Goal: Task Accomplishment & Management: Manage account settings

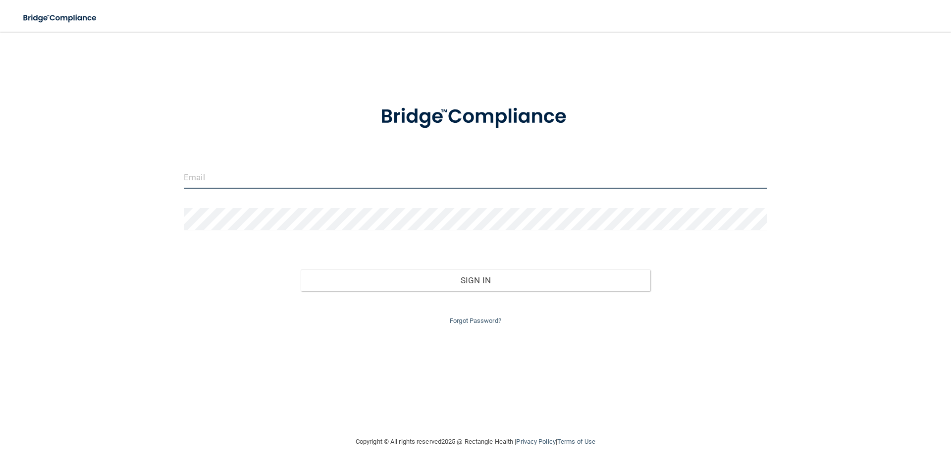
click at [209, 176] on input "email" at bounding box center [476, 178] width 584 height 22
type input "[EMAIL_ADDRESS][DOMAIN_NAME]"
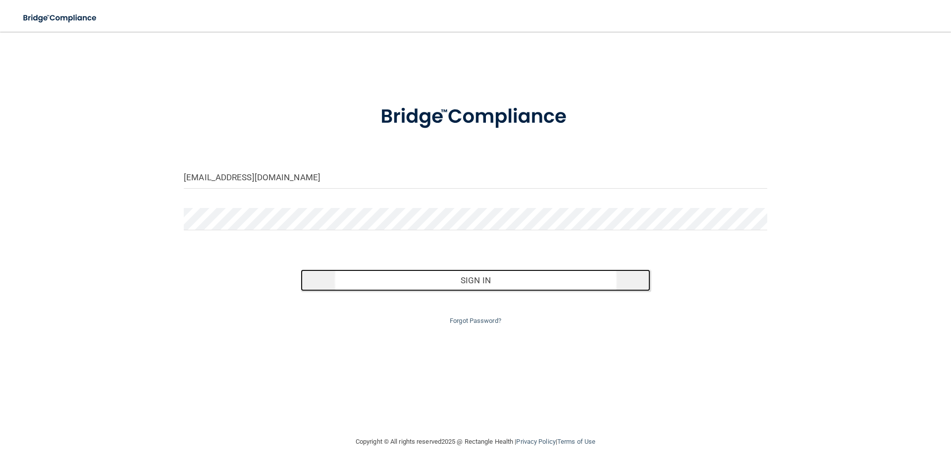
click at [516, 283] on button "Sign In" at bounding box center [476, 281] width 350 height 22
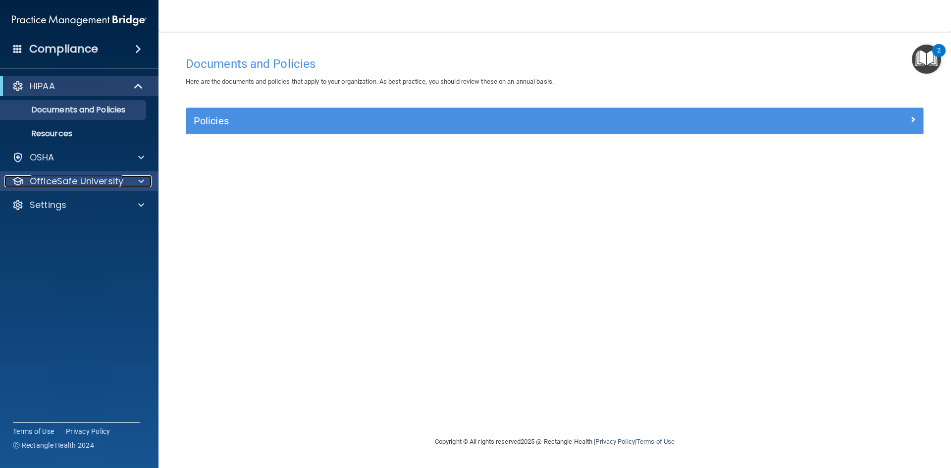
click at [65, 180] on p "OfficeSafe University" at bounding box center [77, 181] width 94 height 12
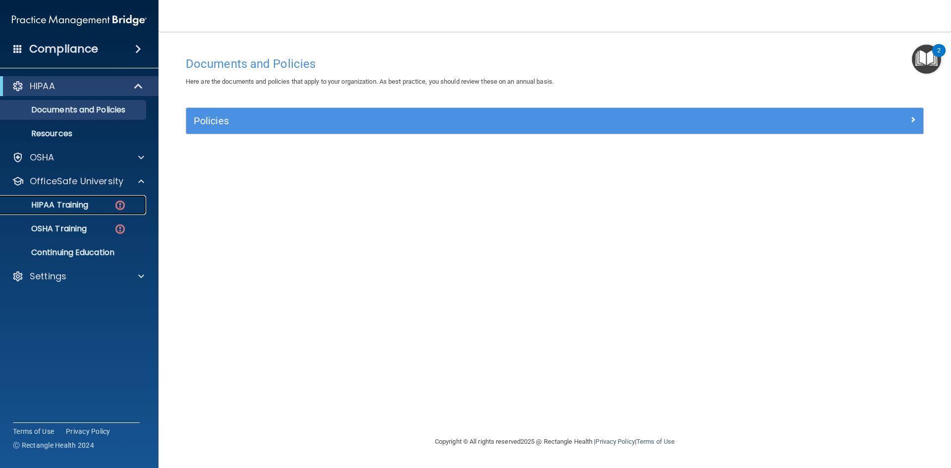
click at [64, 201] on p "HIPAA Training" at bounding box center [47, 205] width 82 height 10
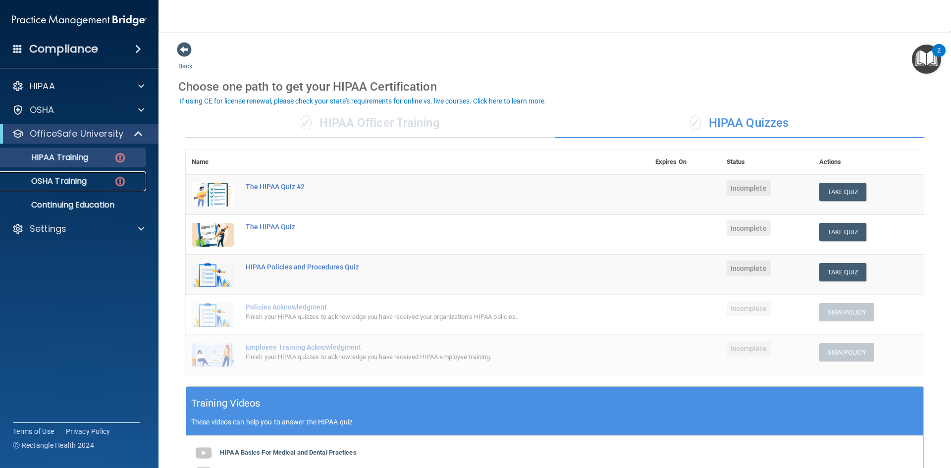
click at [62, 181] on p "OSHA Training" at bounding box center [46, 181] width 80 height 10
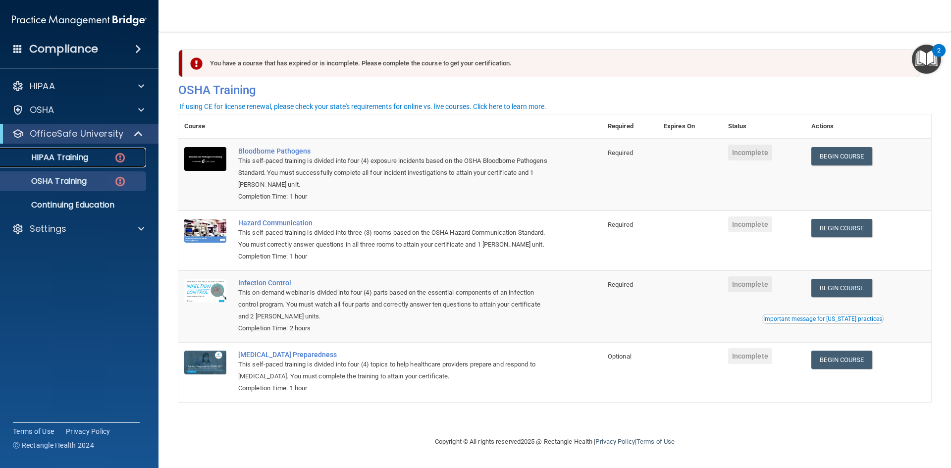
click at [77, 163] on p "HIPAA Training" at bounding box center [47, 158] width 82 height 10
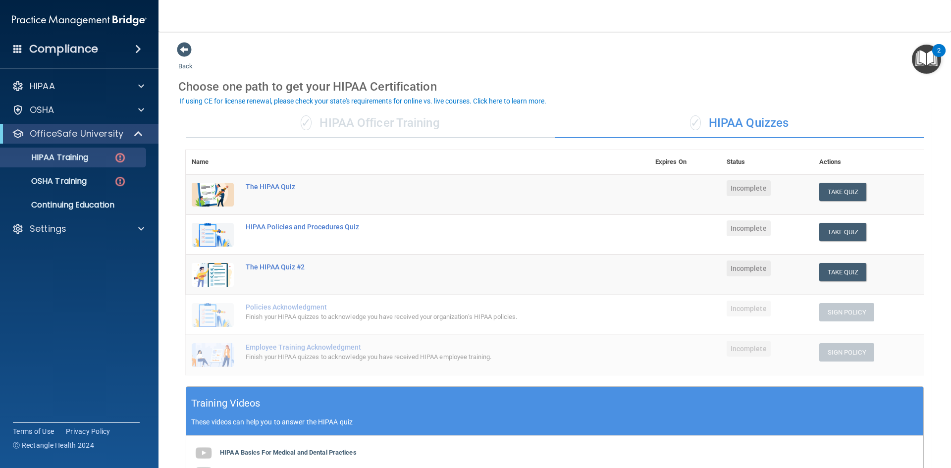
click at [189, 189] on td at bounding box center [213, 194] width 54 height 41
click at [222, 200] on img at bounding box center [213, 195] width 42 height 24
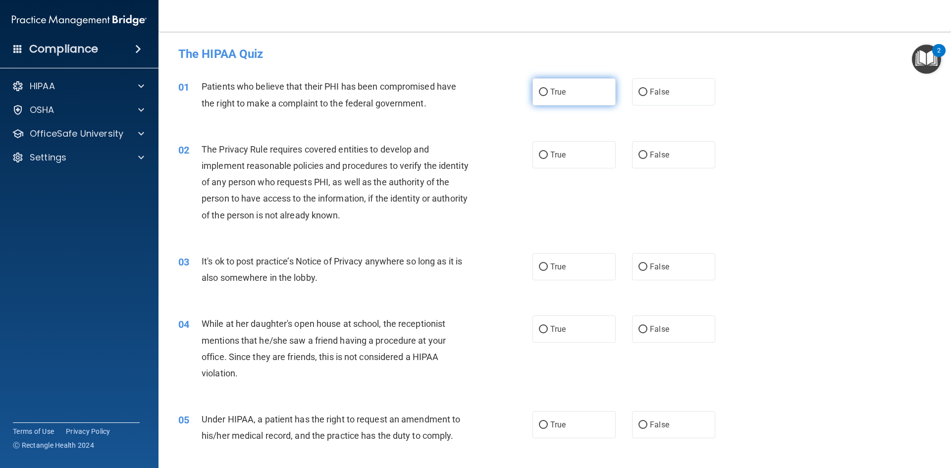
click at [542, 95] on input "True" at bounding box center [543, 92] width 9 height 7
radio input "true"
click at [642, 155] on input "False" at bounding box center [643, 155] width 9 height 7
radio input "true"
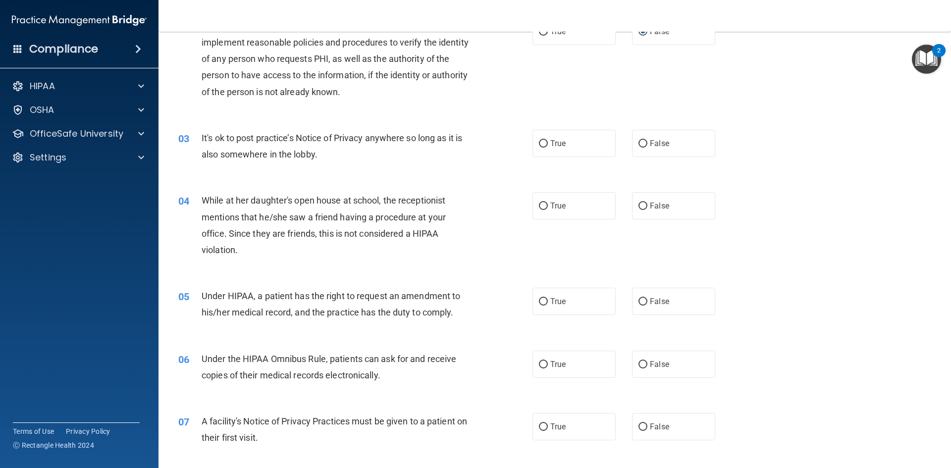
scroll to position [149, 0]
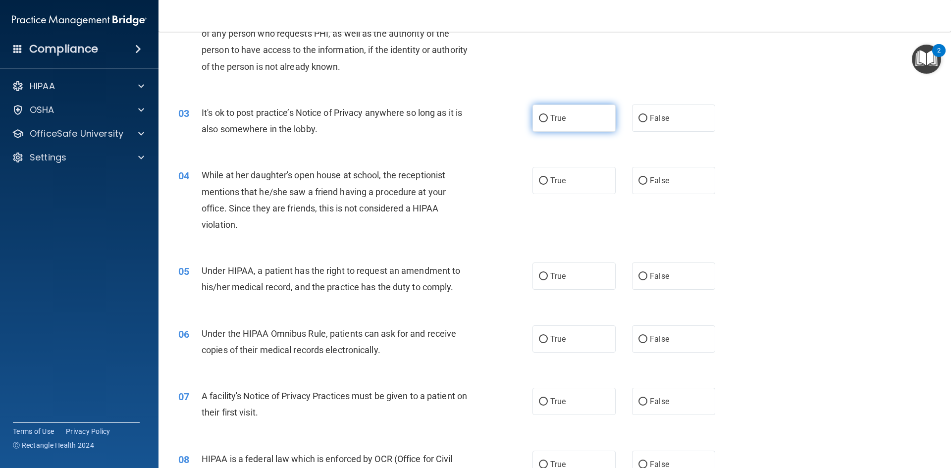
click at [539, 117] on input "True" at bounding box center [543, 118] width 9 height 7
radio input "true"
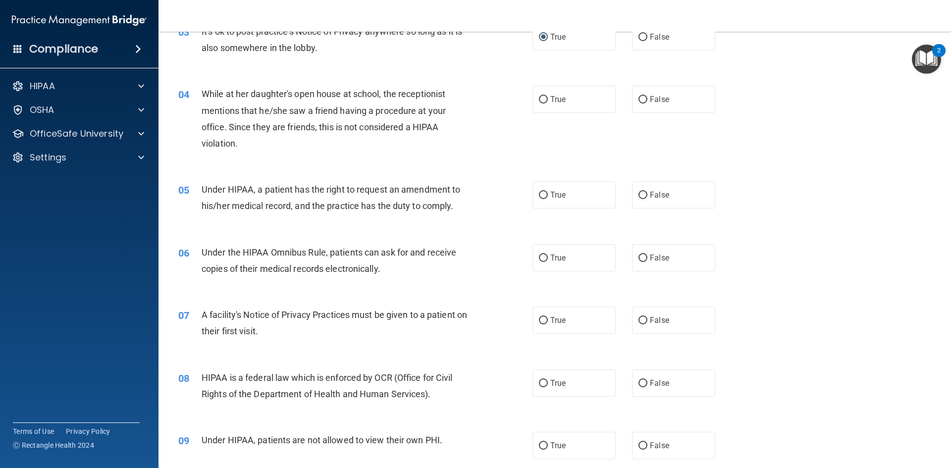
scroll to position [248, 0]
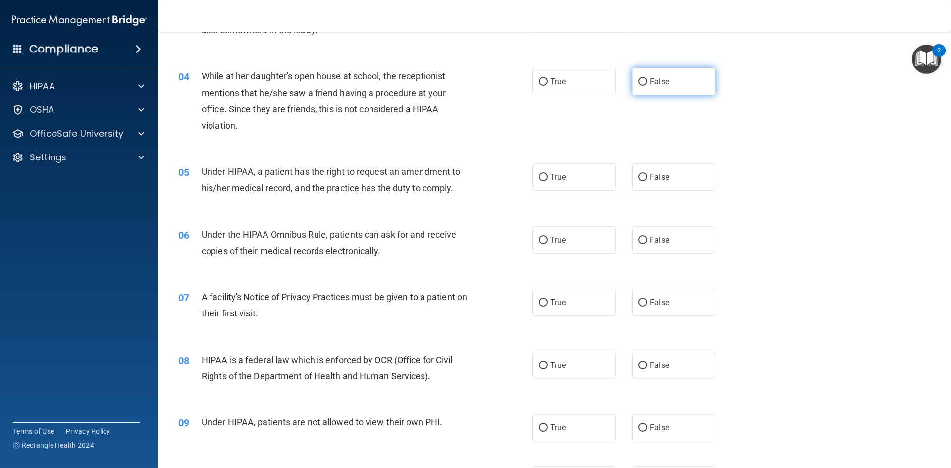
click at [640, 82] on input "False" at bounding box center [643, 81] width 9 height 7
radio input "true"
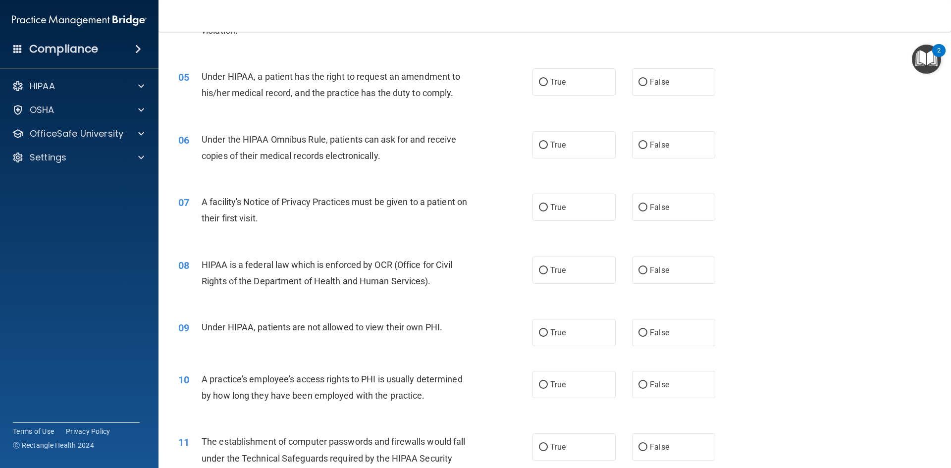
scroll to position [347, 0]
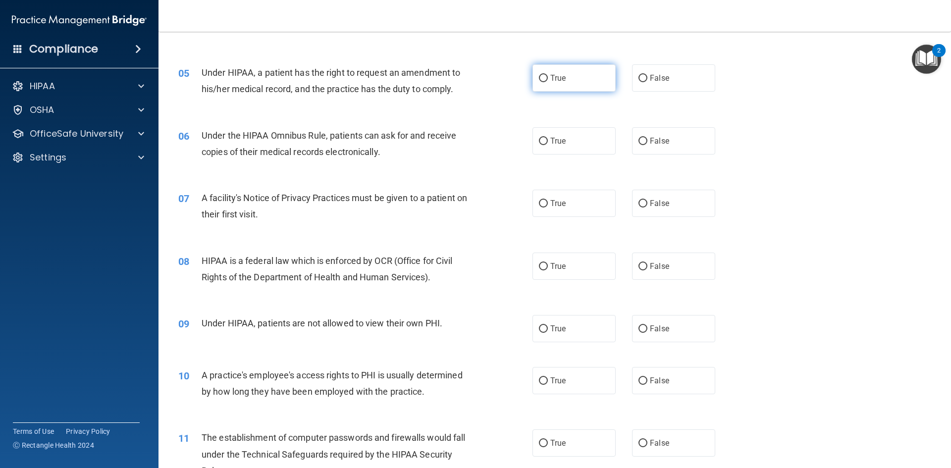
click at [539, 75] on input "True" at bounding box center [543, 78] width 9 height 7
radio input "true"
click at [539, 139] on input "True" at bounding box center [543, 141] width 9 height 7
radio input "true"
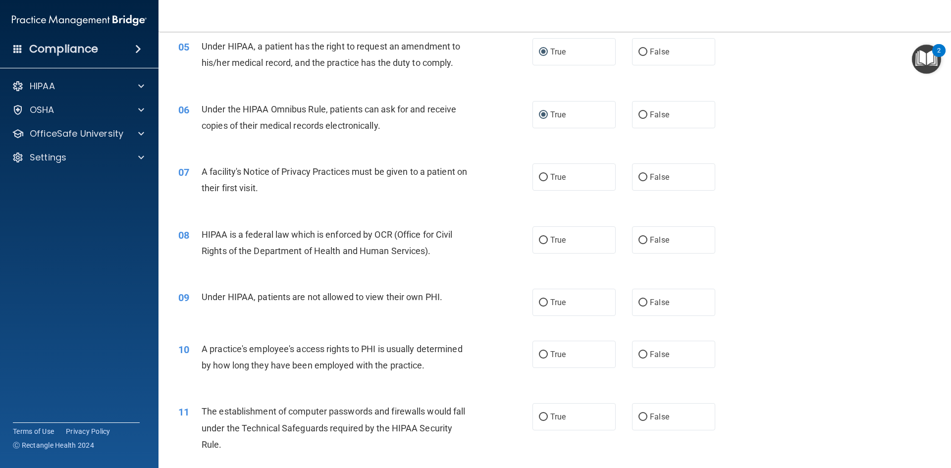
scroll to position [396, 0]
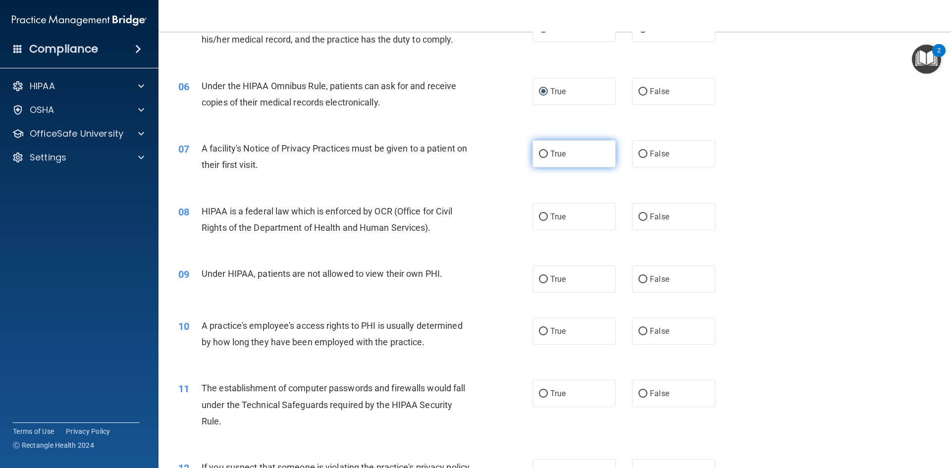
click at [539, 152] on input "True" at bounding box center [543, 154] width 9 height 7
radio input "true"
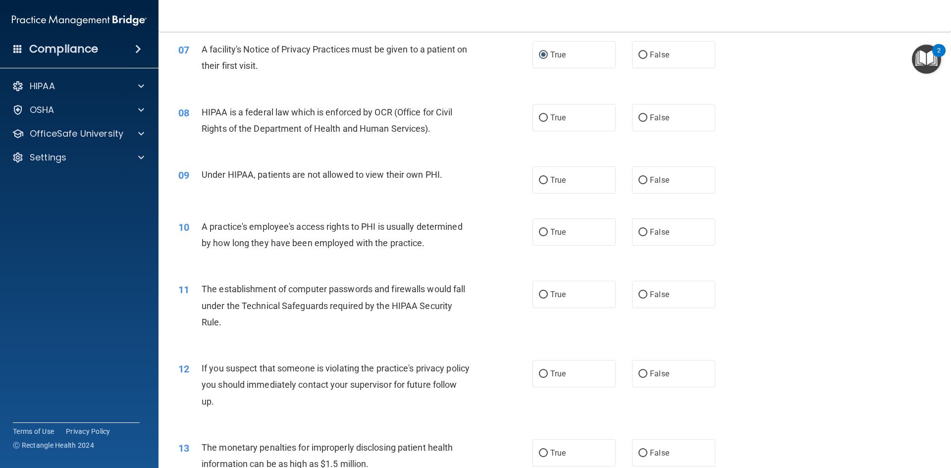
scroll to position [545, 0]
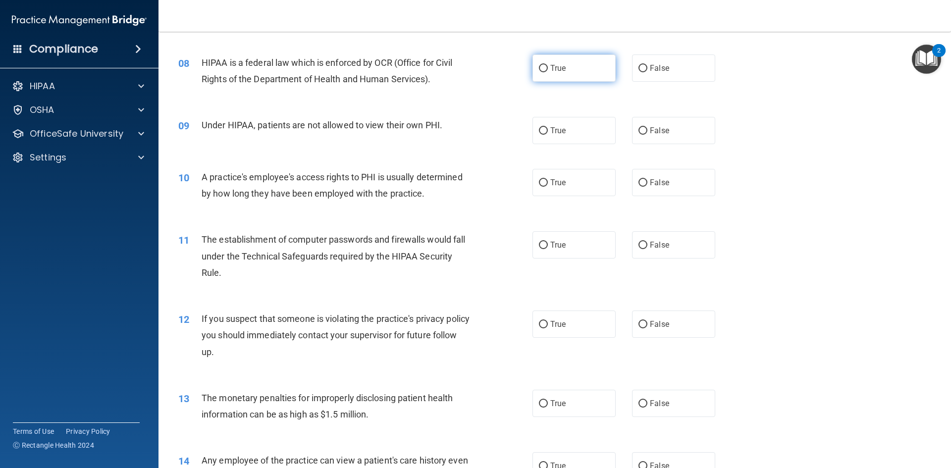
click at [541, 68] on input "True" at bounding box center [543, 68] width 9 height 7
radio input "true"
click at [639, 65] on input "False" at bounding box center [643, 68] width 9 height 7
radio input "true"
radio input "false"
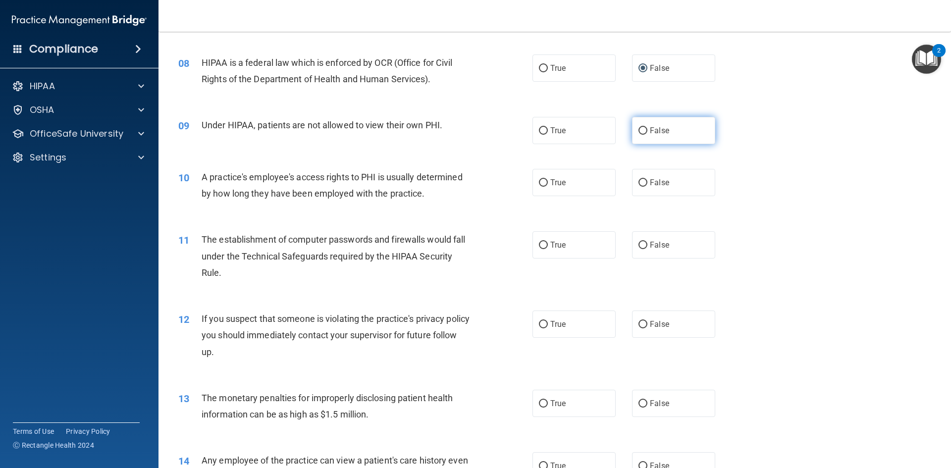
click at [639, 131] on input "False" at bounding box center [643, 130] width 9 height 7
radio input "true"
click at [639, 184] on input "False" at bounding box center [643, 182] width 9 height 7
radio input "true"
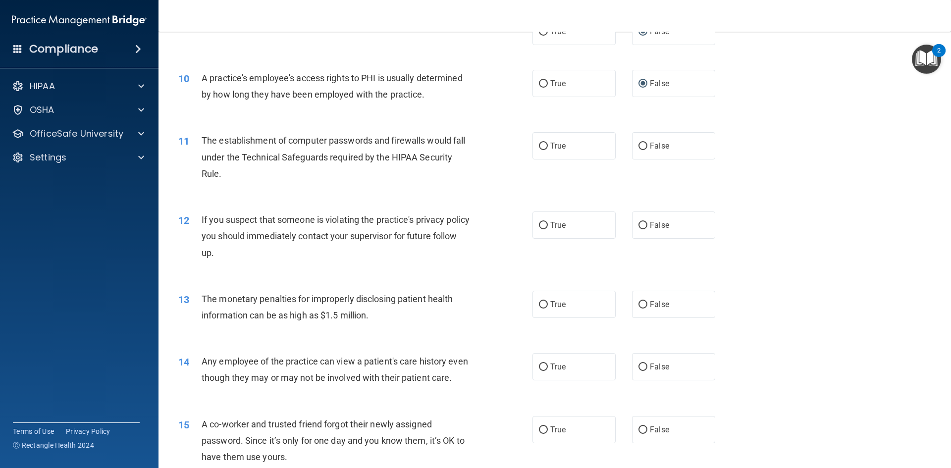
scroll to position [694, 0]
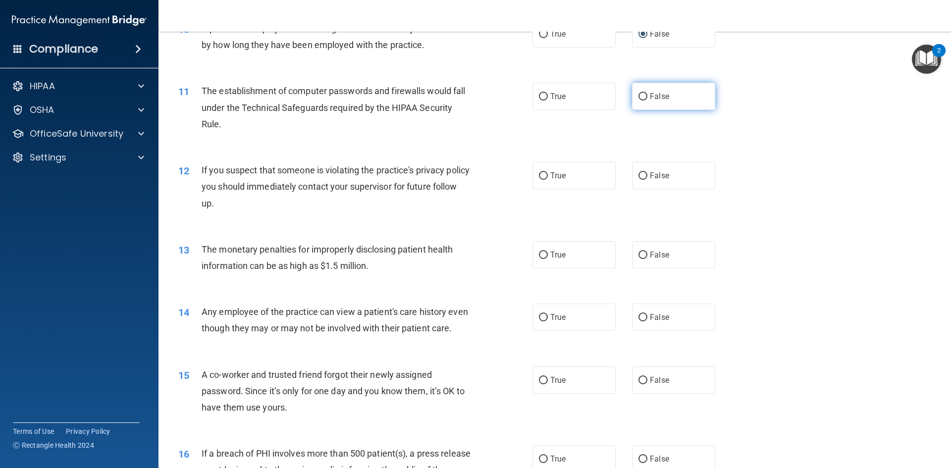
click at [643, 101] on label "False" at bounding box center [673, 96] width 83 height 27
click at [643, 101] on input "False" at bounding box center [643, 96] width 9 height 7
radio input "true"
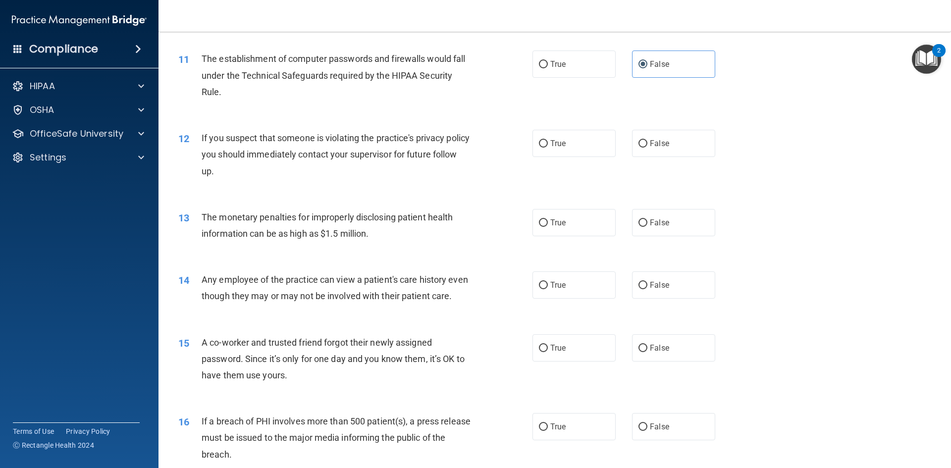
scroll to position [743, 0]
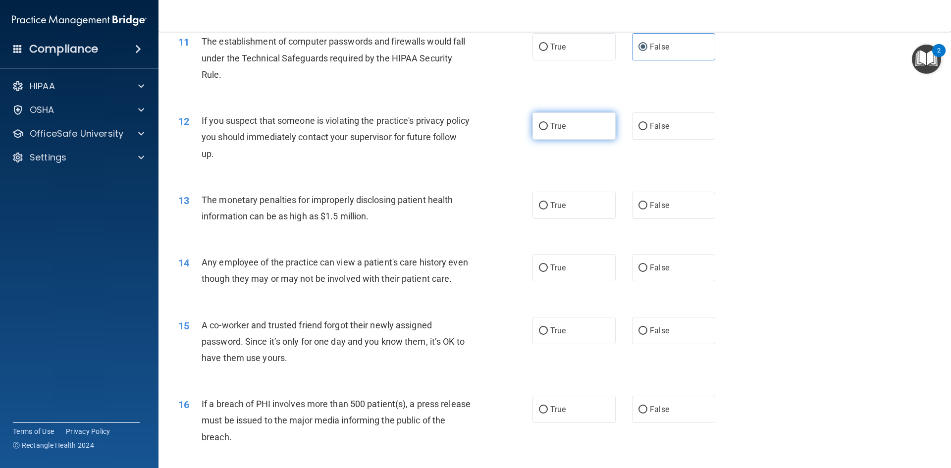
click at [539, 127] on input "True" at bounding box center [543, 126] width 9 height 7
radio input "true"
click at [639, 206] on input "False" at bounding box center [643, 205] width 9 height 7
radio input "true"
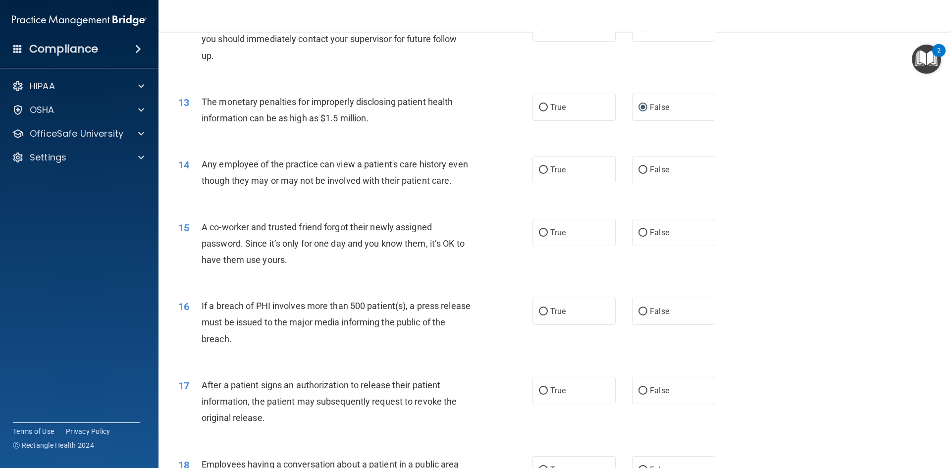
scroll to position [842, 0]
click at [542, 172] on input "True" at bounding box center [543, 169] width 9 height 7
radio input "true"
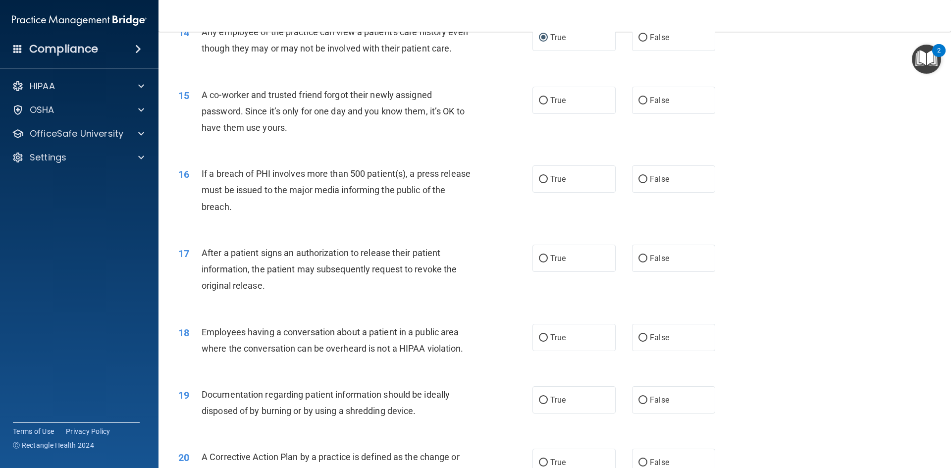
scroll to position [991, 0]
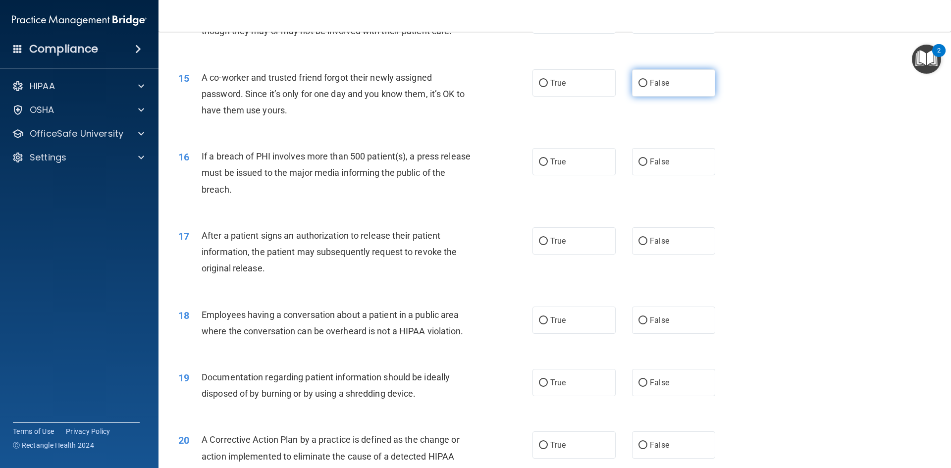
click at [645, 97] on label "False" at bounding box center [673, 82] width 83 height 27
click at [645, 87] on input "False" at bounding box center [643, 83] width 9 height 7
radio input "true"
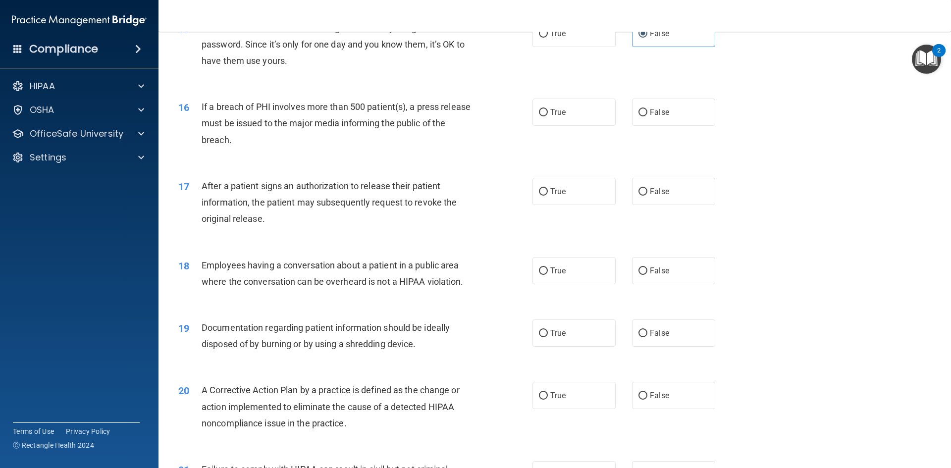
scroll to position [1090, 0]
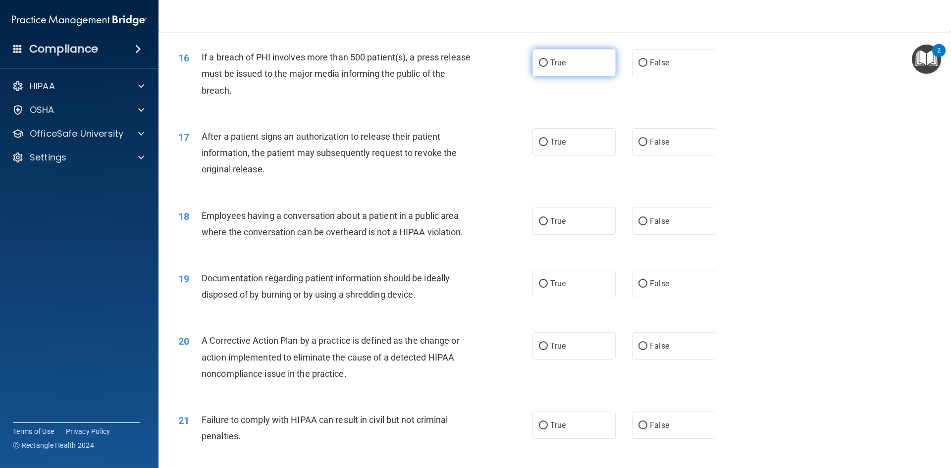
click at [541, 67] on input "True" at bounding box center [543, 62] width 9 height 7
radio input "true"
click at [640, 156] on label "False" at bounding box center [673, 141] width 83 height 27
click at [640, 146] on input "False" at bounding box center [643, 142] width 9 height 7
radio input "true"
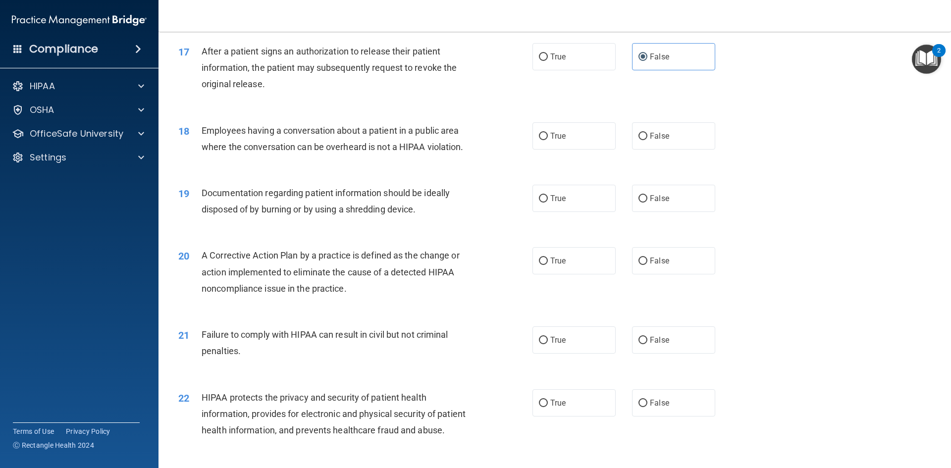
scroll to position [1189, 0]
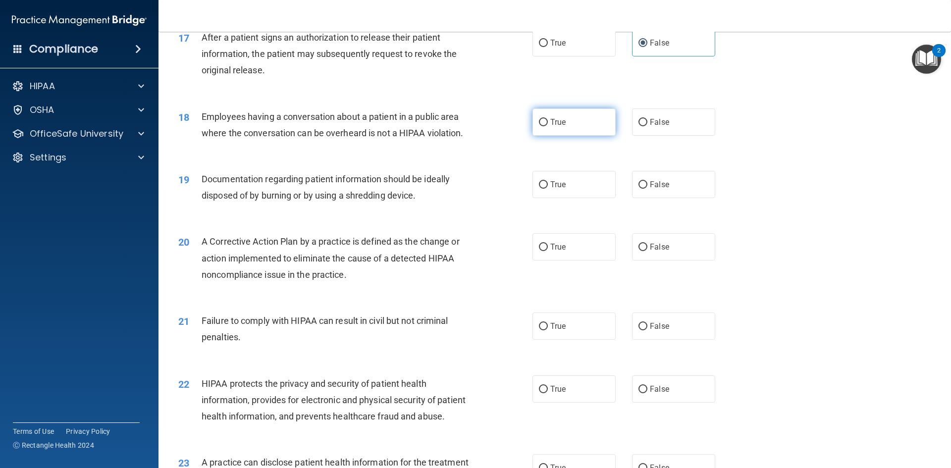
click at [541, 126] on input "True" at bounding box center [543, 122] width 9 height 7
radio input "true"
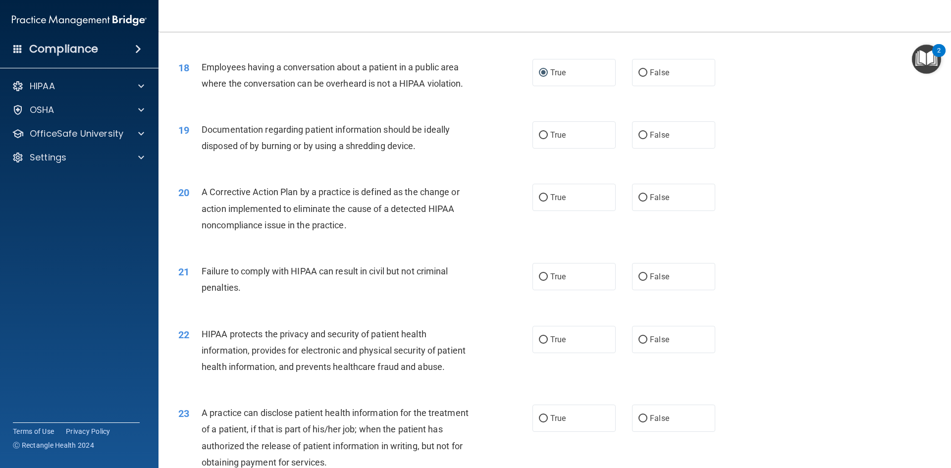
scroll to position [1288, 0]
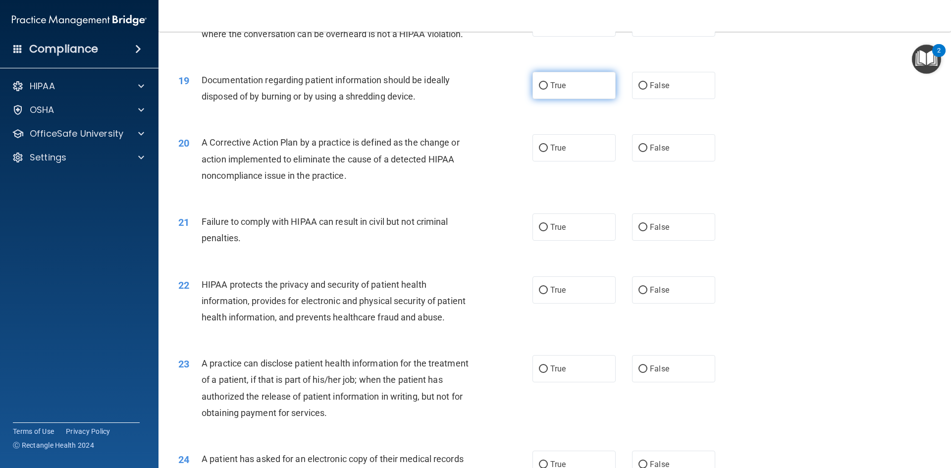
click at [542, 90] on input "True" at bounding box center [543, 85] width 9 height 7
radio input "true"
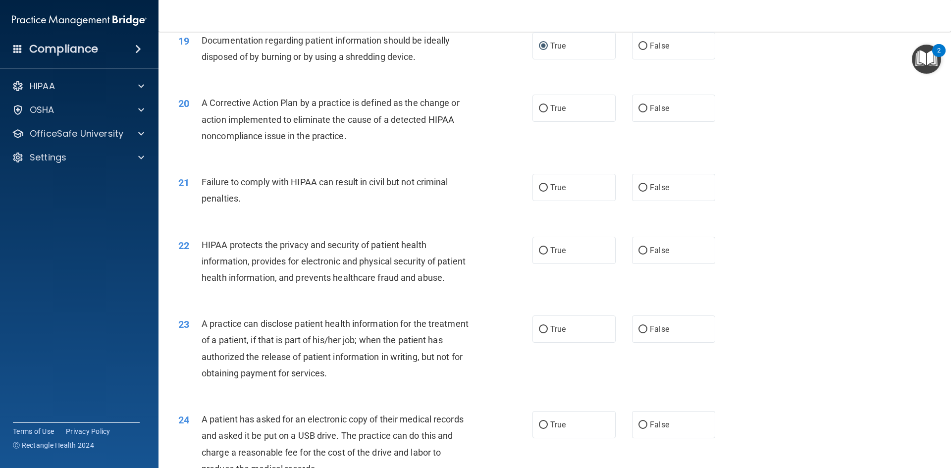
scroll to position [1388, 0]
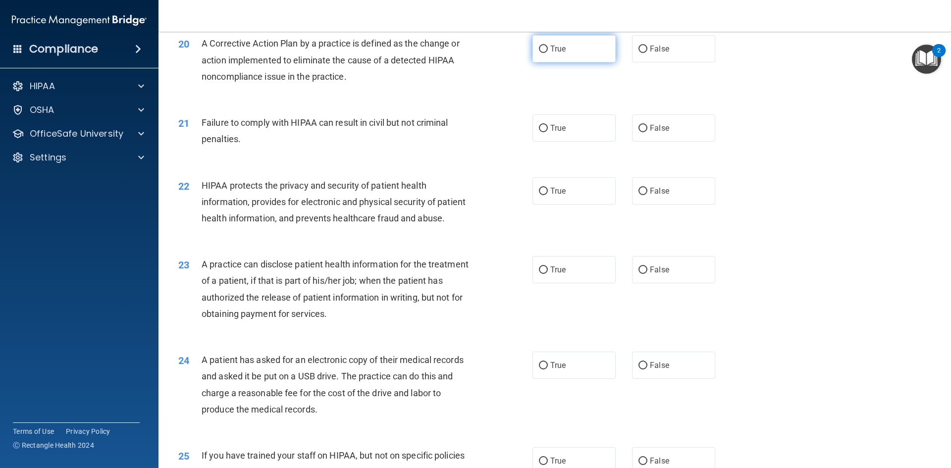
click at [535, 62] on label "True" at bounding box center [574, 48] width 83 height 27
click at [539, 53] on input "True" at bounding box center [543, 49] width 9 height 7
radio input "true"
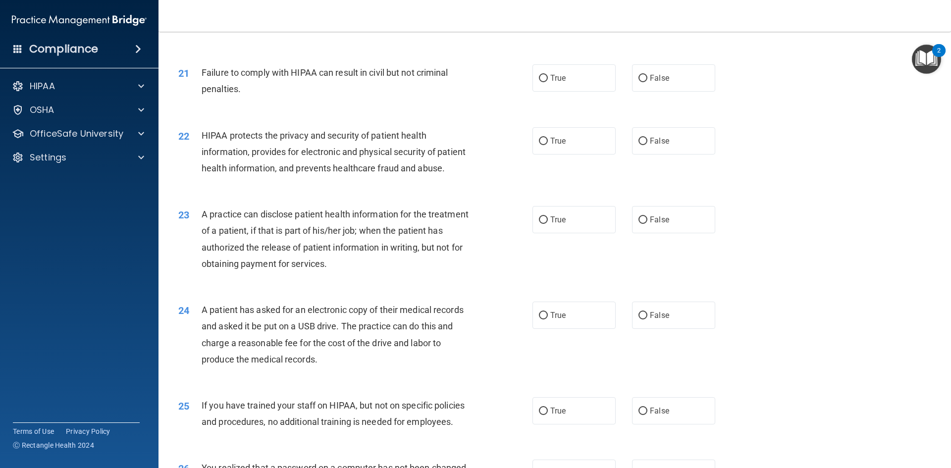
scroll to position [1437, 0]
click at [636, 92] on label "False" at bounding box center [673, 78] width 83 height 27
click at [639, 83] on input "False" at bounding box center [643, 78] width 9 height 7
radio input "true"
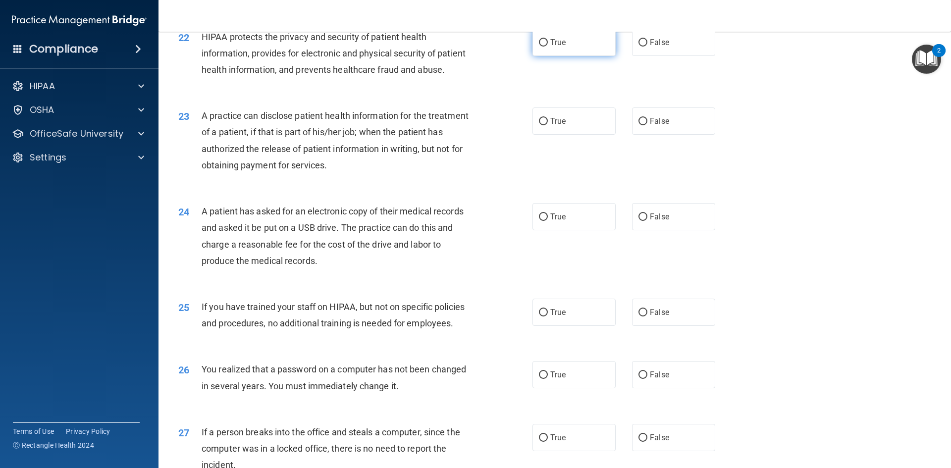
click at [539, 47] on input "True" at bounding box center [543, 42] width 9 height 7
radio input "true"
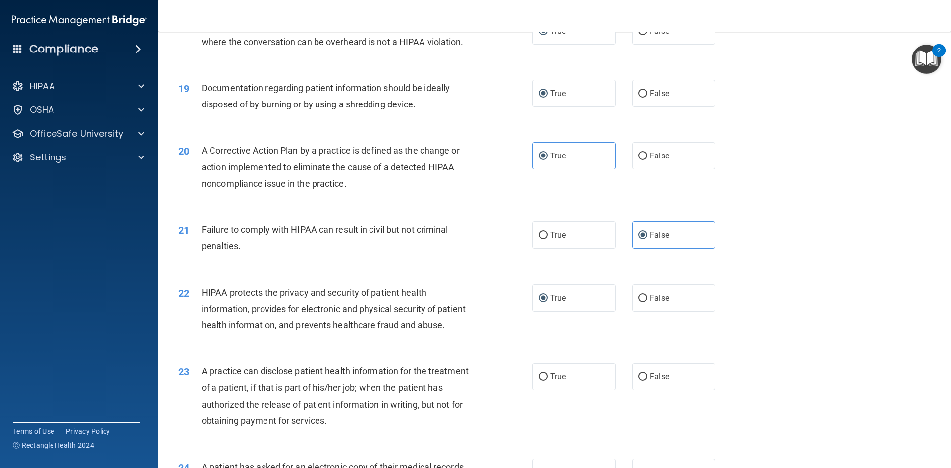
scroll to position [1338, 0]
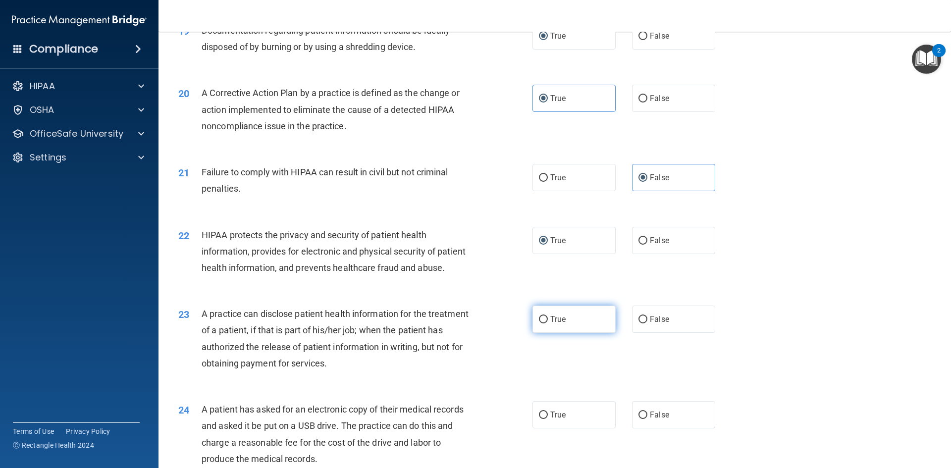
click at [542, 324] on input "True" at bounding box center [543, 319] width 9 height 7
radio input "true"
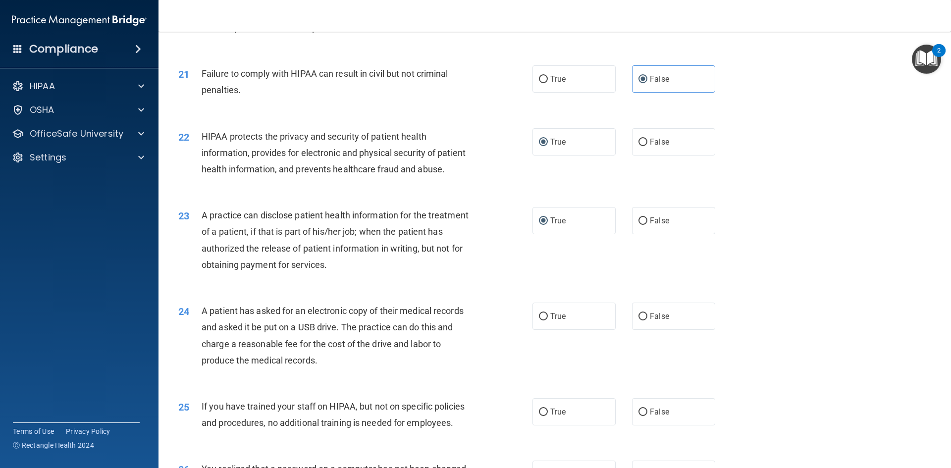
scroll to position [1437, 0]
click at [544, 330] on label "True" at bounding box center [574, 315] width 83 height 27
click at [544, 320] on input "True" at bounding box center [543, 316] width 9 height 7
radio input "true"
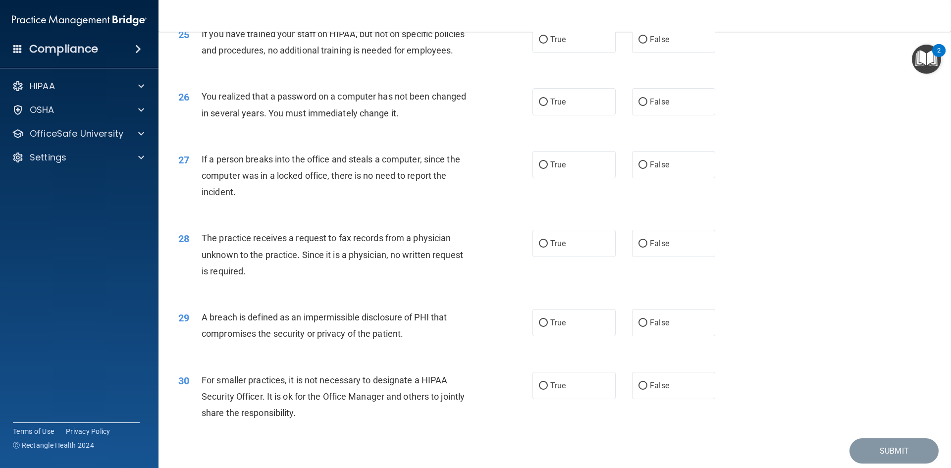
scroll to position [1834, 0]
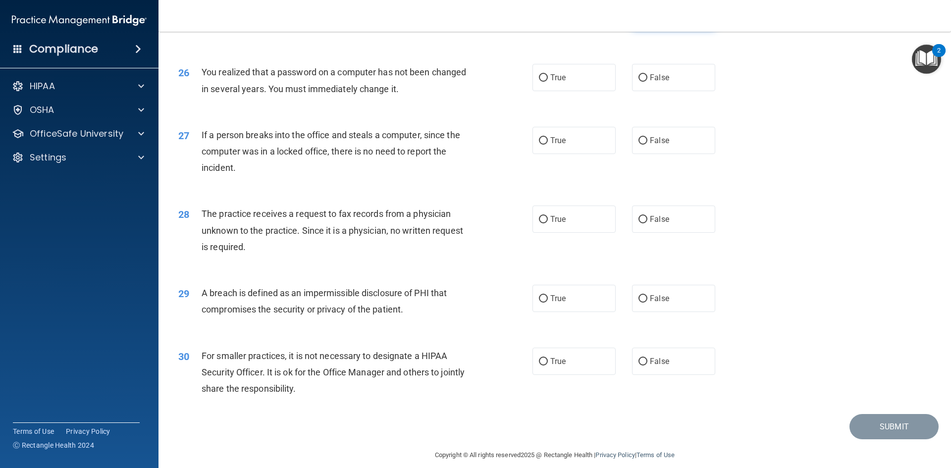
click at [639, 19] on input "False" at bounding box center [643, 15] width 9 height 7
radio input "true"
click at [542, 82] on input "True" at bounding box center [543, 77] width 9 height 7
radio input "true"
click at [639, 145] on input "False" at bounding box center [643, 140] width 9 height 7
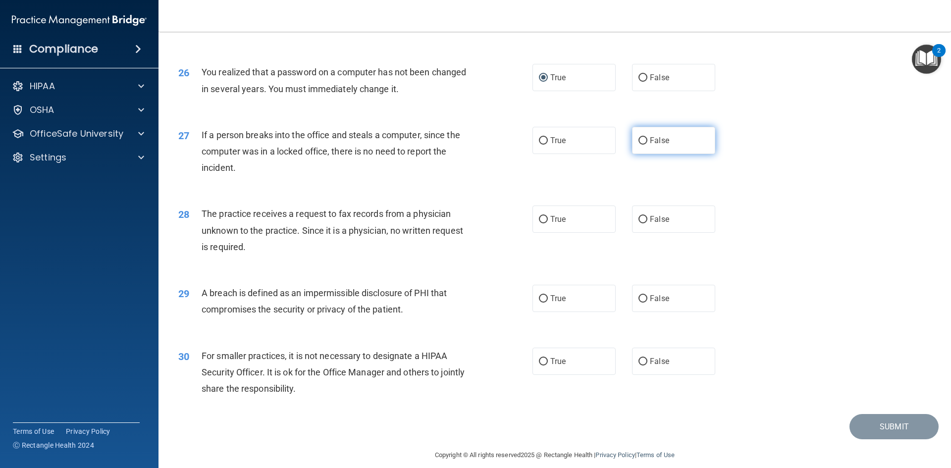
radio input "true"
click at [640, 223] on input "False" at bounding box center [643, 219] width 9 height 7
radio input "true"
click at [542, 303] on input "True" at bounding box center [543, 298] width 9 height 7
radio input "true"
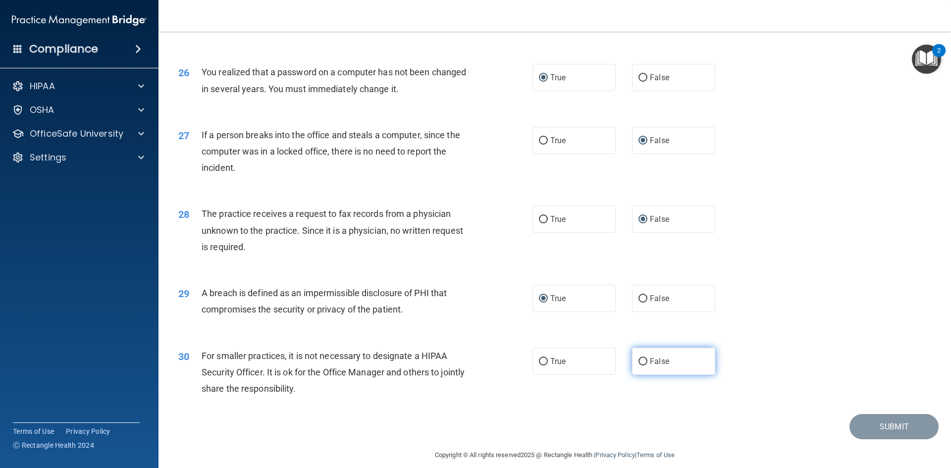
click at [639, 366] on input "False" at bounding box center [643, 361] width 9 height 7
radio input "true"
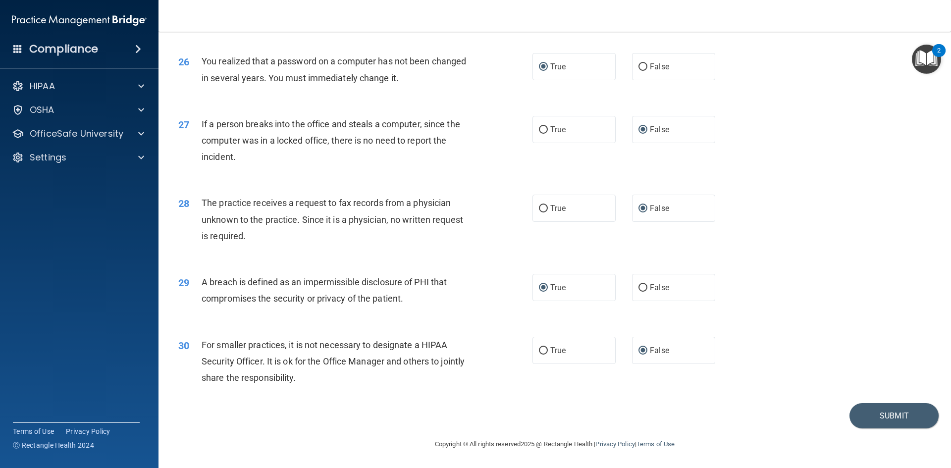
scroll to position [1877, 0]
click at [879, 420] on button "Submit" at bounding box center [894, 415] width 89 height 25
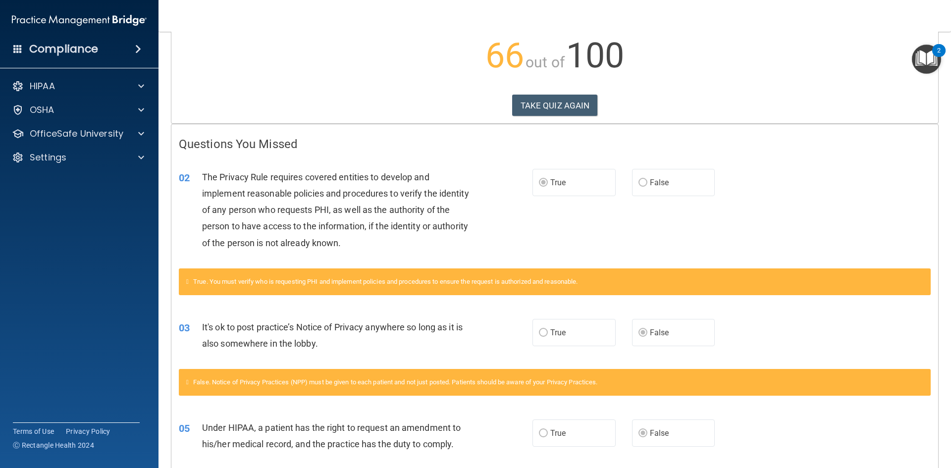
scroll to position [93, 0]
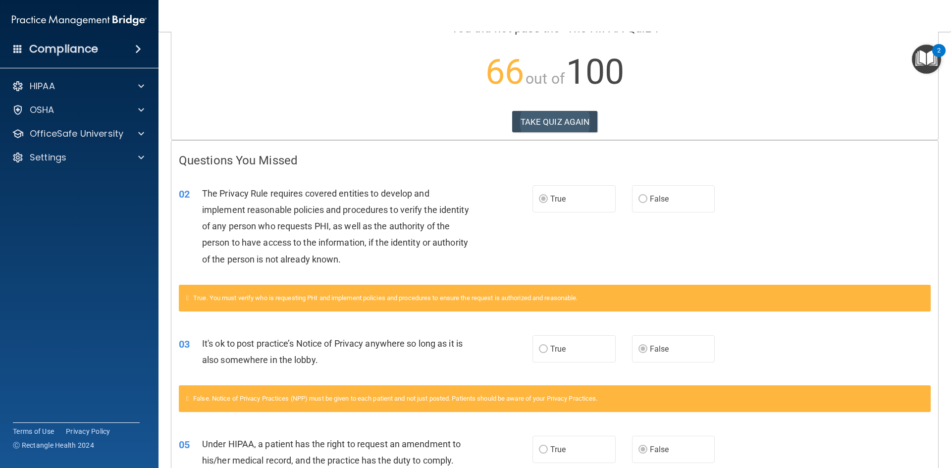
drag, startPoint x: 540, startPoint y: 110, endPoint x: 531, endPoint y: 119, distance: 13.3
click at [539, 111] on div "Calculating your score.... You did not pass the " The HIPAA Quiz ". 66 out of 1…" at bounding box center [554, 44] width 767 height 191
click at [544, 117] on button "TAKE QUIZ AGAIN" at bounding box center [555, 122] width 86 height 22
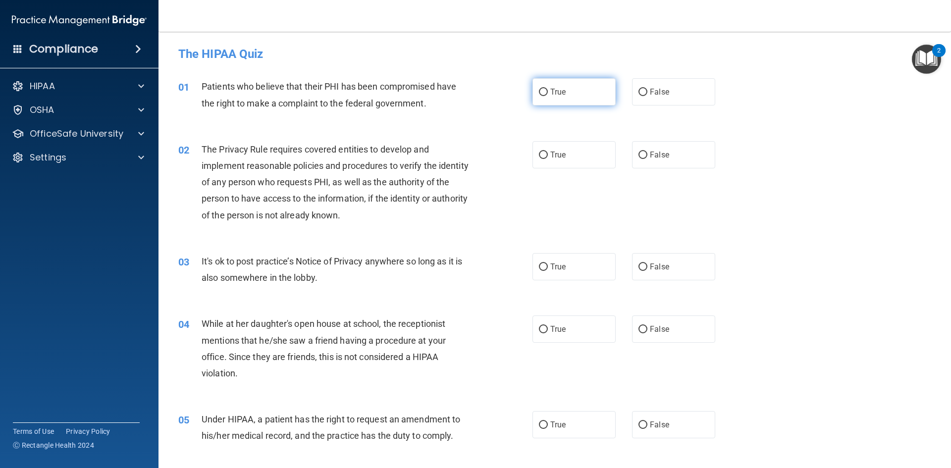
click at [541, 91] on input "True" at bounding box center [543, 92] width 9 height 7
radio input "true"
click at [539, 159] on input "True" at bounding box center [543, 155] width 9 height 7
radio input "true"
click at [639, 269] on input "False" at bounding box center [643, 267] width 9 height 7
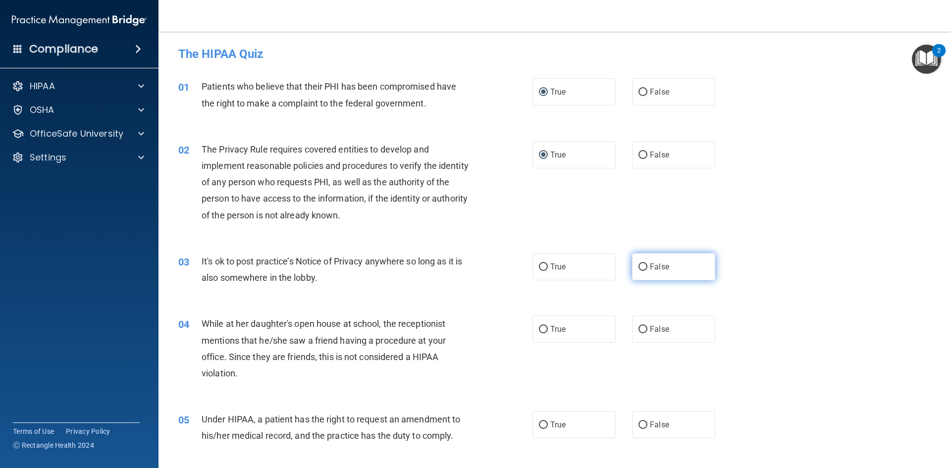
radio input "true"
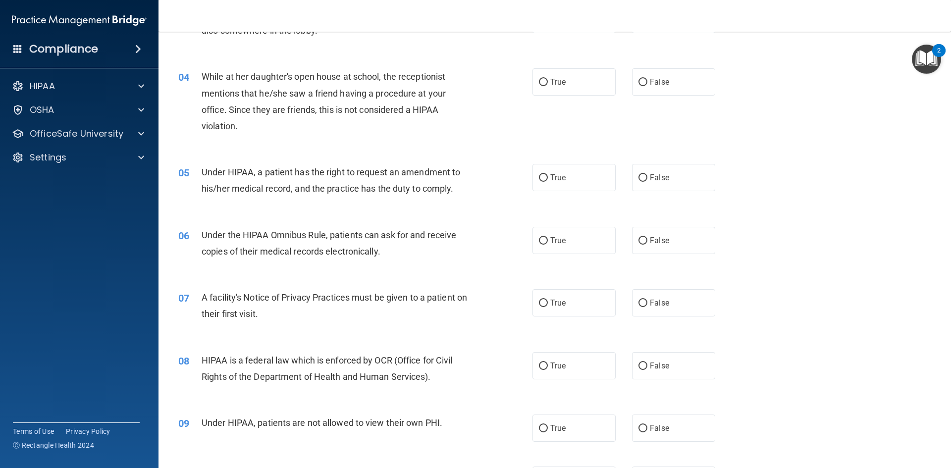
scroll to position [248, 0]
click at [539, 367] on input "True" at bounding box center [543, 365] width 9 height 7
radio input "true"
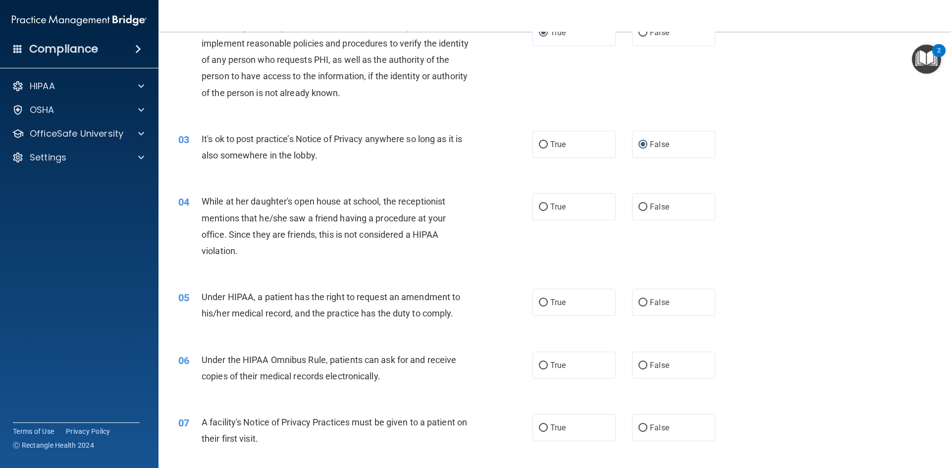
scroll to position [99, 0]
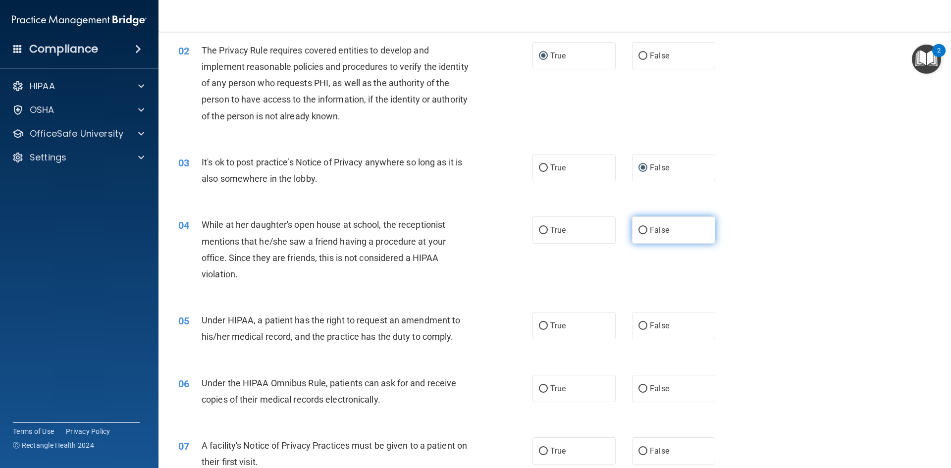
click at [640, 230] on input "False" at bounding box center [643, 230] width 9 height 7
radio input "true"
click at [540, 328] on input "True" at bounding box center [543, 326] width 9 height 7
radio input "true"
click at [542, 387] on input "True" at bounding box center [543, 389] width 9 height 7
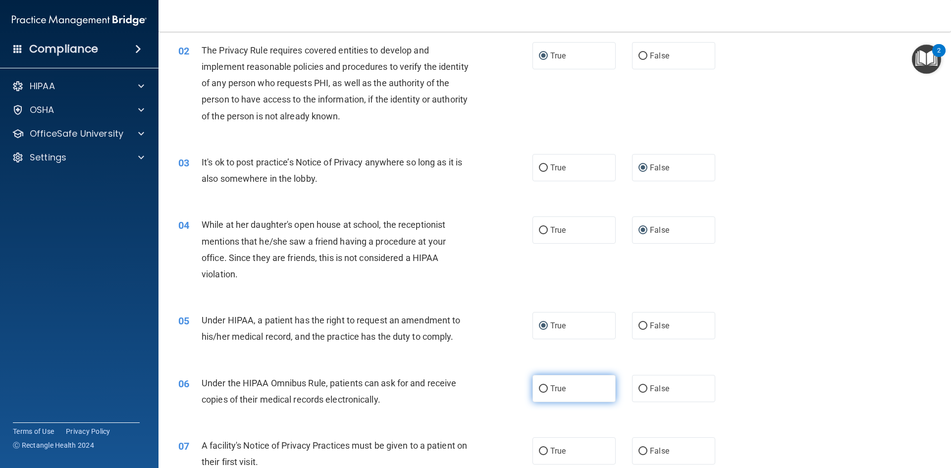
radio input "true"
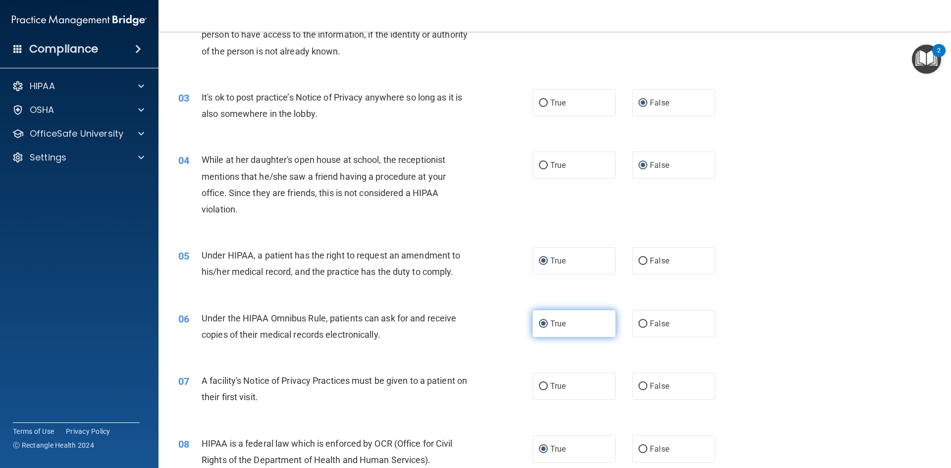
scroll to position [248, 0]
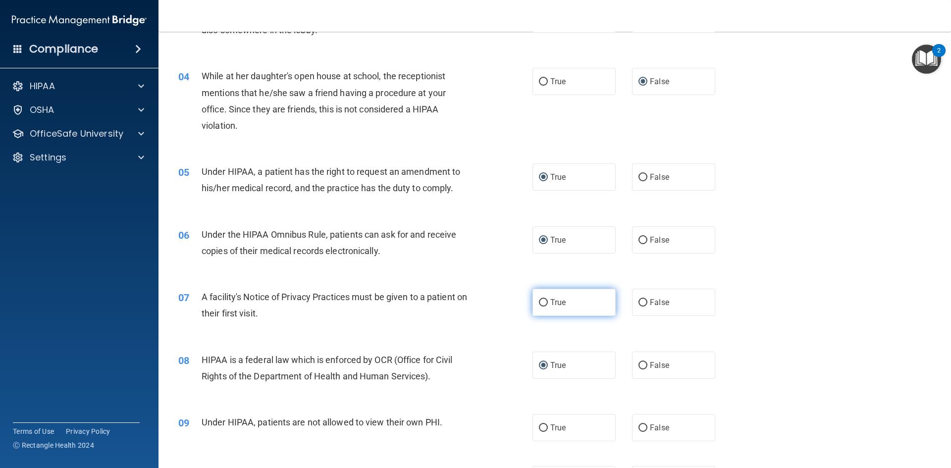
click at [544, 297] on label "True" at bounding box center [574, 302] width 83 height 27
click at [544, 299] on input "True" at bounding box center [543, 302] width 9 height 7
radio input "true"
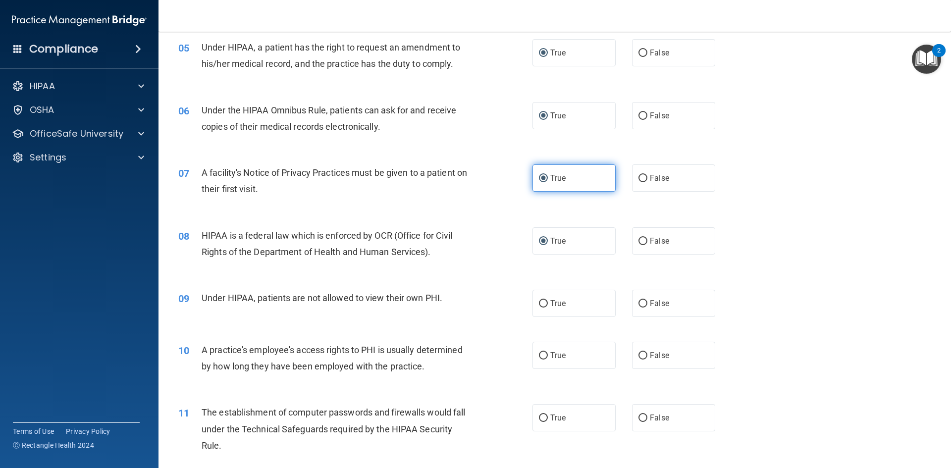
scroll to position [396, 0]
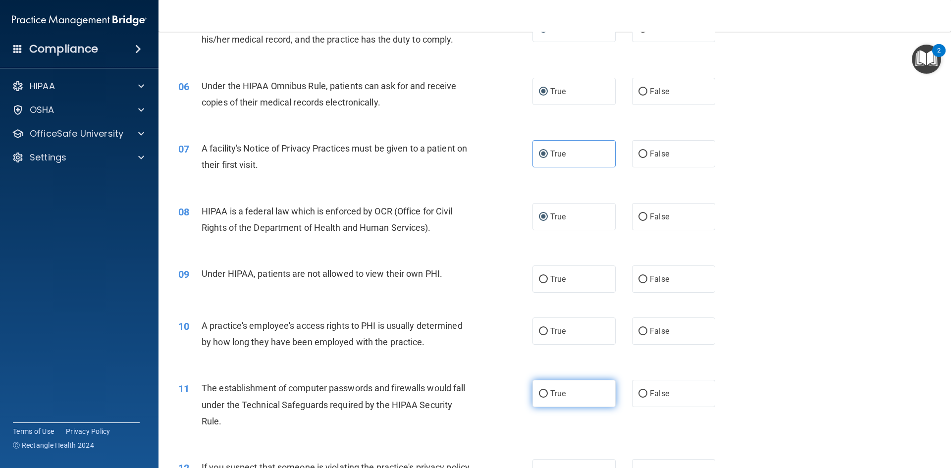
click at [542, 391] on input "True" at bounding box center [543, 394] width 9 height 7
radio input "true"
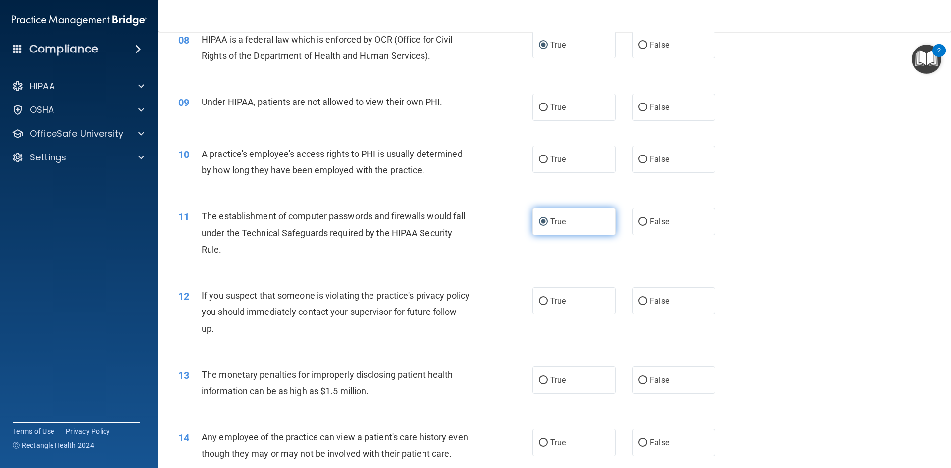
scroll to position [595, 0]
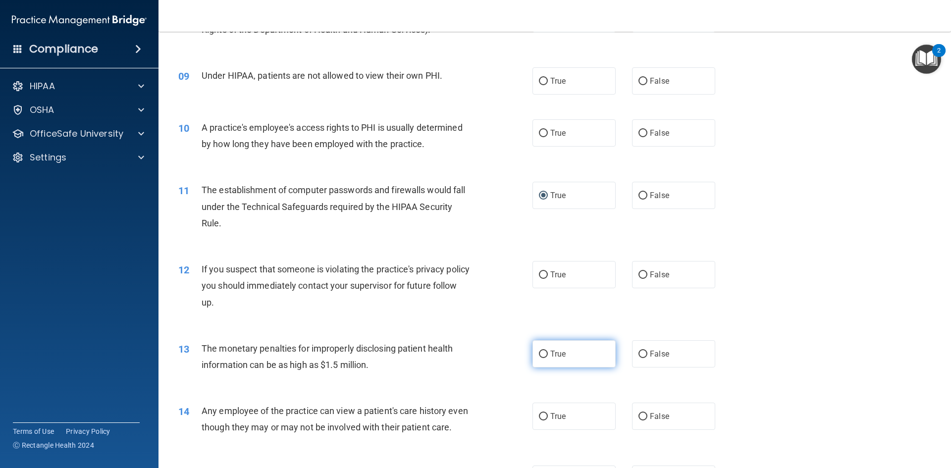
click at [542, 349] on label "True" at bounding box center [574, 353] width 83 height 27
click at [542, 351] on input "True" at bounding box center [543, 354] width 9 height 7
radio input "true"
click at [640, 415] on input "False" at bounding box center [643, 416] width 9 height 7
radio input "true"
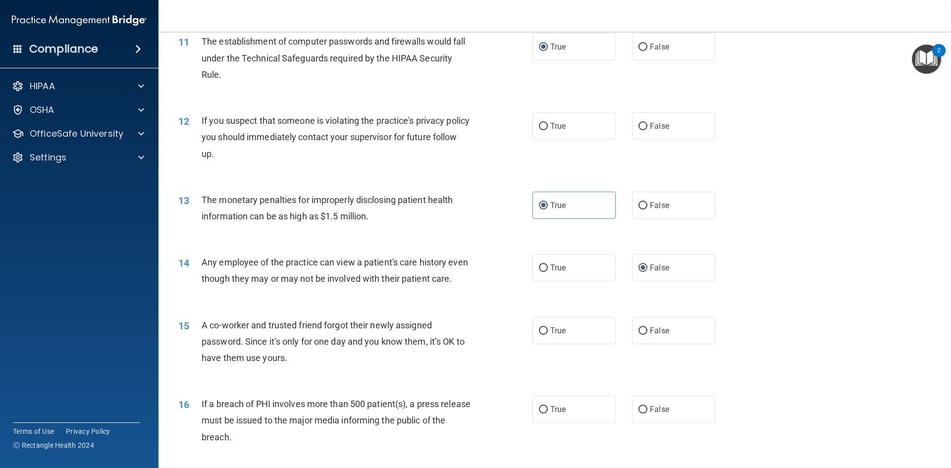
scroll to position [892, 0]
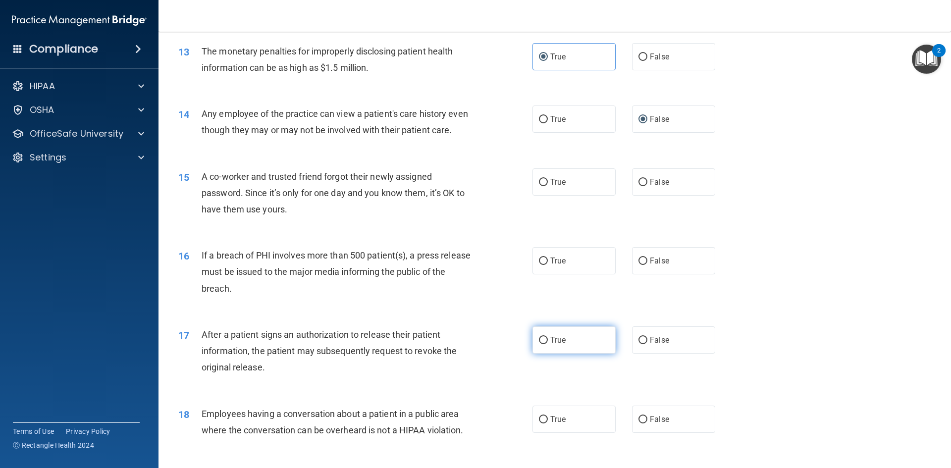
click at [539, 344] on input "True" at bounding box center [543, 340] width 9 height 7
radio input "true"
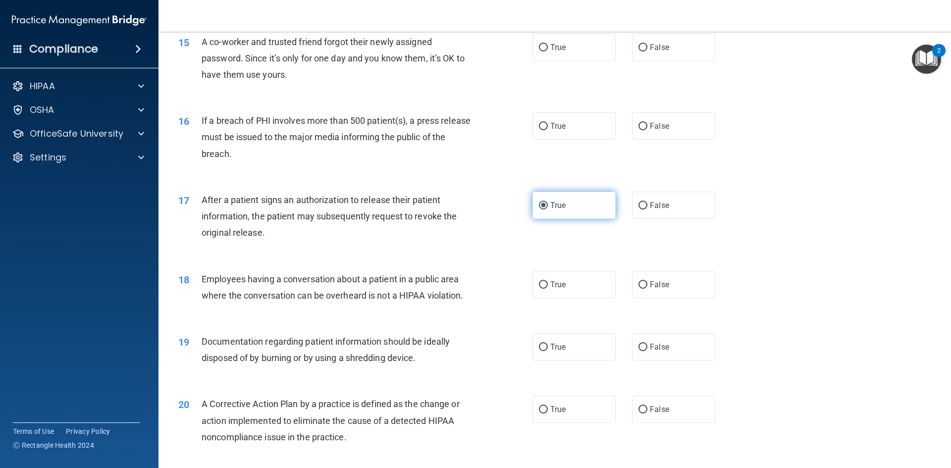
scroll to position [1090, 0]
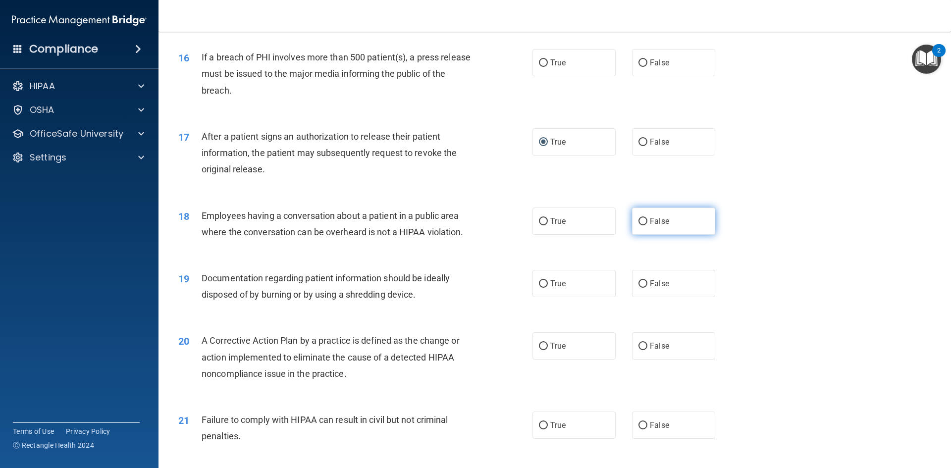
click at [639, 225] on input "False" at bounding box center [643, 221] width 9 height 7
radio input "true"
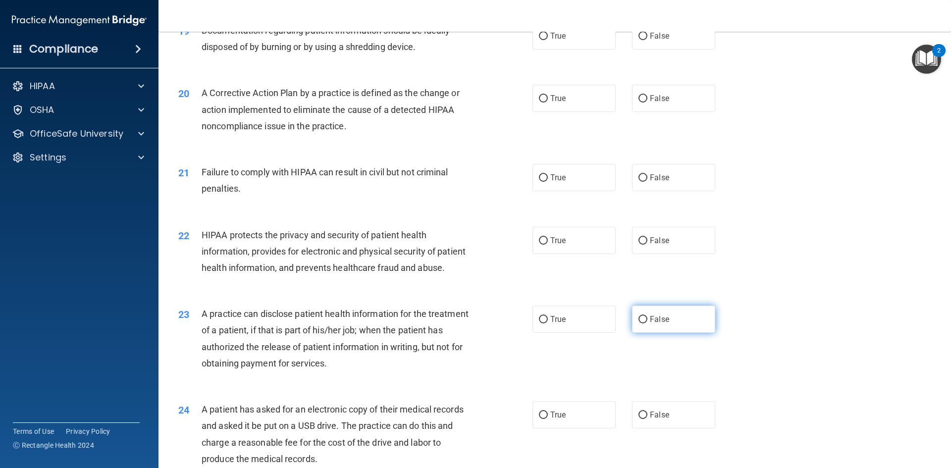
click at [639, 324] on input "False" at bounding box center [643, 319] width 9 height 7
radio input "true"
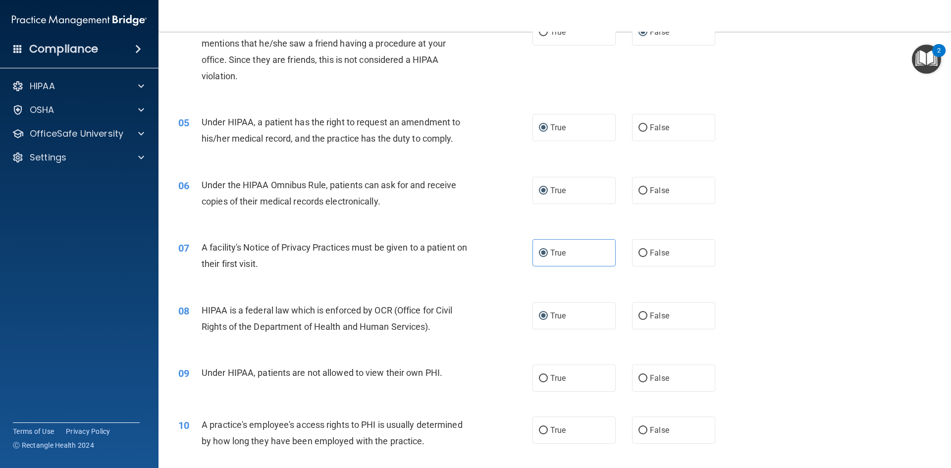
scroll to position [347, 0]
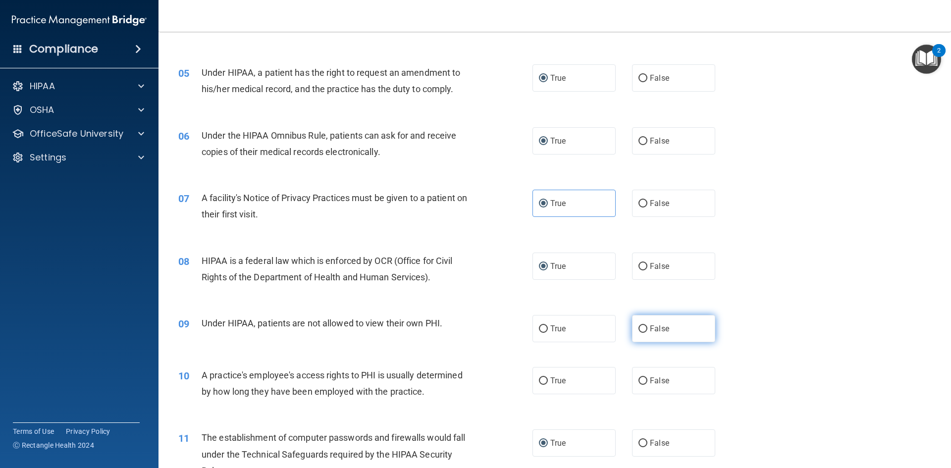
click at [639, 327] on input "False" at bounding box center [643, 329] width 9 height 7
radio input "true"
click at [640, 386] on label "False" at bounding box center [673, 380] width 83 height 27
click at [640, 385] on input "False" at bounding box center [643, 381] width 9 height 7
radio input "true"
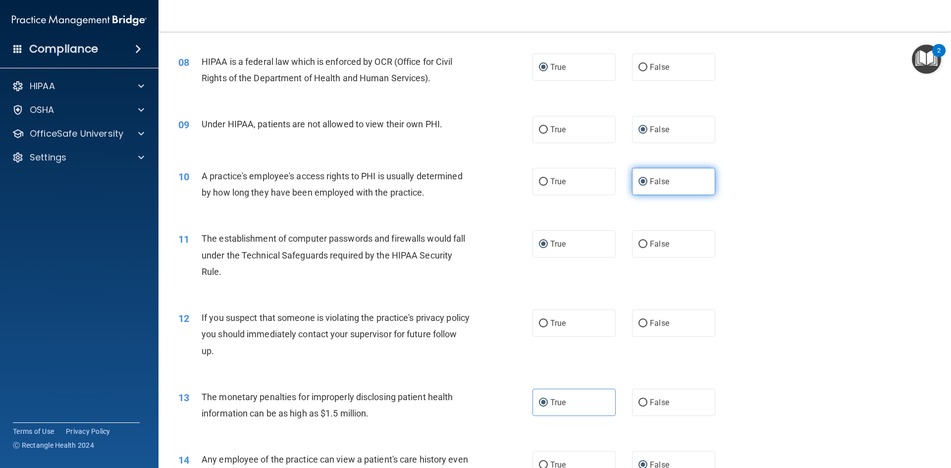
scroll to position [595, 0]
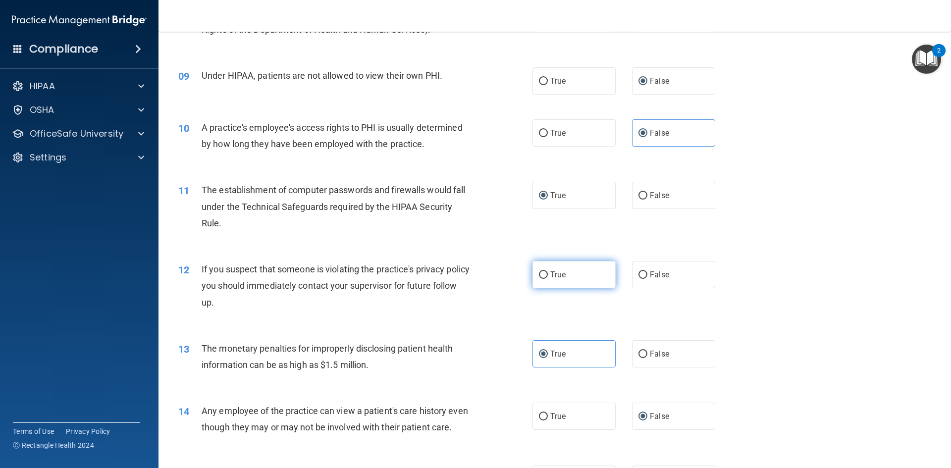
click at [541, 276] on input "True" at bounding box center [543, 275] width 9 height 7
radio input "true"
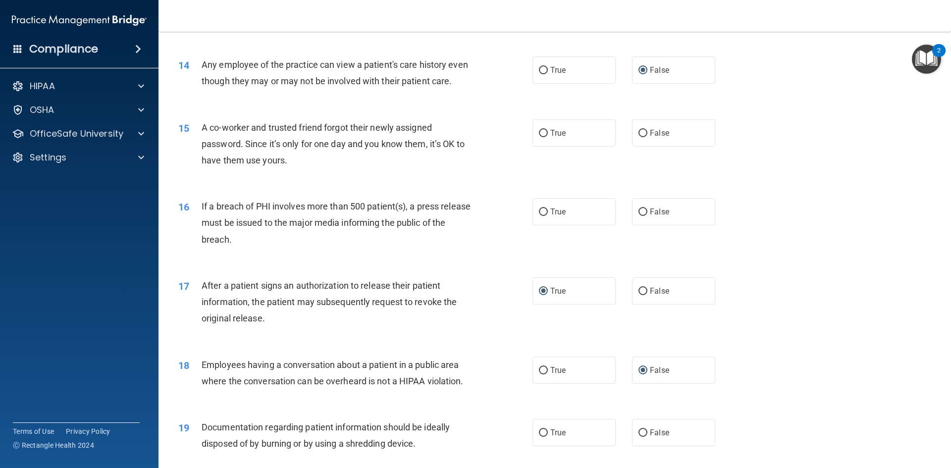
scroll to position [942, 0]
click at [639, 137] on input "False" at bounding box center [643, 132] width 9 height 7
radio input "true"
click at [539, 216] on input "True" at bounding box center [543, 211] width 9 height 7
radio input "true"
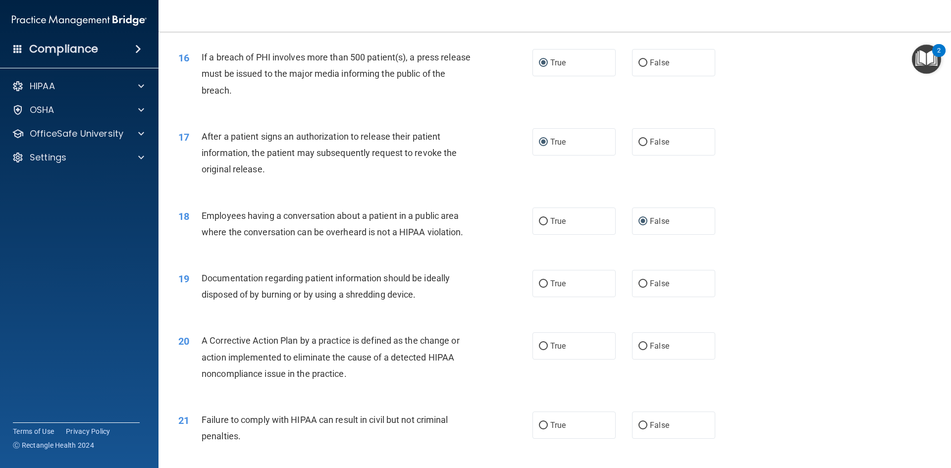
scroll to position [1140, 0]
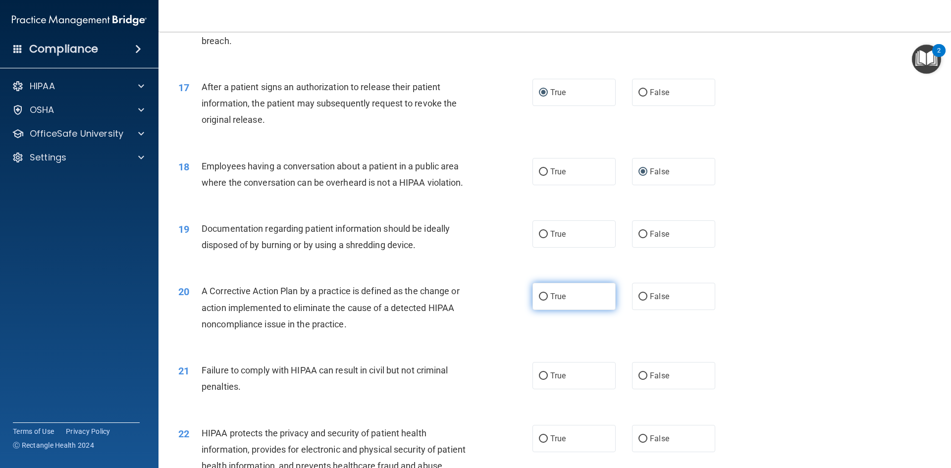
drag, startPoint x: 537, startPoint y: 250, endPoint x: 565, endPoint y: 310, distance: 66.5
click at [539, 238] on input "True" at bounding box center [543, 234] width 9 height 7
radio input "true"
click at [540, 301] on input "True" at bounding box center [543, 296] width 9 height 7
radio input "true"
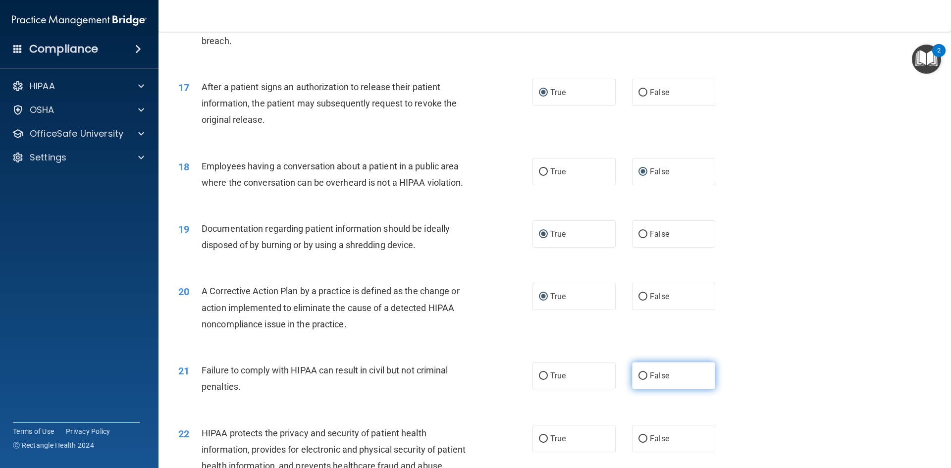
click at [639, 380] on input "False" at bounding box center [643, 376] width 9 height 7
radio input "true"
click at [539, 380] on input "True" at bounding box center [543, 376] width 9 height 7
radio input "true"
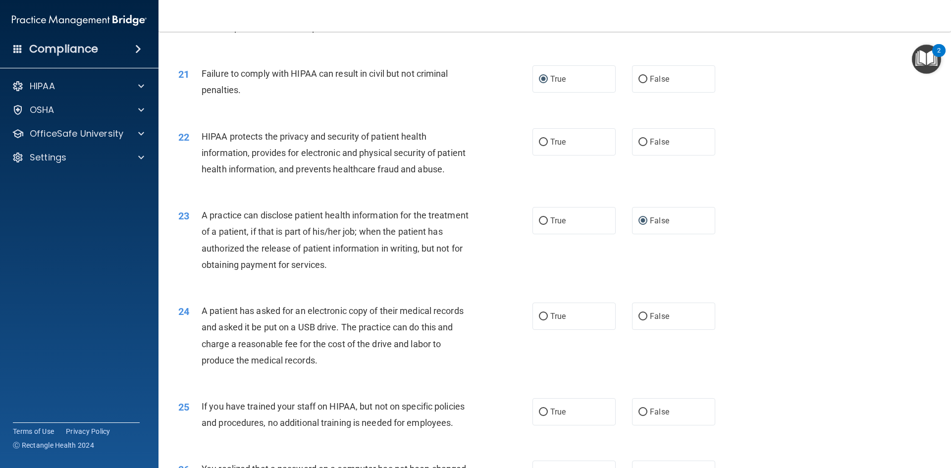
scroll to position [1437, 0]
click at [639, 83] on input "False" at bounding box center [643, 78] width 9 height 7
radio input "true"
radio input "false"
click at [542, 146] on input "True" at bounding box center [543, 141] width 9 height 7
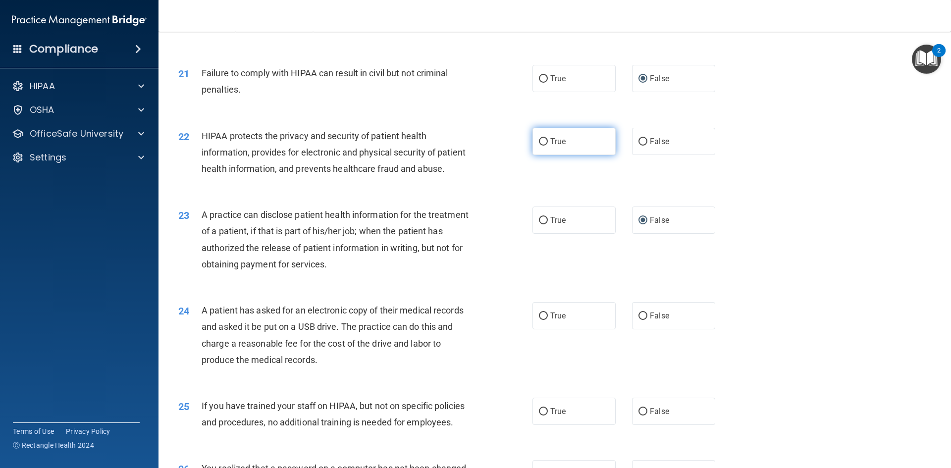
radio input "true"
click at [538, 234] on label "True" at bounding box center [574, 220] width 83 height 27
click at [539, 224] on input "True" at bounding box center [543, 220] width 9 height 7
radio input "true"
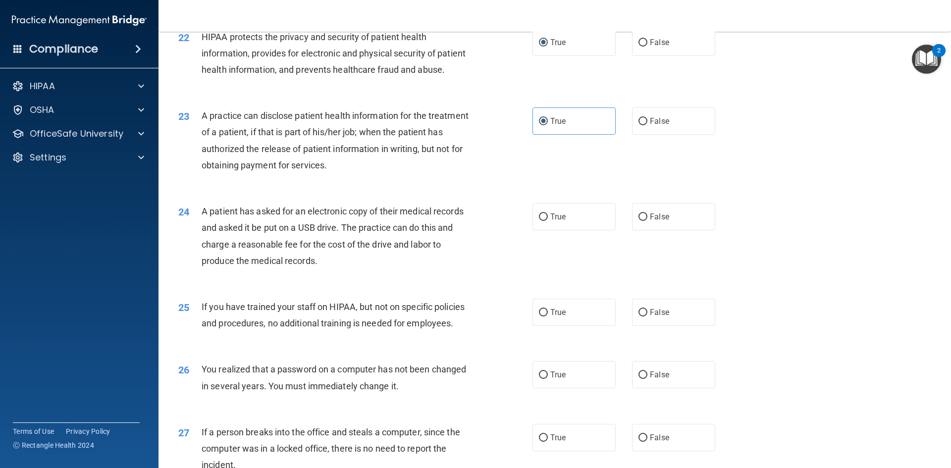
scroll to position [1586, 0]
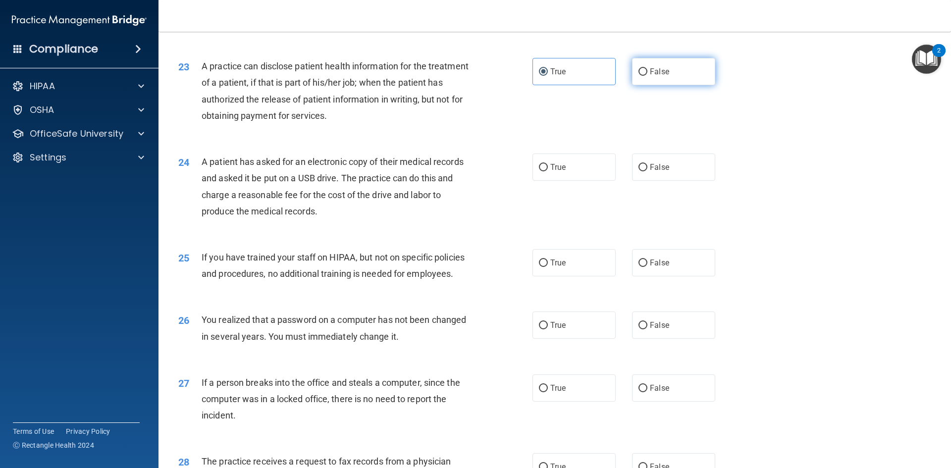
click at [639, 76] on input "False" at bounding box center [643, 71] width 9 height 7
radio input "true"
radio input "false"
click at [542, 171] on input "True" at bounding box center [543, 167] width 9 height 7
radio input "true"
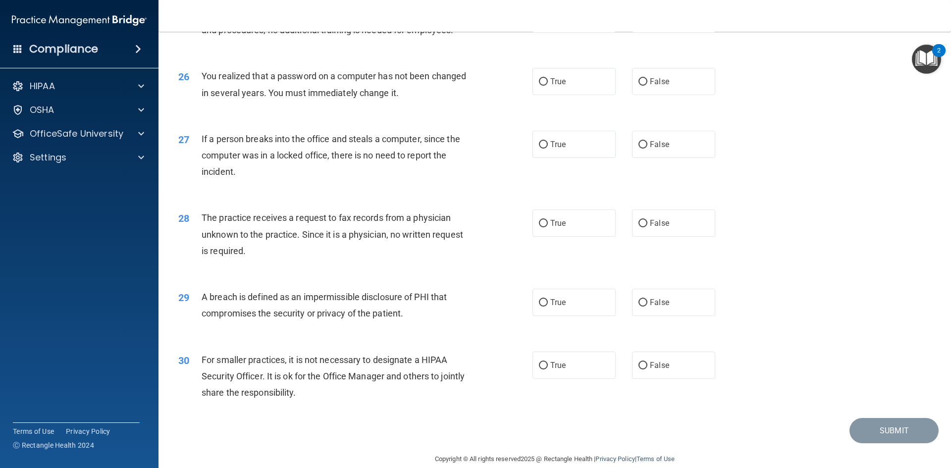
scroll to position [1834, 0]
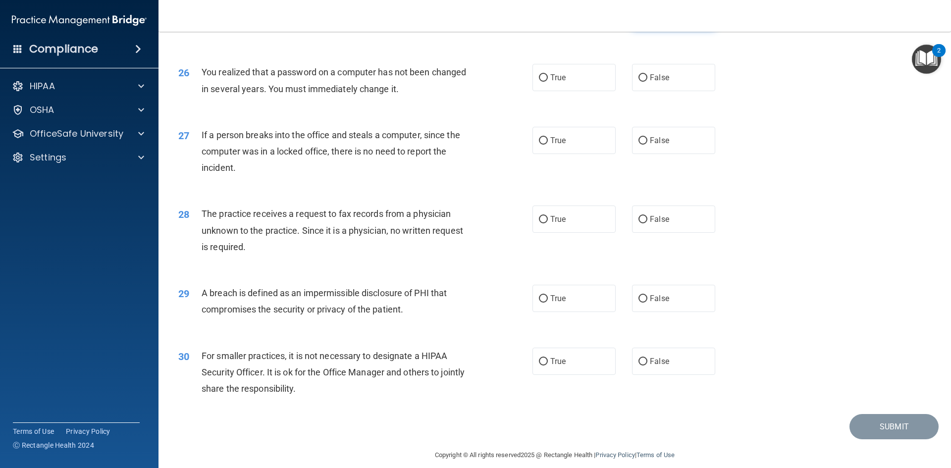
click at [639, 19] on input "False" at bounding box center [643, 15] width 9 height 7
radio input "true"
click at [543, 82] on input "True" at bounding box center [543, 77] width 9 height 7
radio input "true"
click at [641, 145] on input "False" at bounding box center [643, 140] width 9 height 7
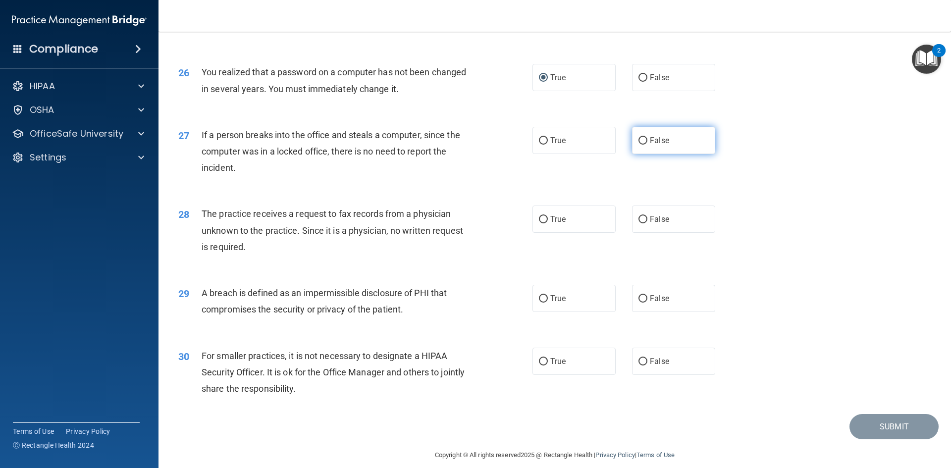
radio input "true"
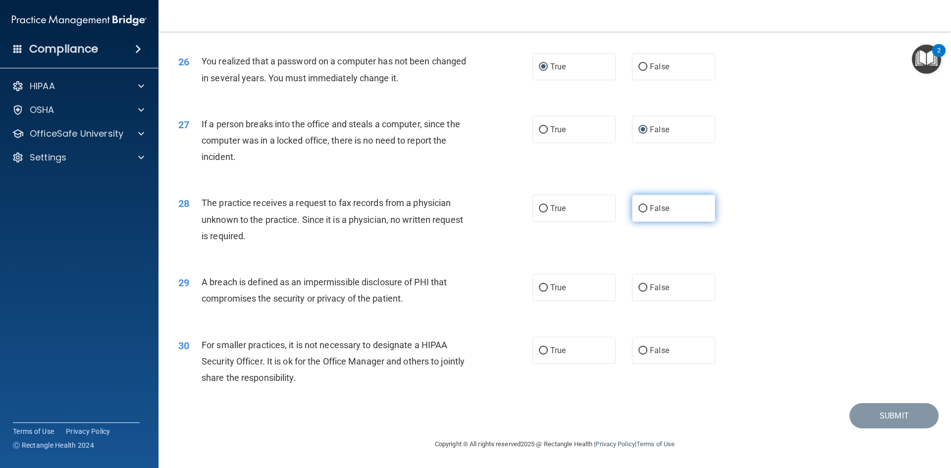
click at [639, 209] on input "False" at bounding box center [643, 208] width 9 height 7
radio input "true"
click at [539, 286] on input "True" at bounding box center [543, 287] width 9 height 7
radio input "true"
click at [644, 349] on label "False" at bounding box center [673, 350] width 83 height 27
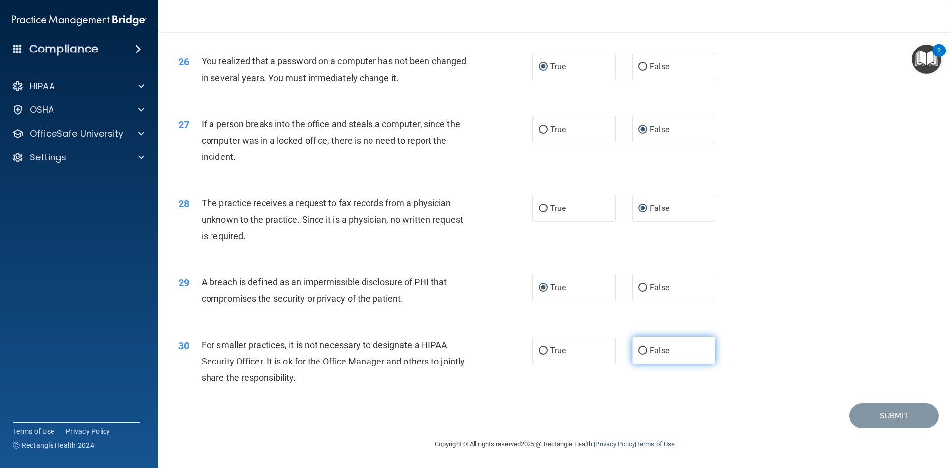
click at [644, 349] on input "False" at bounding box center [643, 350] width 9 height 7
radio input "true"
click at [863, 411] on button "Submit" at bounding box center [894, 415] width 89 height 25
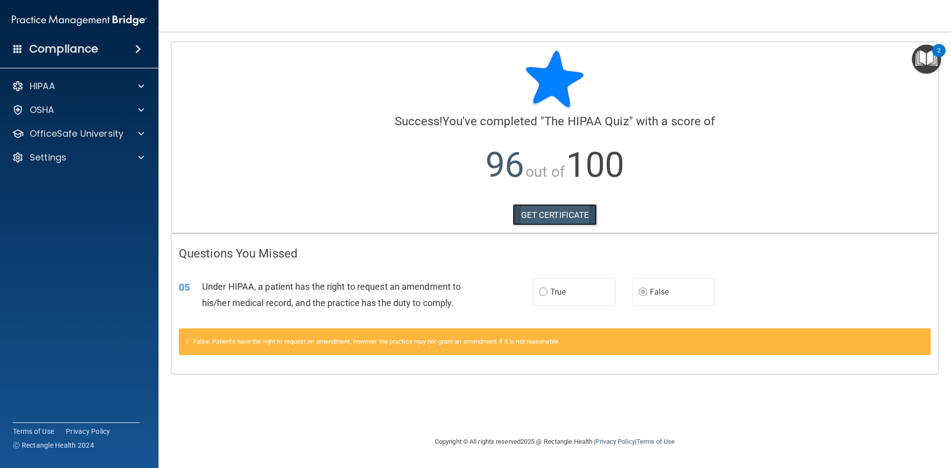
click at [555, 216] on link "GET CERTIFICATE" at bounding box center [555, 215] width 85 height 22
click at [56, 115] on div "OSHA" at bounding box center [65, 110] width 123 height 12
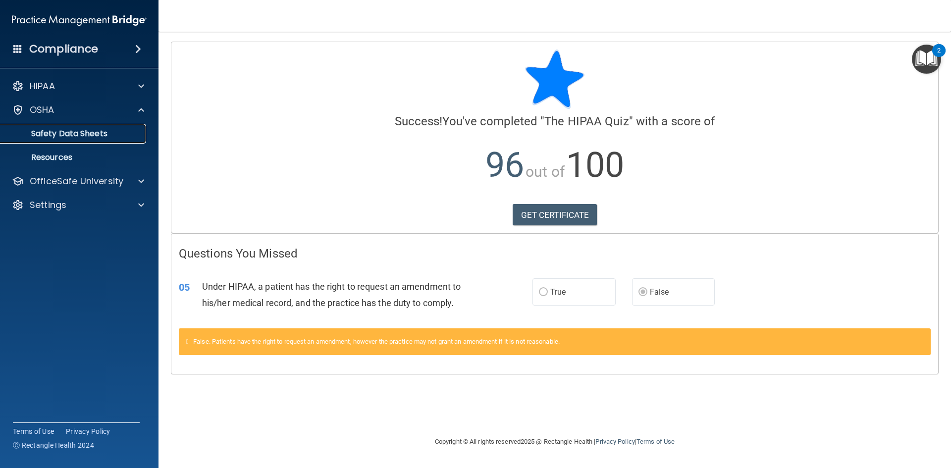
click at [89, 137] on p "Safety Data Sheets" at bounding box center [73, 134] width 135 height 10
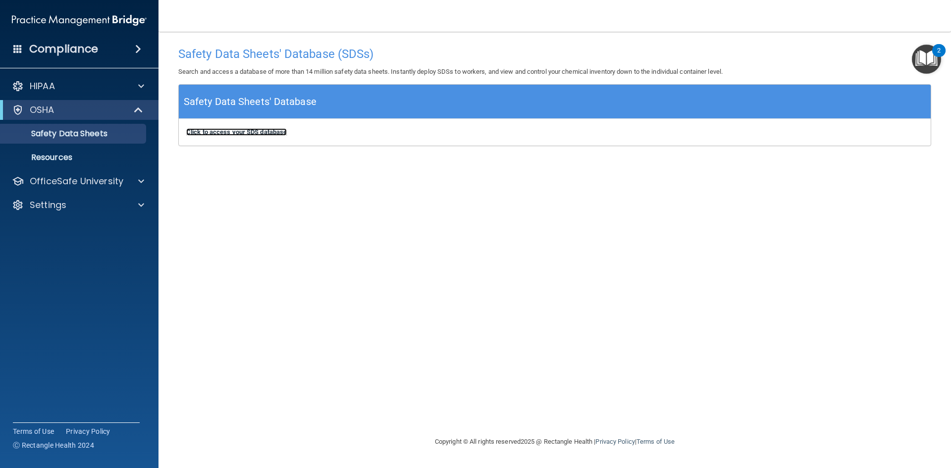
click at [251, 130] on b "Click to access your SDS database" at bounding box center [236, 131] width 101 height 7
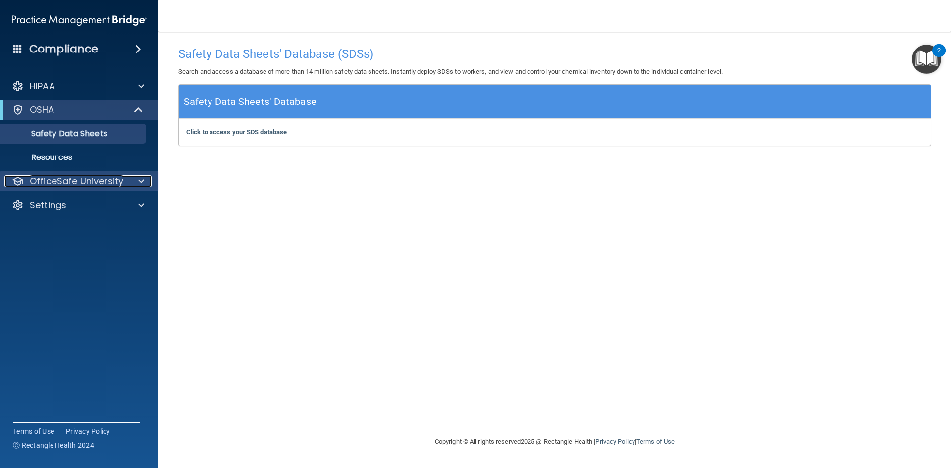
click at [87, 183] on p "OfficeSafe University" at bounding box center [77, 181] width 94 height 12
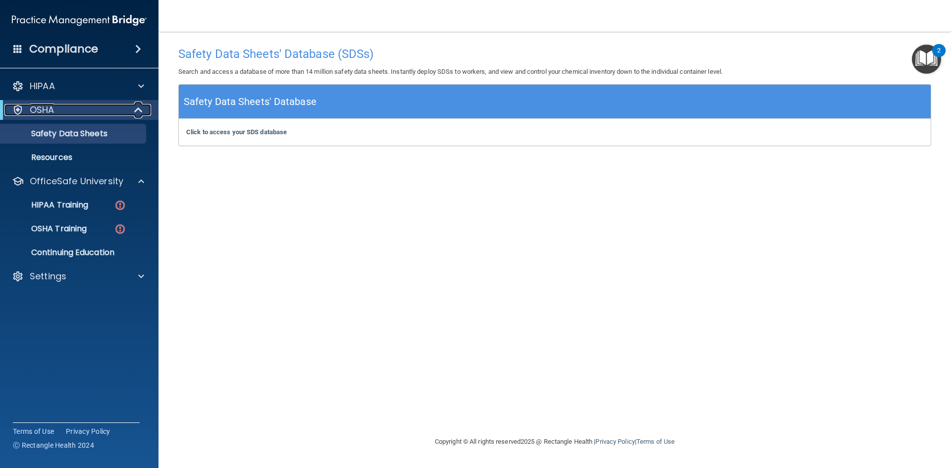
click at [141, 107] on span at bounding box center [139, 110] width 8 height 12
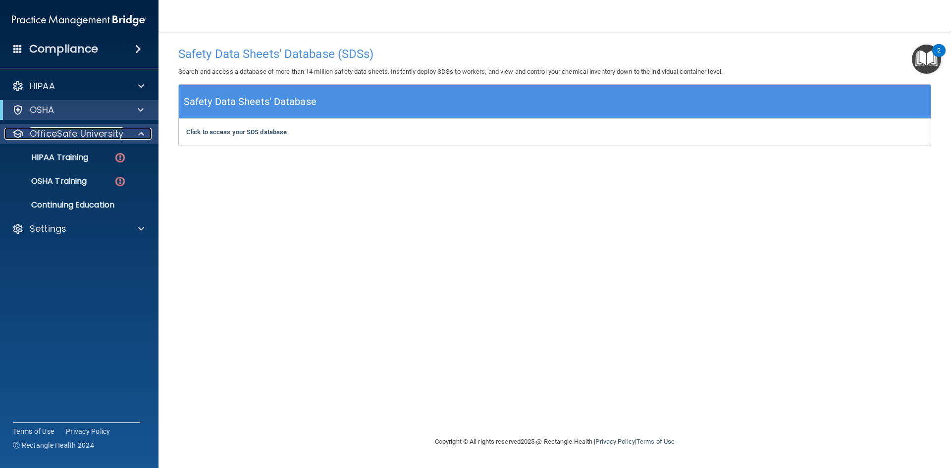
click at [140, 131] on span at bounding box center [141, 134] width 6 height 12
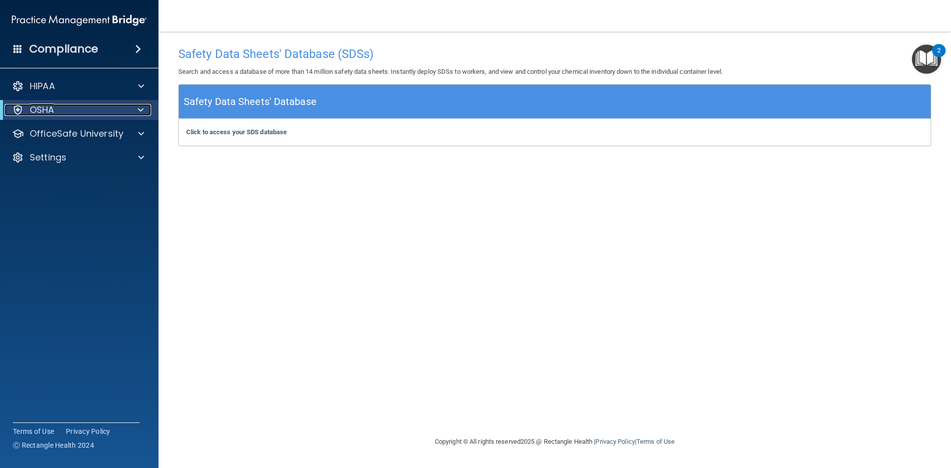
click at [140, 114] on span at bounding box center [141, 110] width 6 height 12
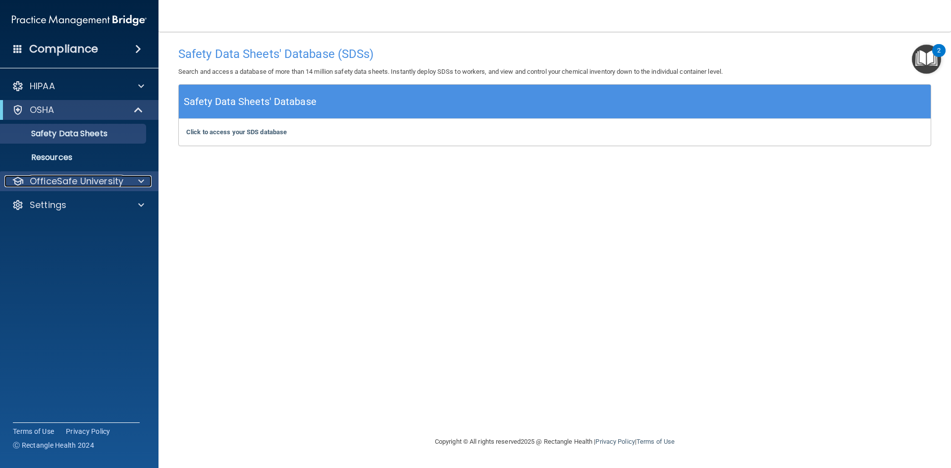
click at [142, 183] on span at bounding box center [141, 181] width 6 height 12
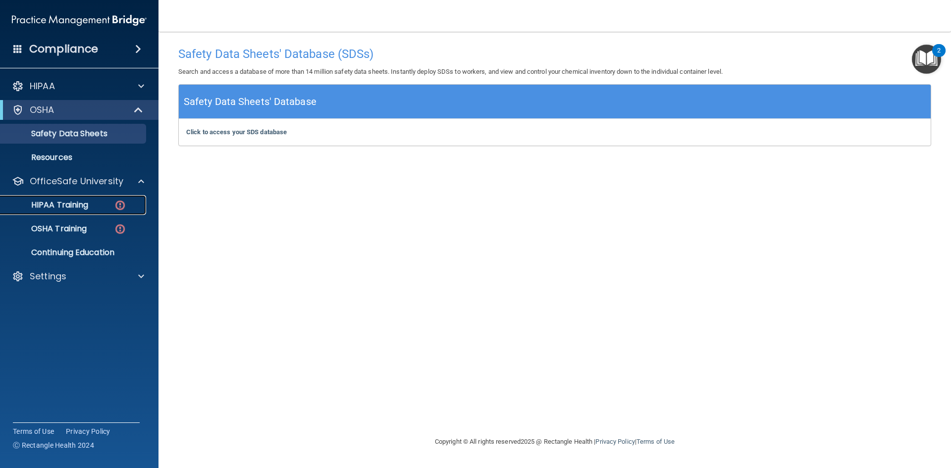
click at [73, 206] on p "HIPAA Training" at bounding box center [47, 205] width 82 height 10
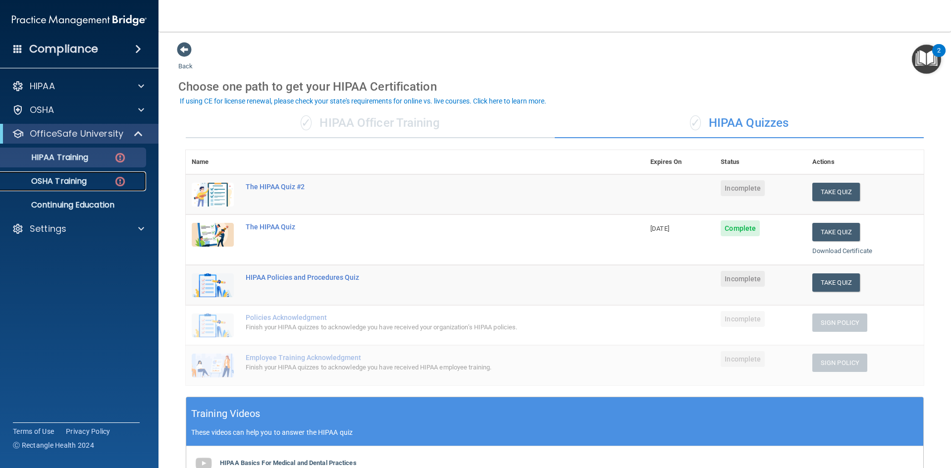
click at [45, 179] on p "OSHA Training" at bounding box center [46, 181] width 80 height 10
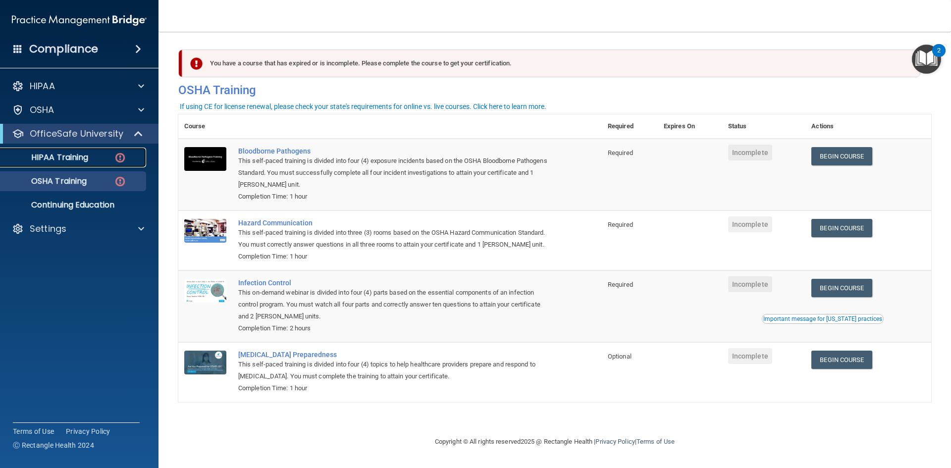
click at [59, 150] on link "HIPAA Training" at bounding box center [68, 158] width 156 height 20
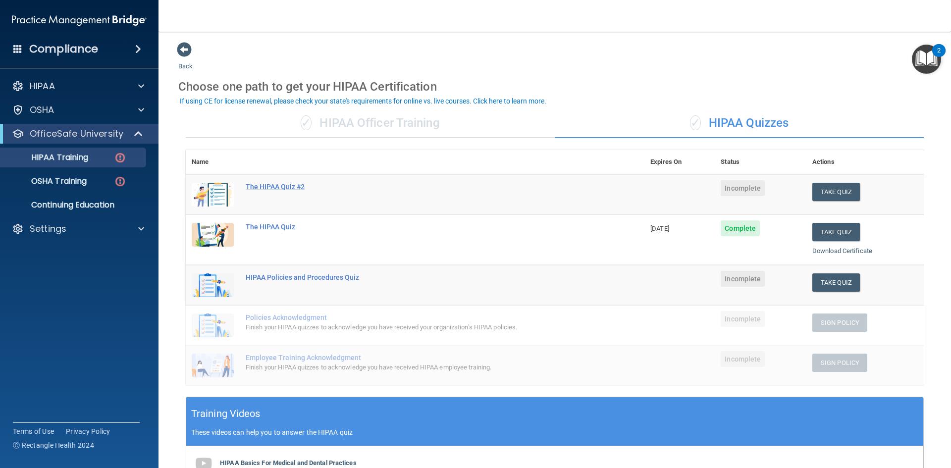
click at [291, 189] on div "The HIPAA Quiz #2" at bounding box center [420, 187] width 349 height 8
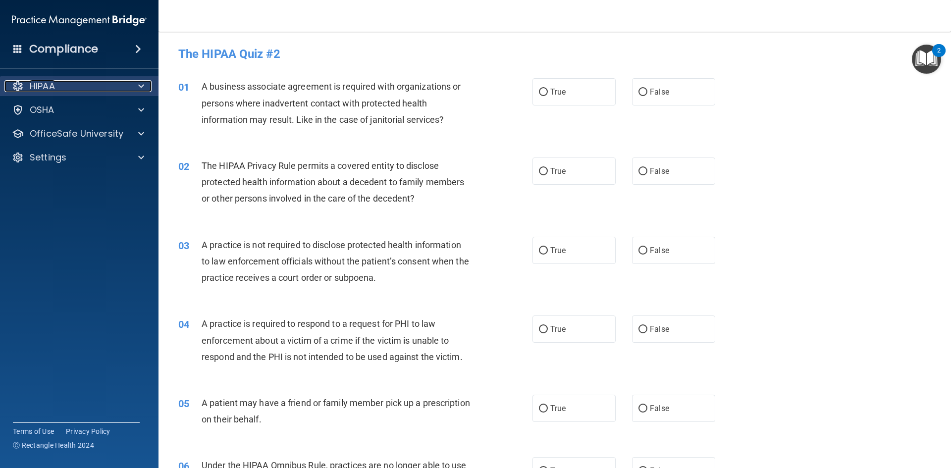
click at [144, 81] on span at bounding box center [141, 86] width 6 height 12
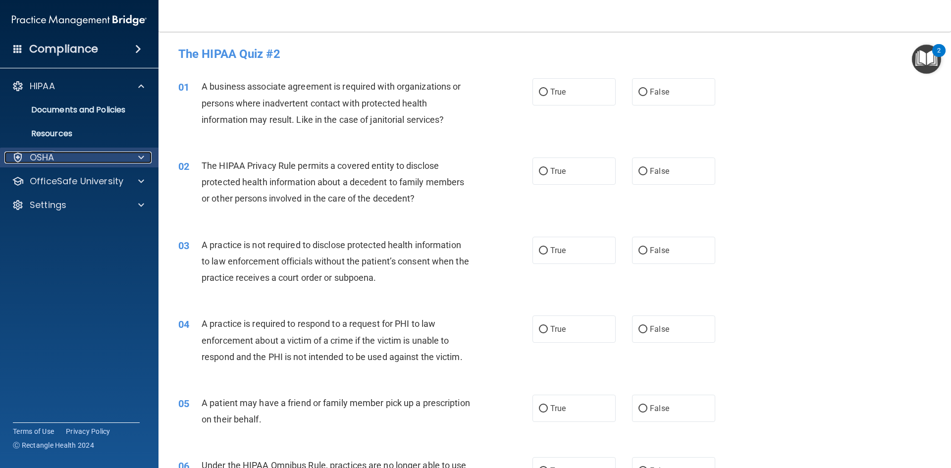
click at [145, 163] on div at bounding box center [139, 158] width 25 height 12
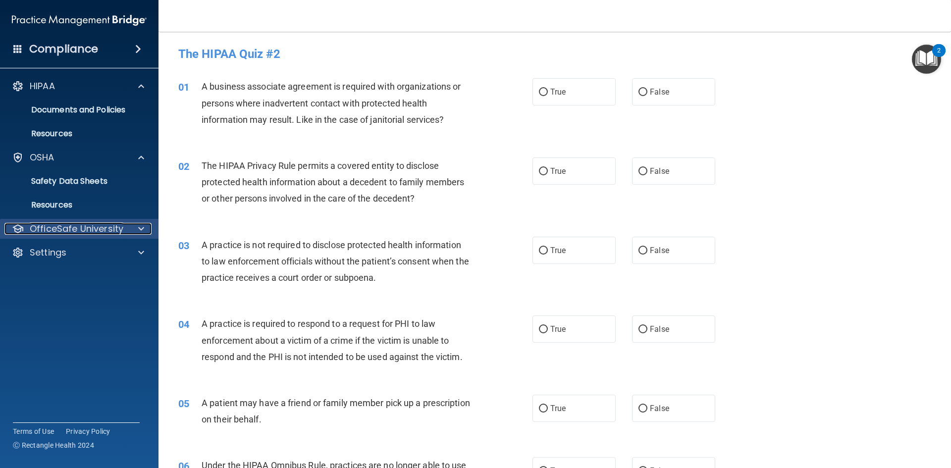
click at [88, 223] on p "OfficeSafe University" at bounding box center [77, 229] width 94 height 12
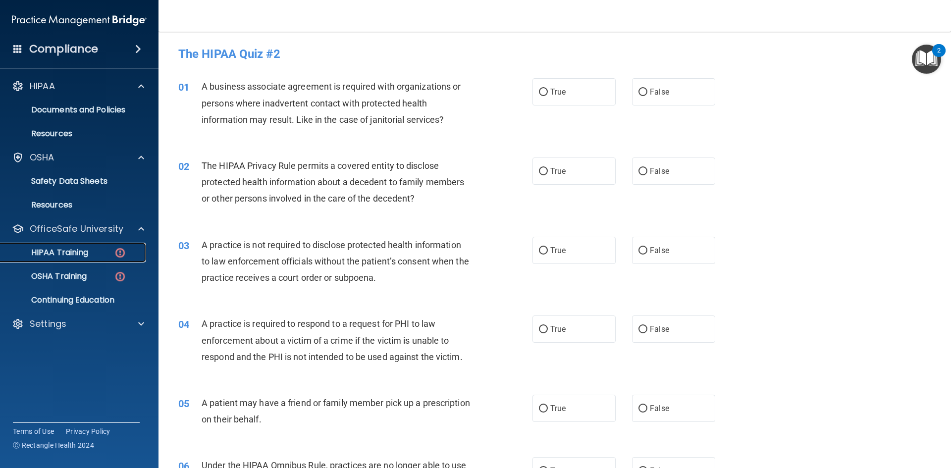
click at [72, 246] on link "HIPAA Training" at bounding box center [68, 253] width 156 height 20
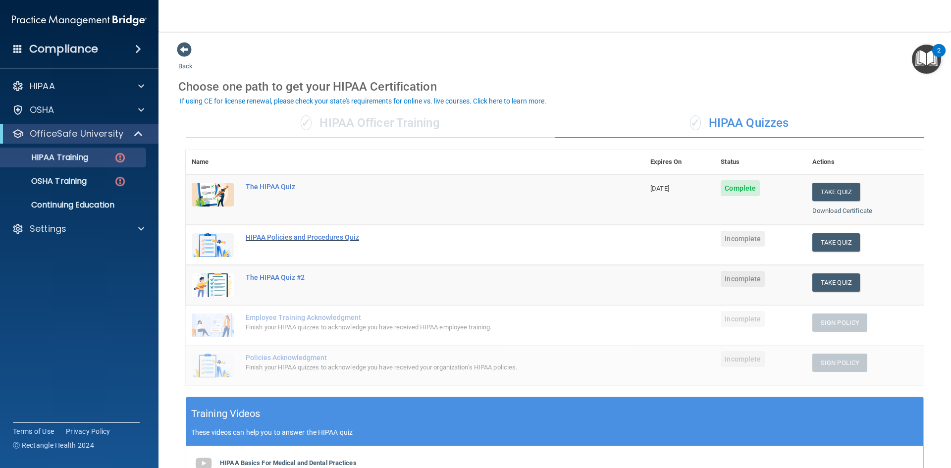
click at [308, 239] on div "HIPAA Policies and Procedures Quiz" at bounding box center [420, 237] width 349 height 8
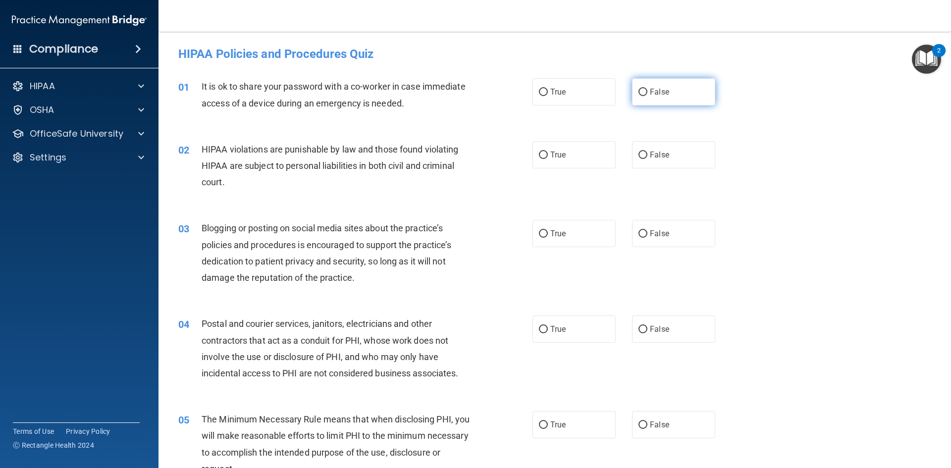
click at [639, 94] on input "False" at bounding box center [643, 92] width 9 height 7
radio input "true"
click at [533, 157] on label "True" at bounding box center [574, 154] width 83 height 27
click at [539, 157] on input "True" at bounding box center [543, 155] width 9 height 7
radio input "true"
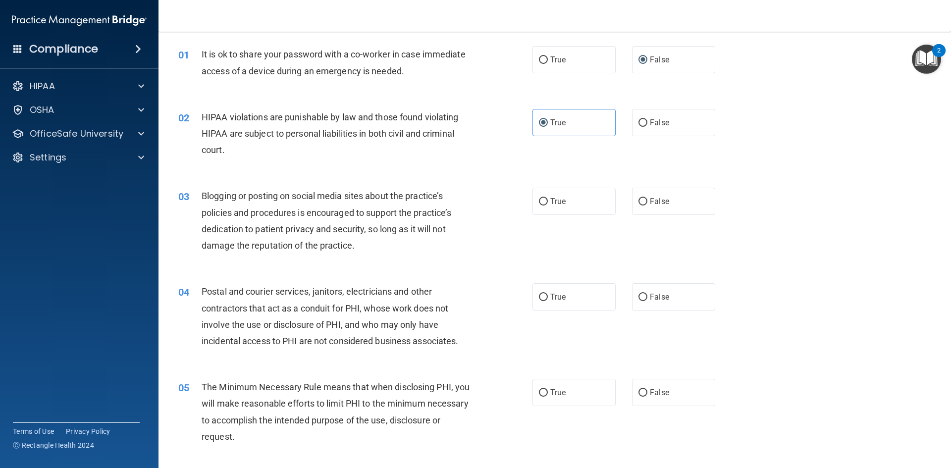
scroll to position [50, 0]
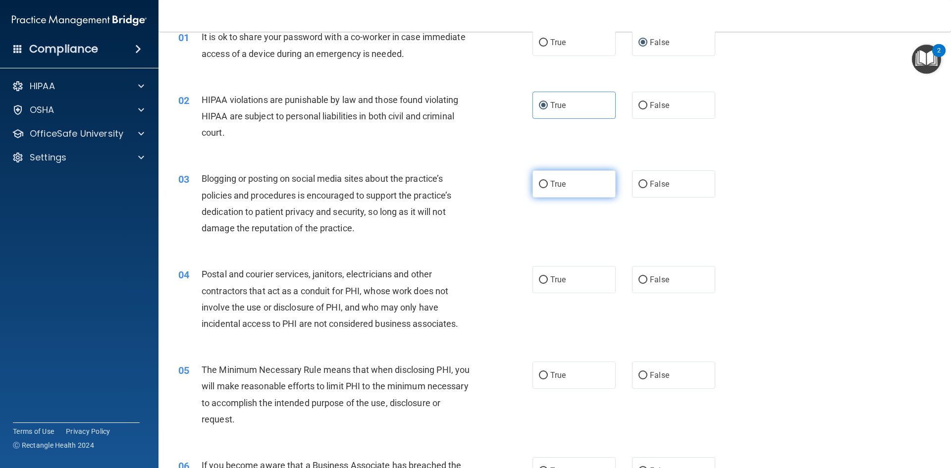
click at [541, 186] on input "True" at bounding box center [543, 184] width 9 height 7
radio input "true"
click at [639, 282] on input "False" at bounding box center [643, 280] width 9 height 7
radio input "true"
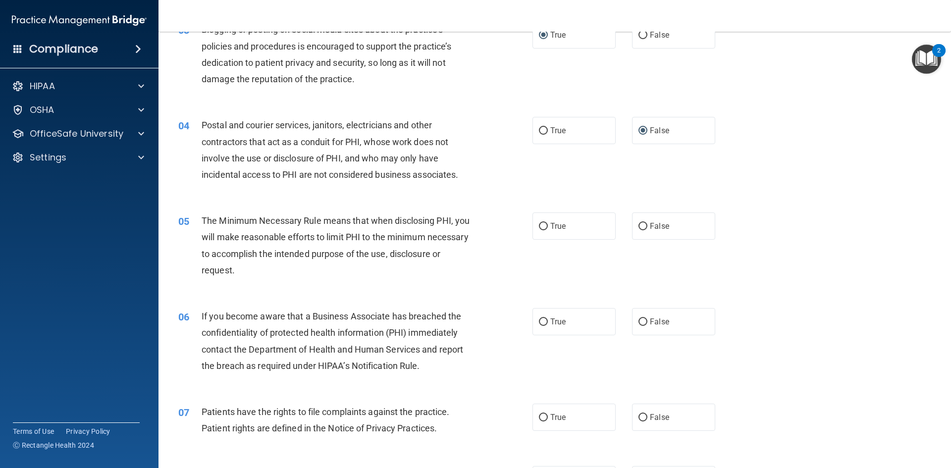
scroll to position [198, 0]
click at [539, 130] on input "True" at bounding box center [543, 131] width 9 height 7
radio input "true"
radio input "false"
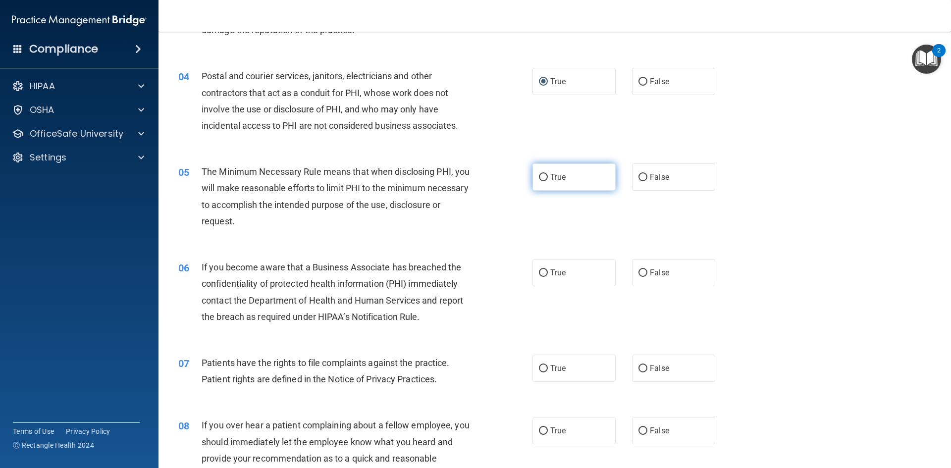
click at [540, 177] on input "True" at bounding box center [543, 177] width 9 height 7
radio input "true"
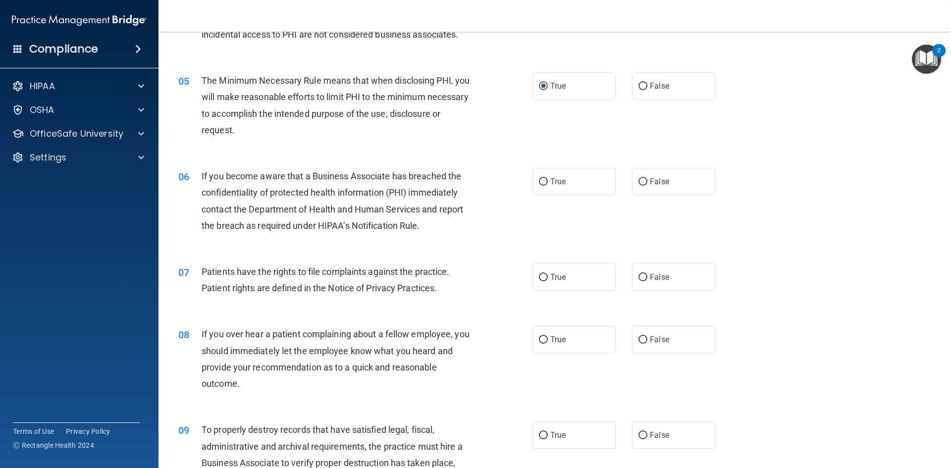
scroll to position [347, 0]
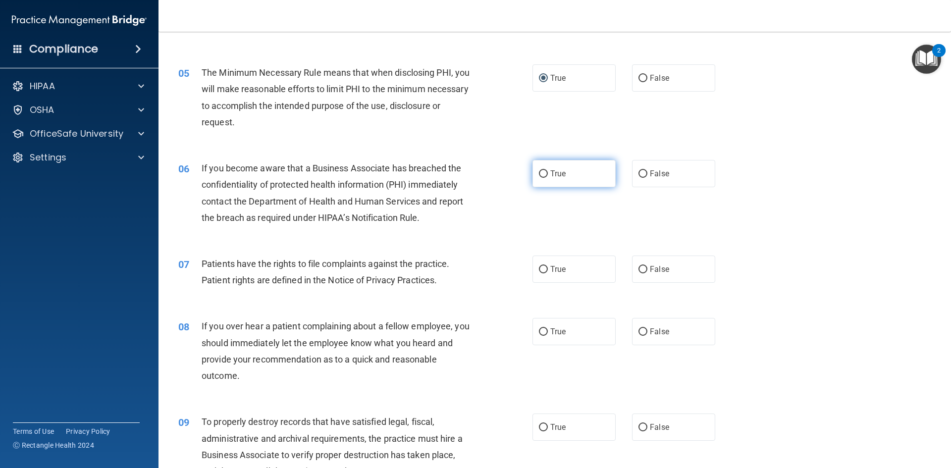
click at [546, 168] on label "True" at bounding box center [574, 173] width 83 height 27
click at [546, 170] on input "True" at bounding box center [543, 173] width 9 height 7
radio input "true"
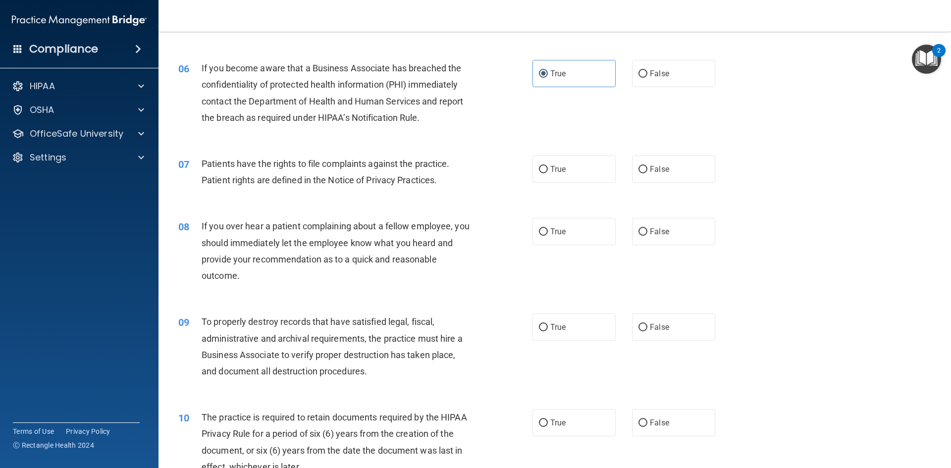
scroll to position [496, 0]
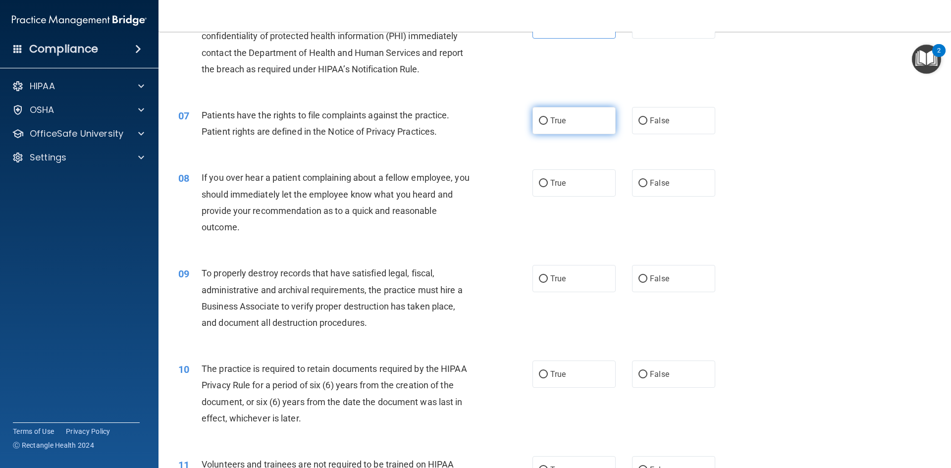
click at [539, 119] on input "True" at bounding box center [543, 120] width 9 height 7
radio input "true"
click at [639, 180] on input "False" at bounding box center [643, 183] width 9 height 7
radio input "true"
click at [541, 280] on input "True" at bounding box center [543, 279] width 9 height 7
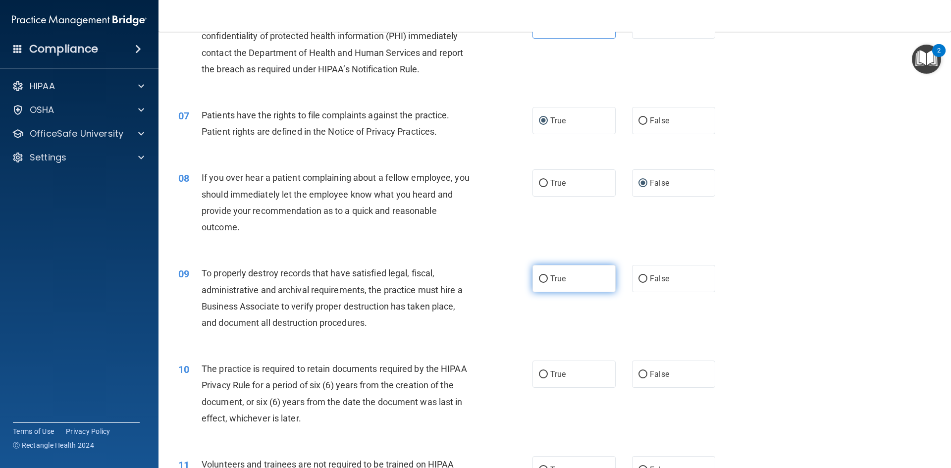
radio input "true"
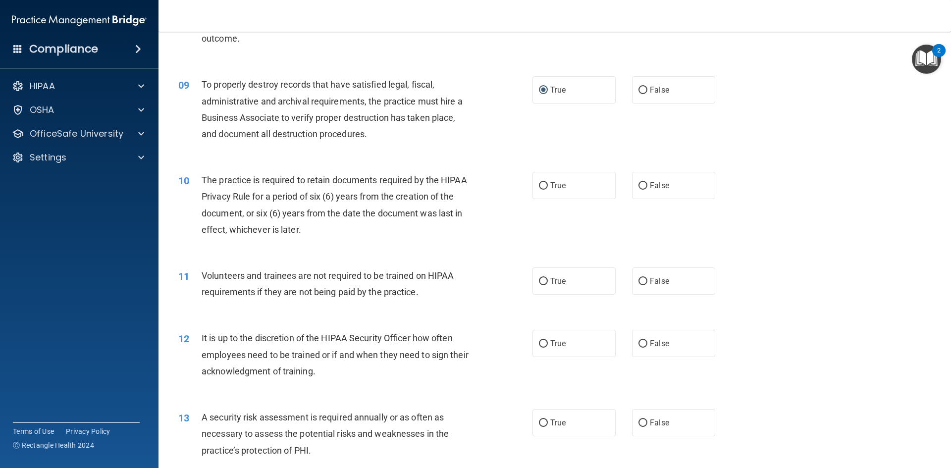
scroll to position [793, 0]
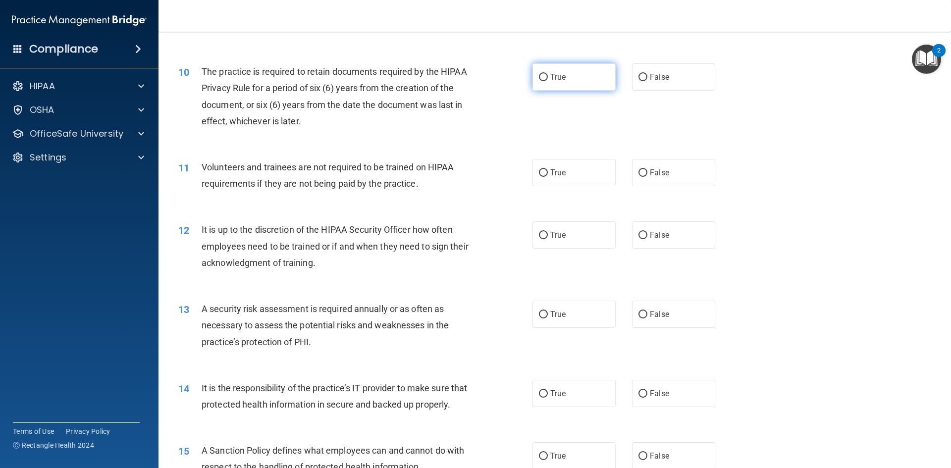
click at [541, 77] on input "True" at bounding box center [543, 77] width 9 height 7
radio input "true"
click at [540, 170] on input "True" at bounding box center [543, 172] width 9 height 7
radio input "true"
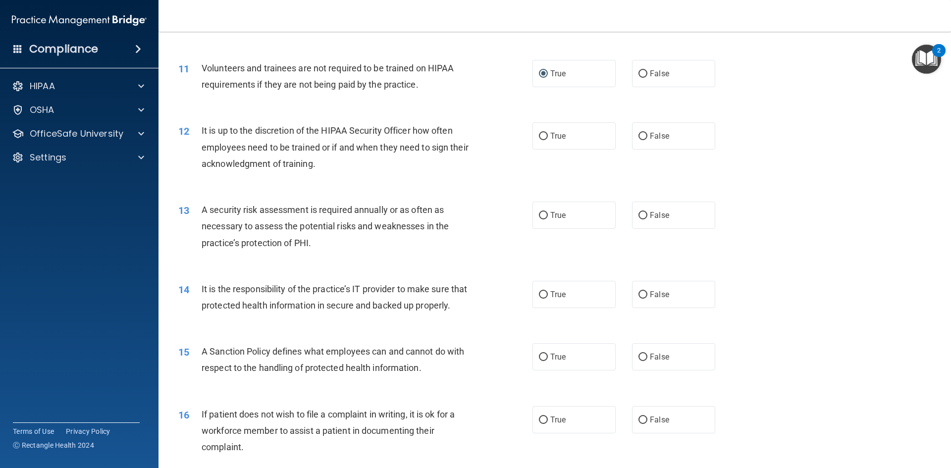
scroll to position [942, 0]
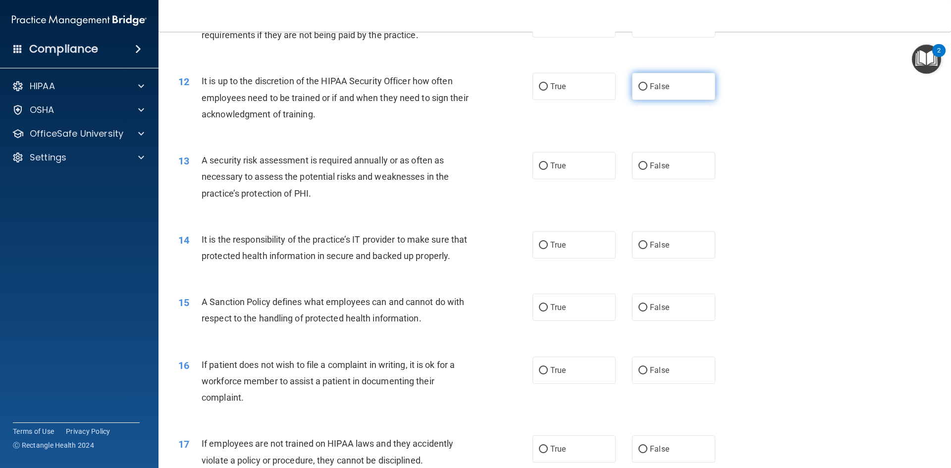
click at [640, 89] on input "False" at bounding box center [643, 86] width 9 height 7
radio input "true"
click at [539, 164] on input "True" at bounding box center [543, 166] width 9 height 7
radio input "true"
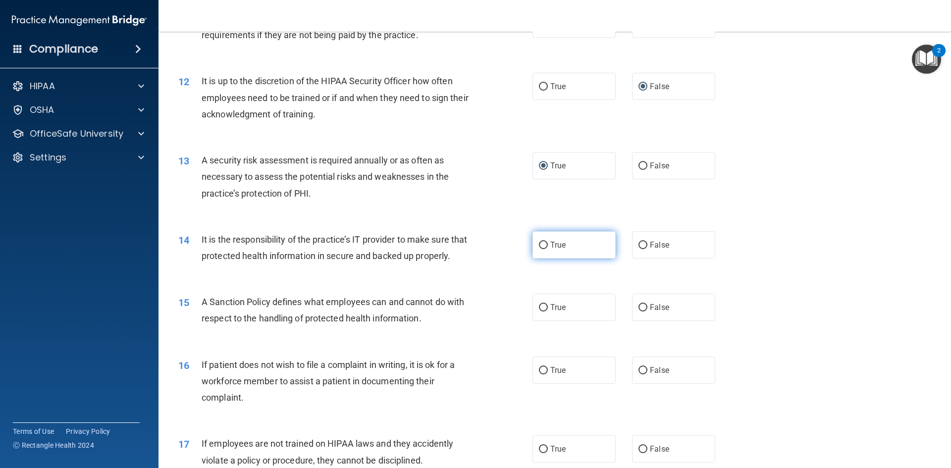
click at [540, 251] on label "True" at bounding box center [574, 244] width 83 height 27
click at [540, 249] on input "True" at bounding box center [543, 245] width 9 height 7
radio input "true"
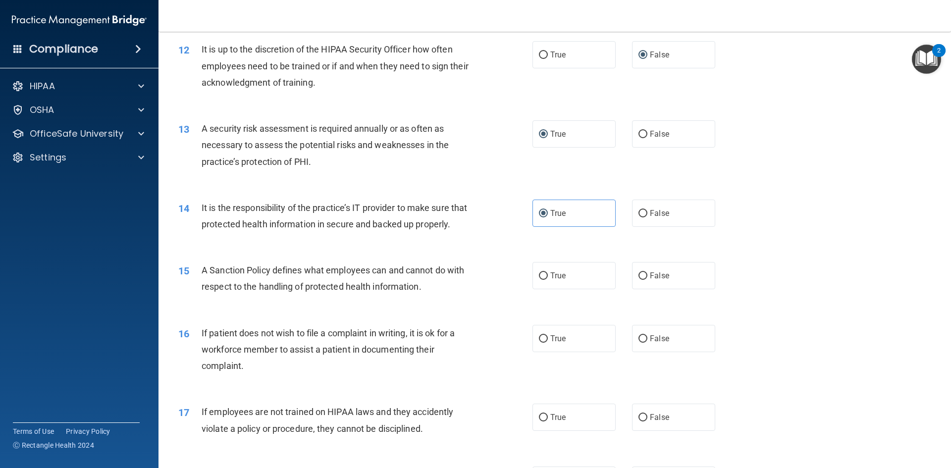
scroll to position [1090, 0]
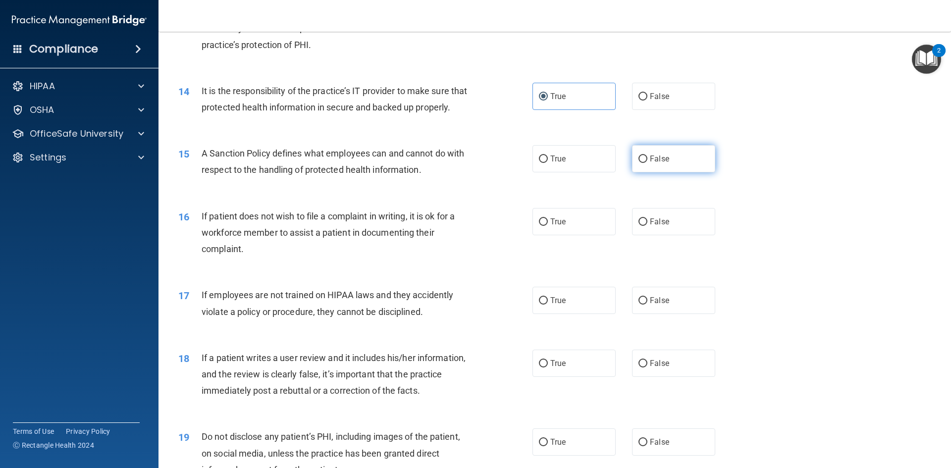
click at [641, 163] on input "False" at bounding box center [643, 159] width 9 height 7
radio input "true"
click at [539, 226] on input "True" at bounding box center [543, 222] width 9 height 7
radio input "true"
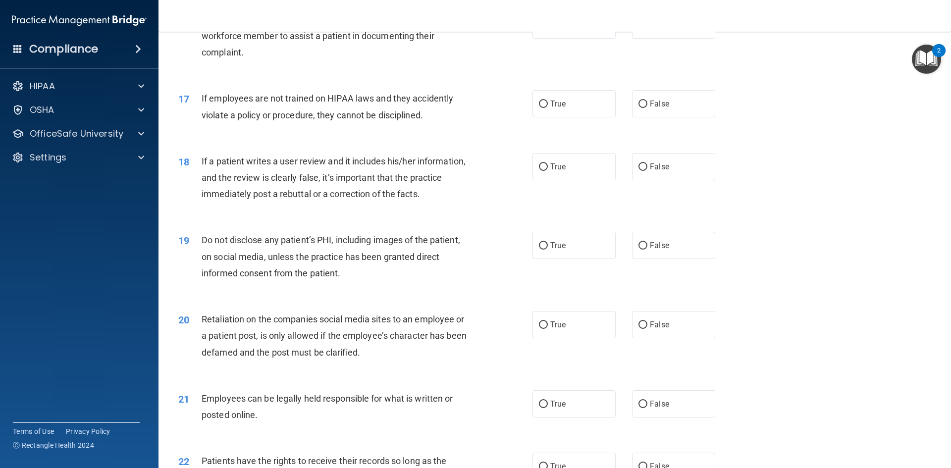
scroll to position [1288, 0]
click at [639, 107] on input "False" at bounding box center [643, 102] width 9 height 7
radio input "true"
click at [544, 169] on input "True" at bounding box center [543, 165] width 9 height 7
radio input "true"
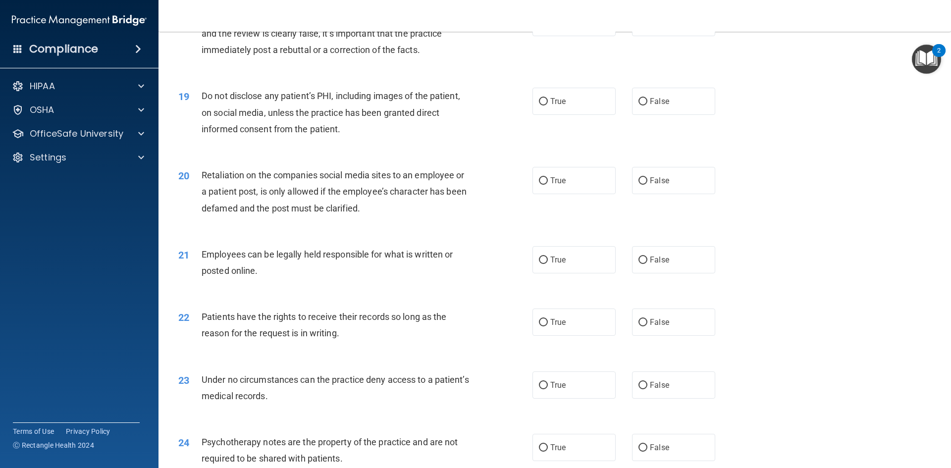
scroll to position [1437, 0]
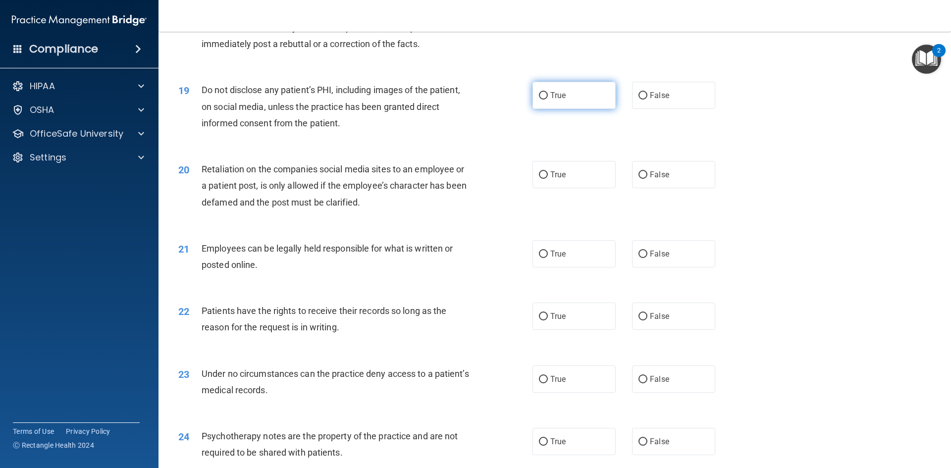
click at [541, 100] on input "True" at bounding box center [543, 95] width 9 height 7
radio input "true"
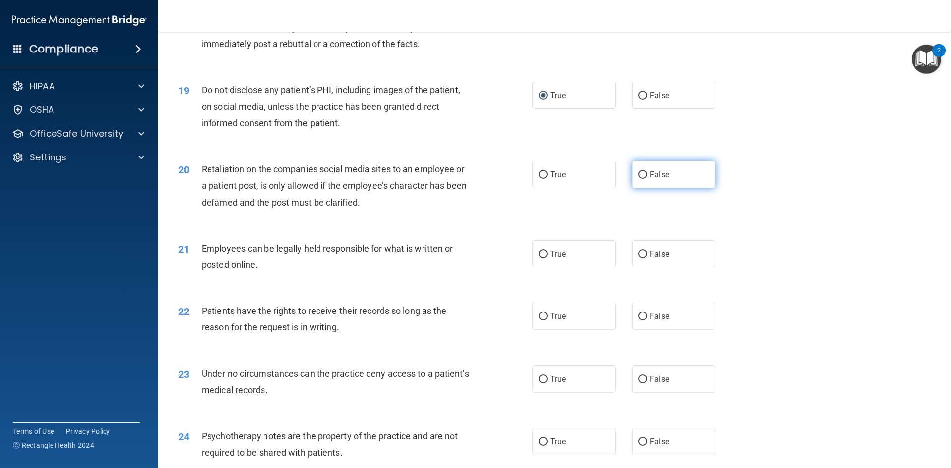
click at [639, 179] on input "False" at bounding box center [643, 174] width 9 height 7
radio input "true"
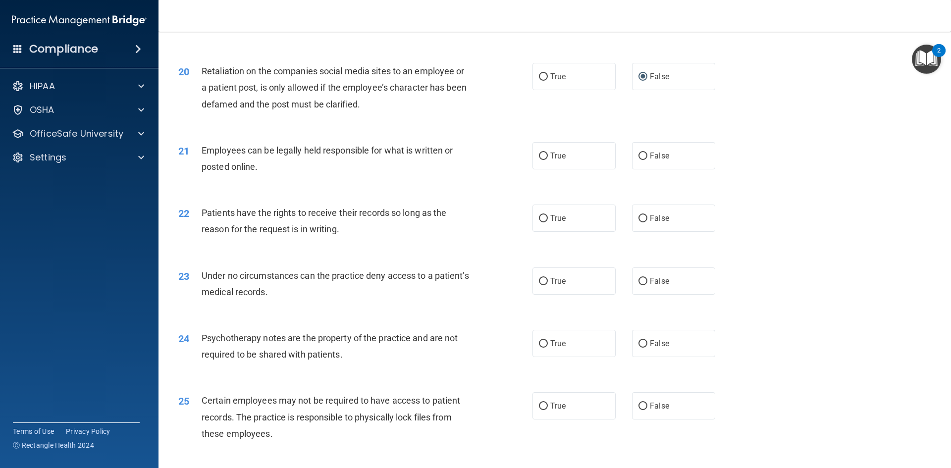
scroll to position [1536, 0]
click at [539, 159] on input "True" at bounding box center [543, 155] width 9 height 7
radio input "true"
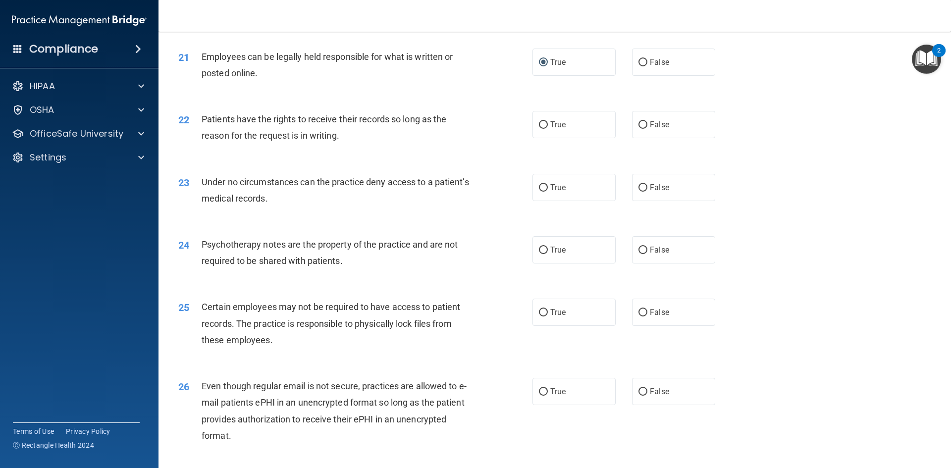
scroll to position [1635, 0]
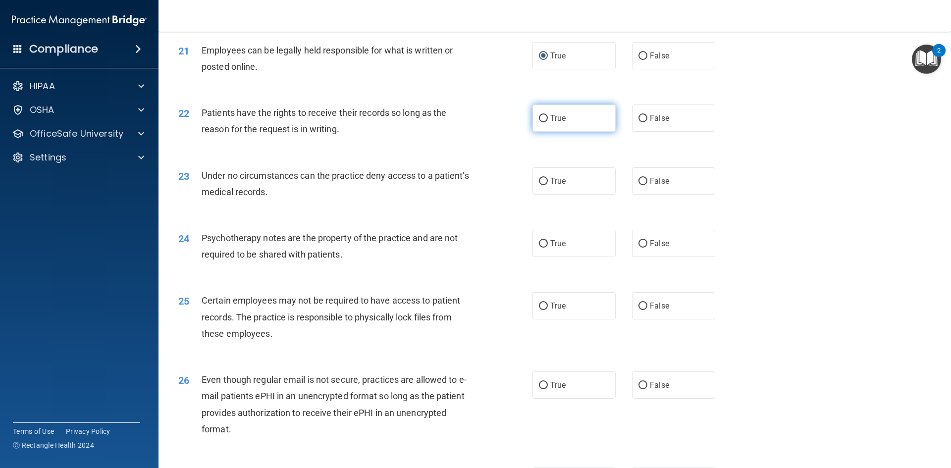
click at [540, 122] on input "True" at bounding box center [543, 118] width 9 height 7
radio input "true"
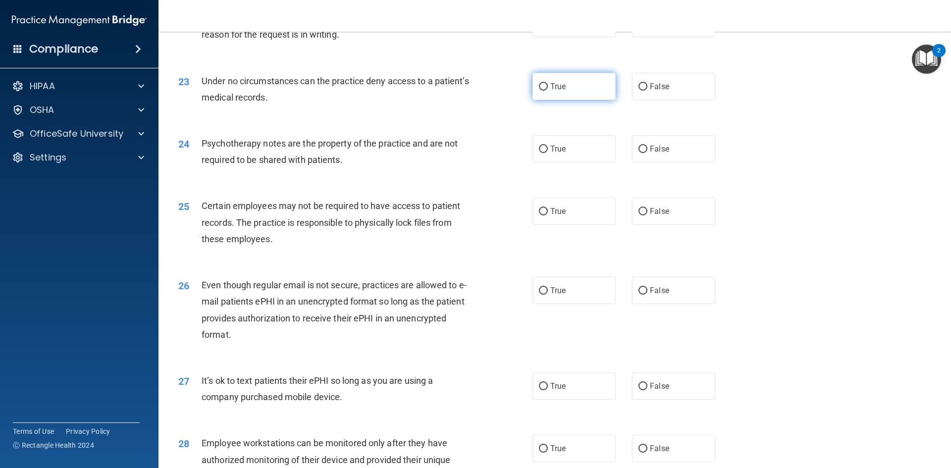
scroll to position [1734, 0]
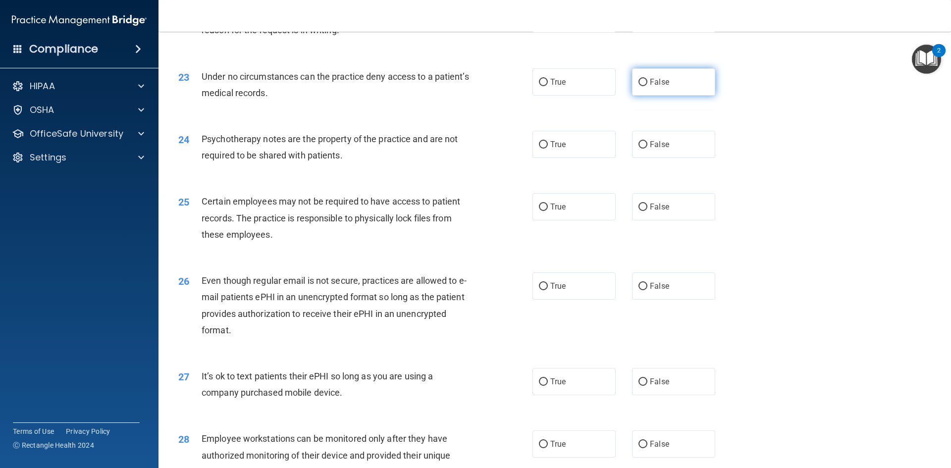
click at [639, 86] on input "False" at bounding box center [643, 82] width 9 height 7
radio input "true"
click at [542, 154] on label "True" at bounding box center [574, 144] width 83 height 27
click at [542, 149] on input "True" at bounding box center [543, 144] width 9 height 7
radio input "true"
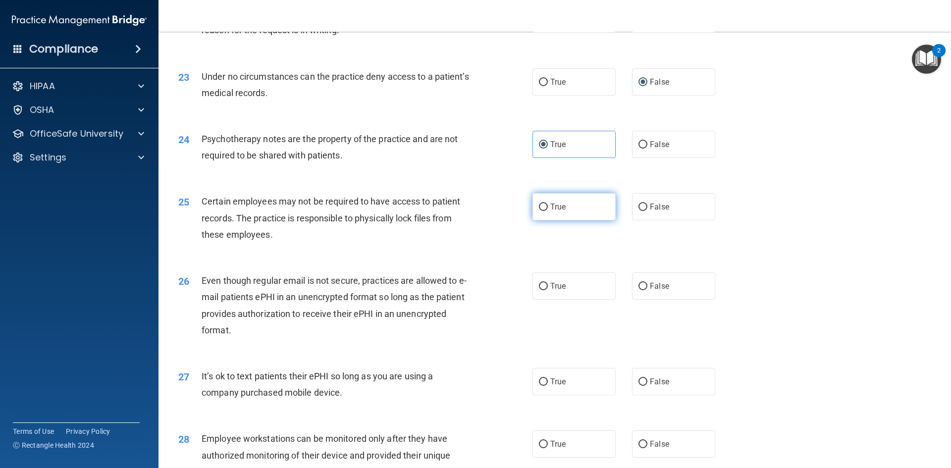
click at [542, 211] on input "True" at bounding box center [543, 207] width 9 height 7
radio input "true"
click at [639, 211] on input "False" at bounding box center [643, 207] width 9 height 7
radio input "true"
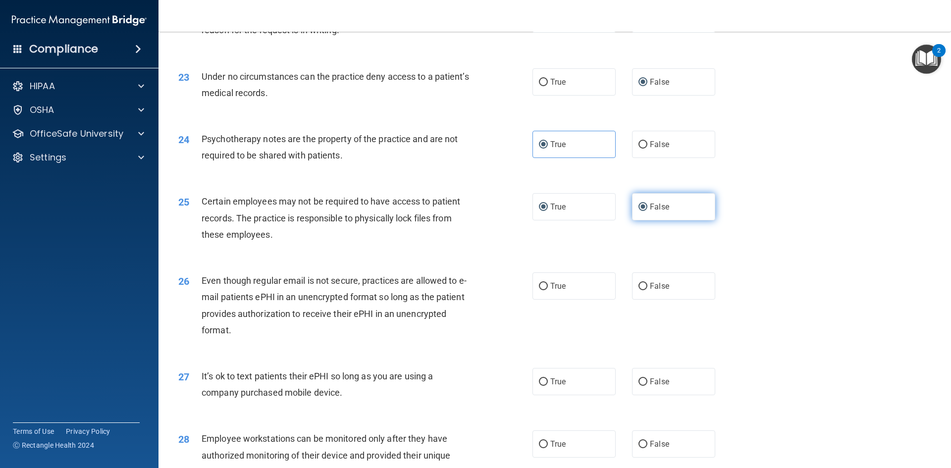
radio input "false"
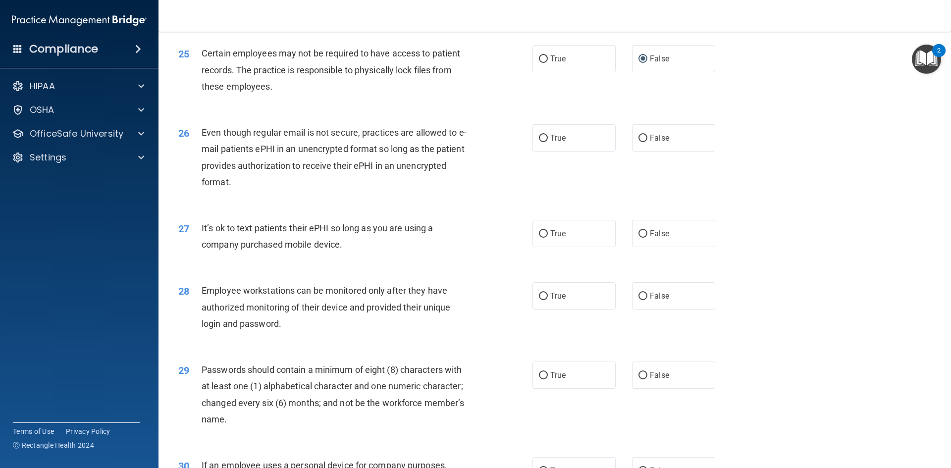
scroll to position [1871, 0]
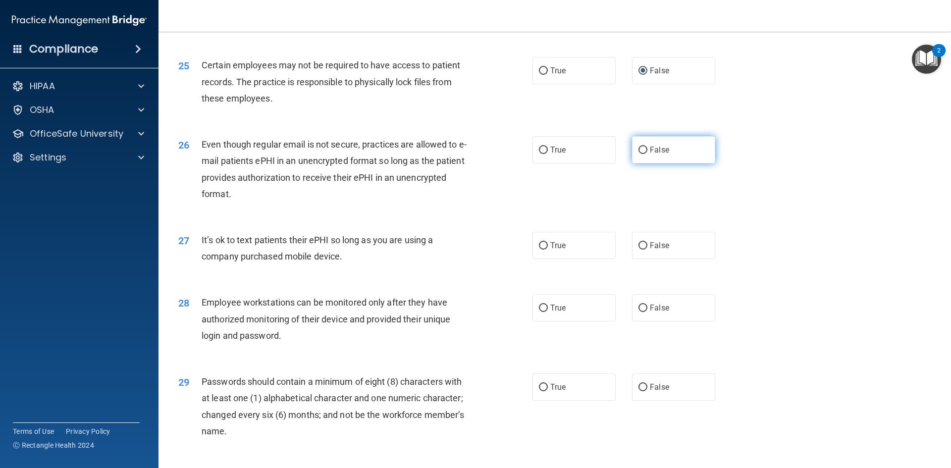
click at [639, 154] on input "False" at bounding box center [643, 150] width 9 height 7
radio input "true"
click at [542, 259] on label "True" at bounding box center [574, 245] width 83 height 27
click at [542, 250] on input "True" at bounding box center [543, 245] width 9 height 7
radio input "true"
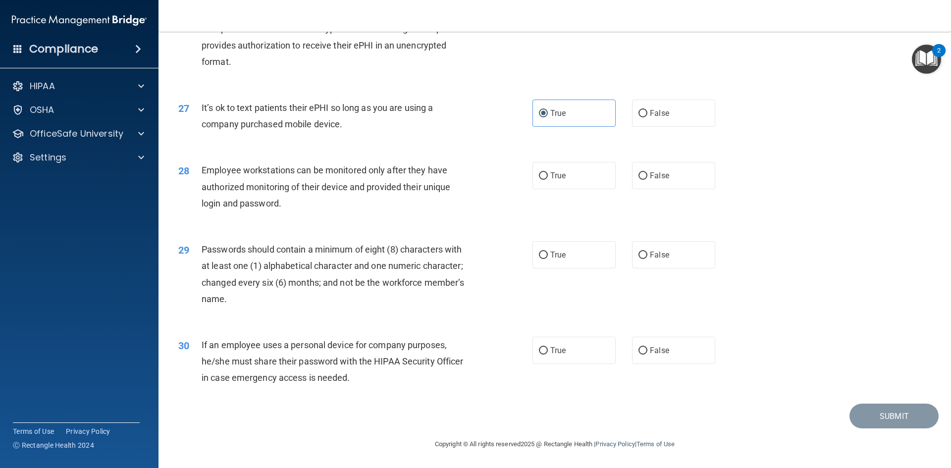
scroll to position [2019, 0]
click at [639, 116] on input "False" at bounding box center [643, 113] width 9 height 7
radio input "true"
radio input "false"
click at [644, 176] on label "False" at bounding box center [673, 175] width 83 height 27
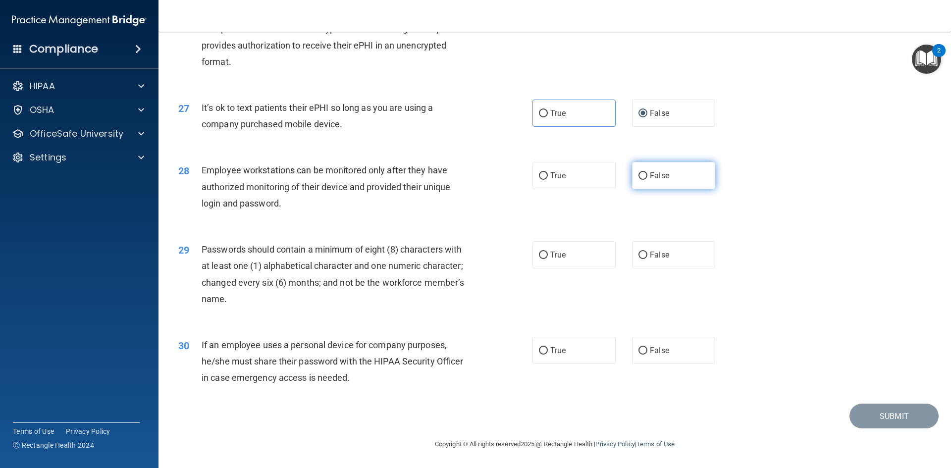
click at [644, 176] on input "False" at bounding box center [643, 175] width 9 height 7
radio input "true"
click at [539, 255] on input "True" at bounding box center [543, 255] width 9 height 7
radio input "true"
click at [546, 349] on label "True" at bounding box center [574, 350] width 83 height 27
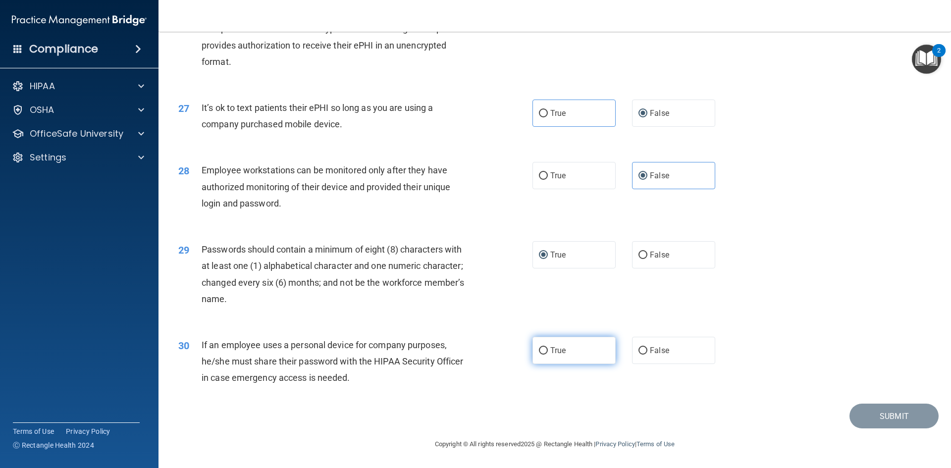
click at [546, 349] on input "True" at bounding box center [543, 350] width 9 height 7
radio input "true"
click at [880, 411] on button "Submit" at bounding box center [894, 416] width 89 height 25
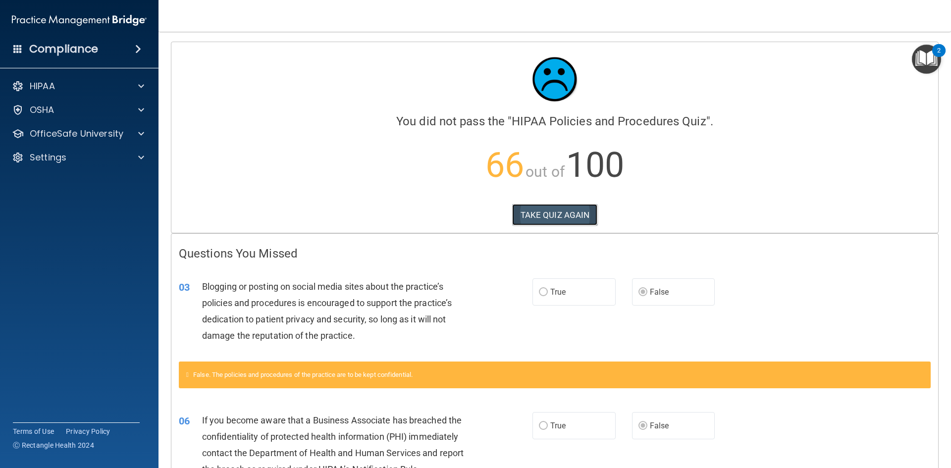
click at [530, 217] on button "TAKE QUIZ AGAIN" at bounding box center [555, 215] width 86 height 22
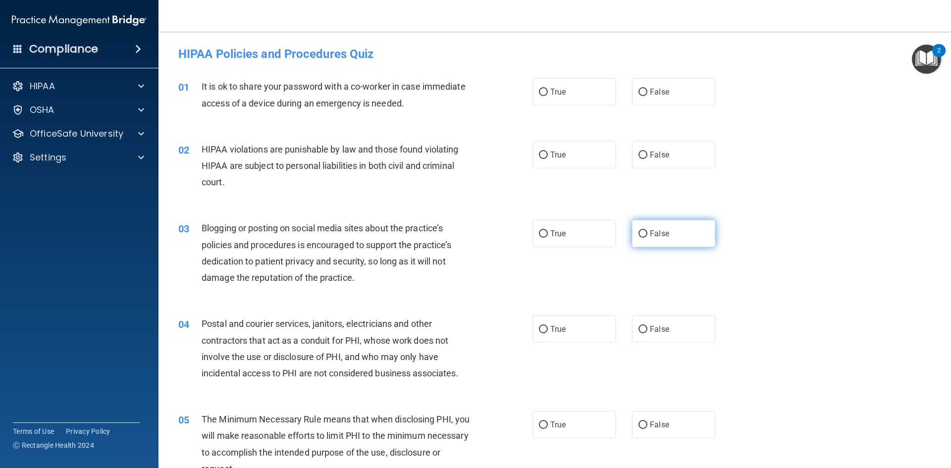
click at [639, 237] on input "False" at bounding box center [643, 233] width 9 height 7
radio input "true"
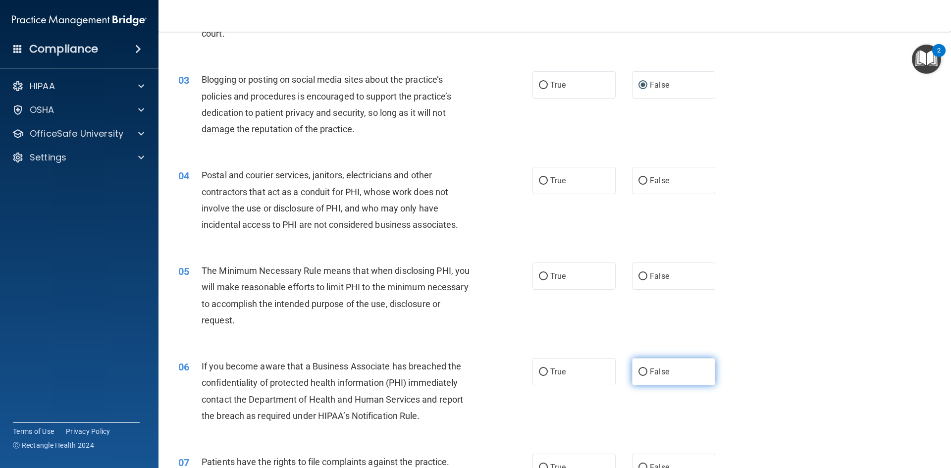
click at [640, 377] on label "False" at bounding box center [673, 371] width 83 height 27
click at [640, 376] on input "False" at bounding box center [643, 372] width 9 height 7
radio input "true"
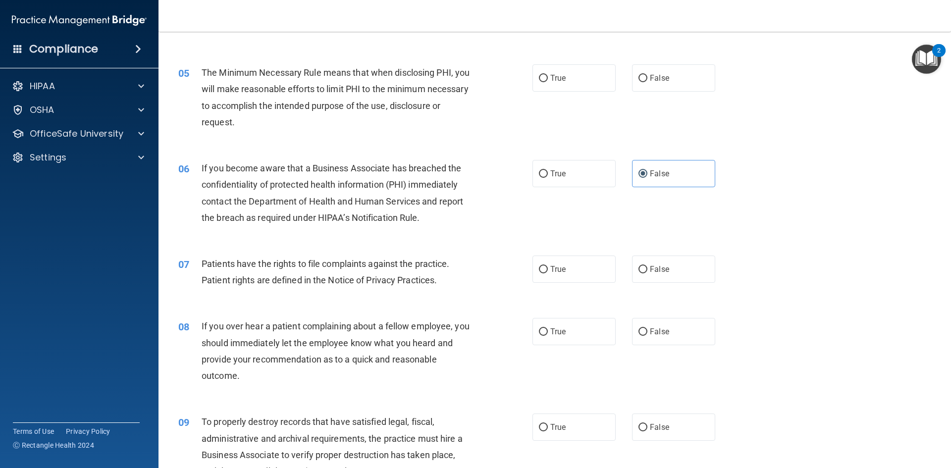
scroll to position [496, 0]
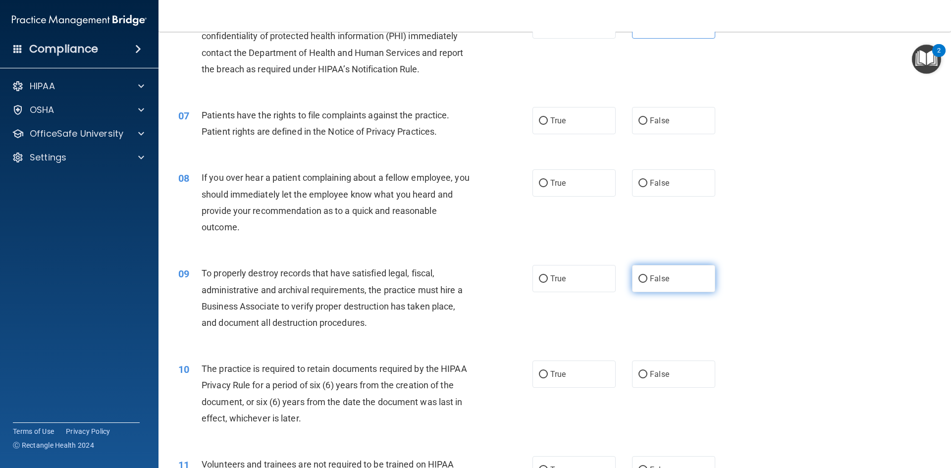
click at [650, 276] on span "False" at bounding box center [659, 278] width 19 height 9
click at [646, 276] on input "False" at bounding box center [643, 279] width 9 height 7
radio input "true"
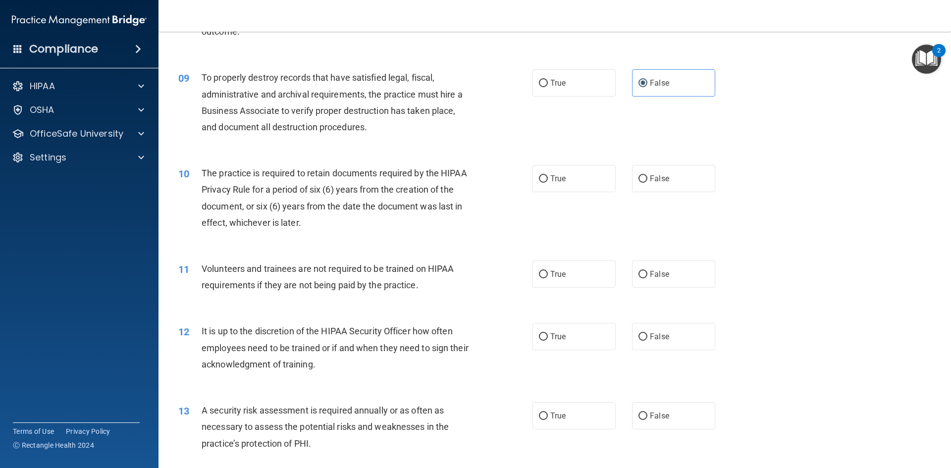
scroll to position [694, 0]
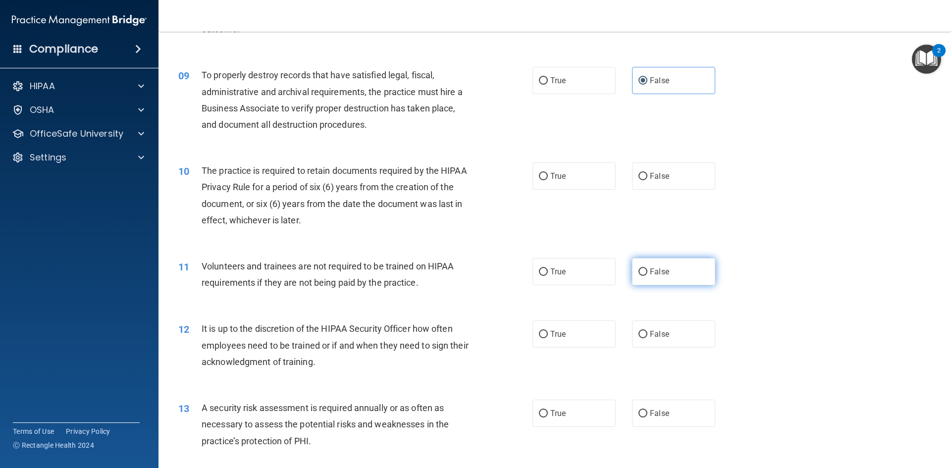
click at [639, 272] on input "False" at bounding box center [643, 272] width 9 height 7
radio input "true"
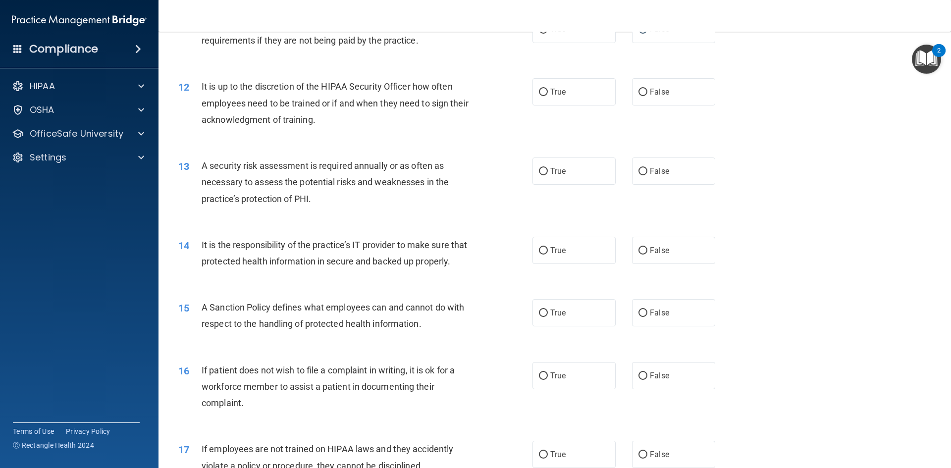
scroll to position [942, 0]
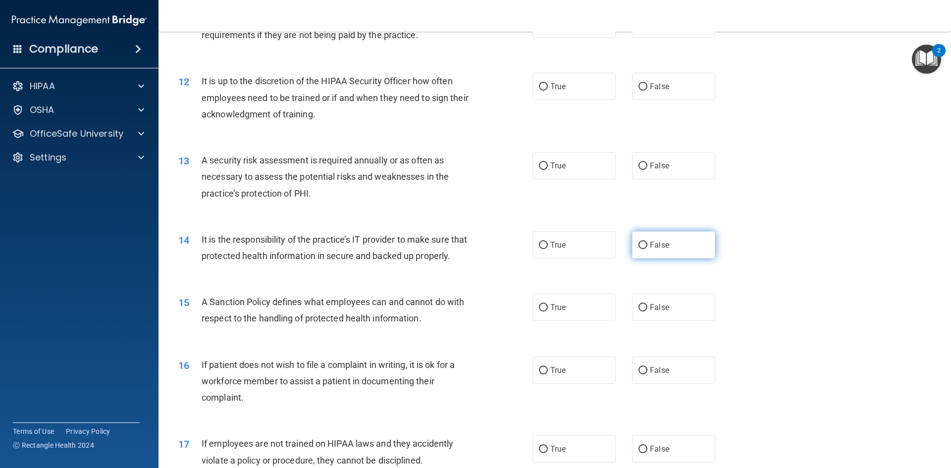
click at [640, 248] on input "False" at bounding box center [643, 245] width 9 height 7
radio input "true"
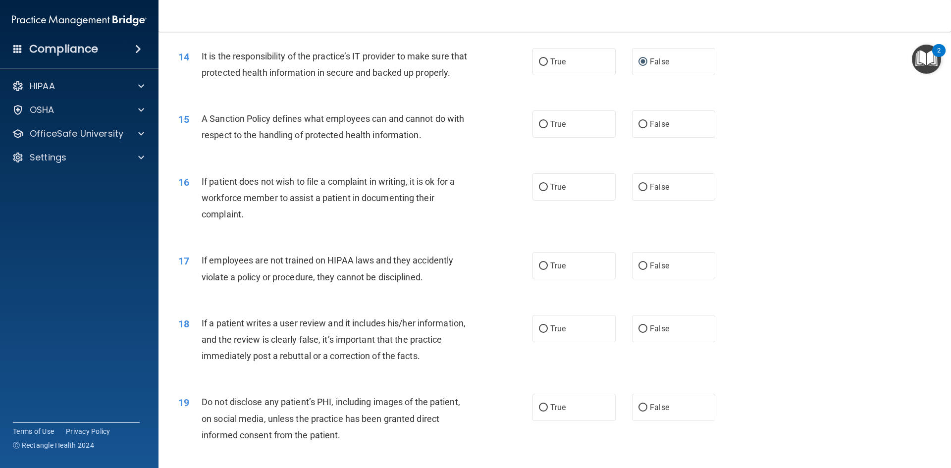
scroll to position [1189, 0]
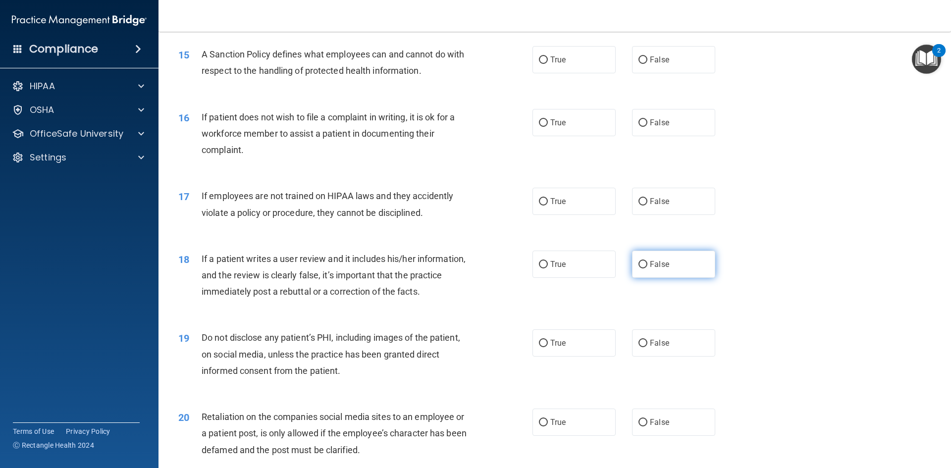
click at [639, 269] on input "False" at bounding box center [643, 264] width 9 height 7
radio input "true"
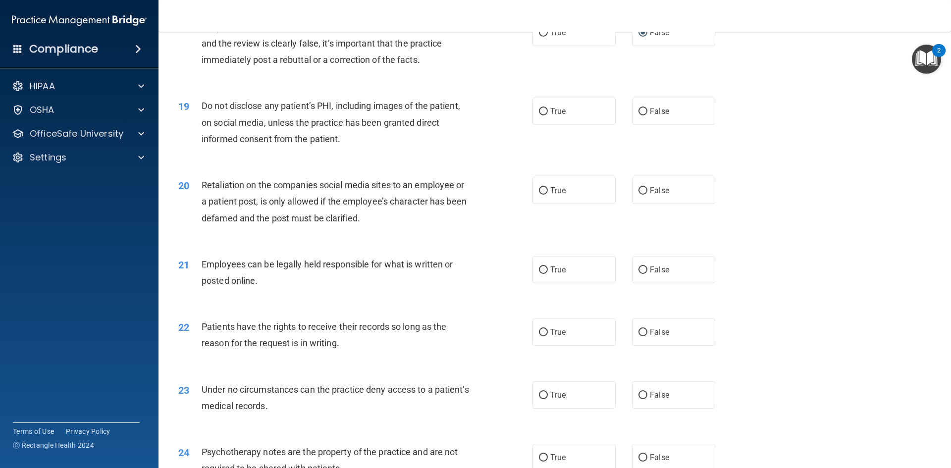
scroll to position [1635, 0]
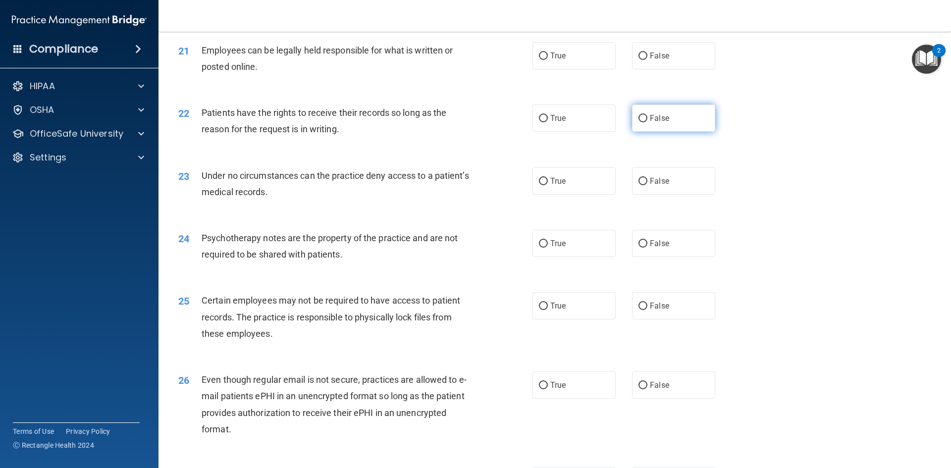
click at [640, 122] on input "False" at bounding box center [643, 118] width 9 height 7
radio input "true"
click at [539, 320] on label "True" at bounding box center [574, 305] width 83 height 27
click at [539, 310] on input "True" at bounding box center [543, 306] width 9 height 7
radio input "true"
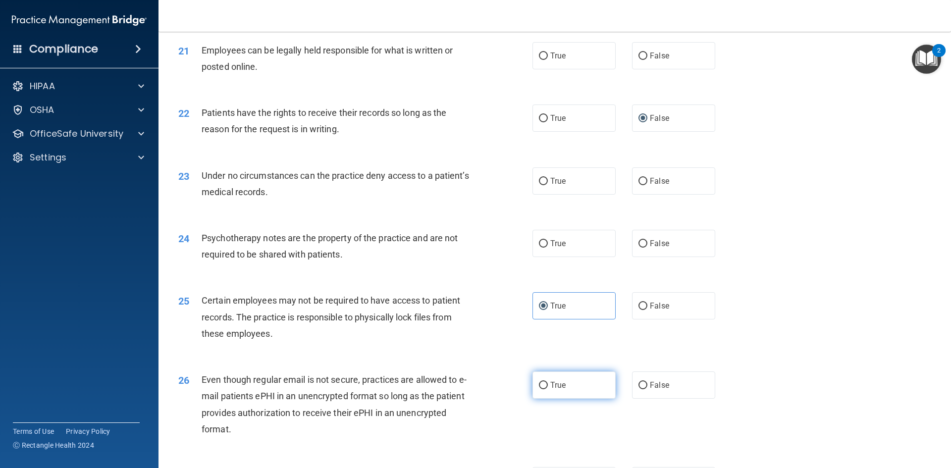
click at [543, 390] on input "True" at bounding box center [543, 385] width 9 height 7
radio input "true"
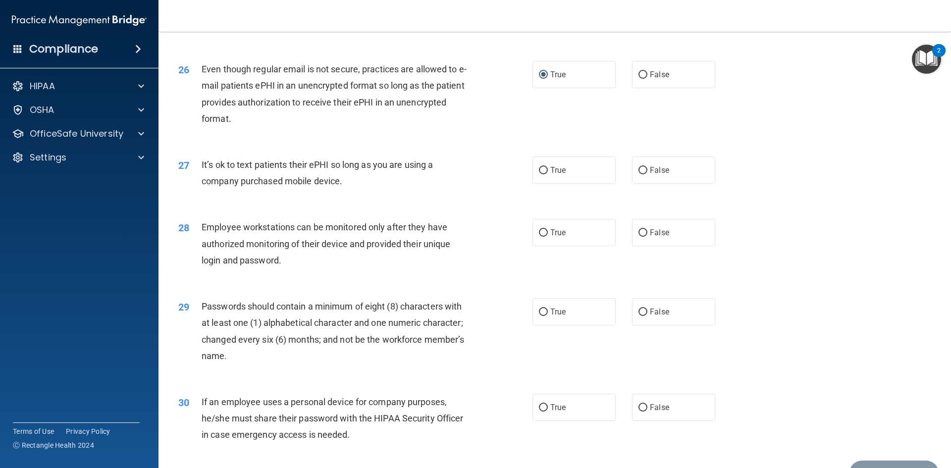
scroll to position [2019, 0]
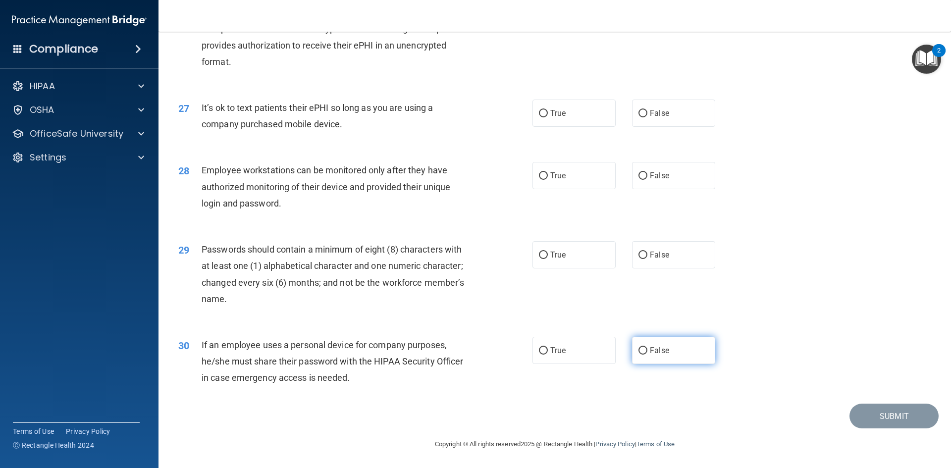
click at [632, 350] on label "False" at bounding box center [673, 350] width 83 height 27
click at [639, 350] on input "False" at bounding box center [643, 350] width 9 height 7
radio input "true"
click at [545, 253] on label "True" at bounding box center [574, 254] width 83 height 27
click at [545, 253] on input "True" at bounding box center [543, 255] width 9 height 7
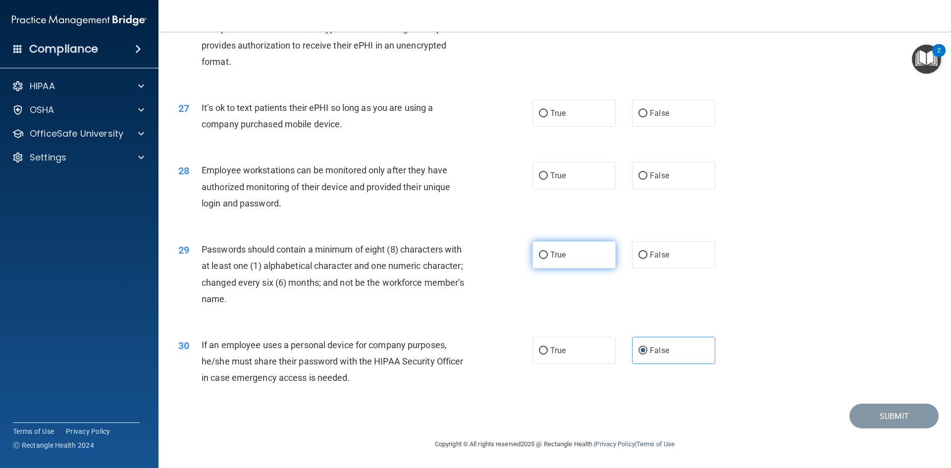
radio input "true"
click at [639, 173] on input "False" at bounding box center [643, 175] width 9 height 7
radio input "true"
click at [634, 110] on label "False" at bounding box center [673, 113] width 83 height 27
click at [639, 110] on input "False" at bounding box center [643, 113] width 9 height 7
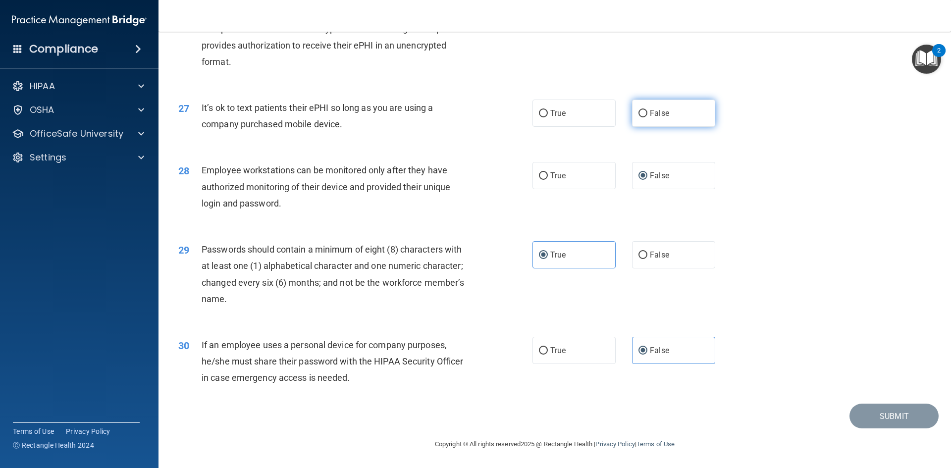
radio input "true"
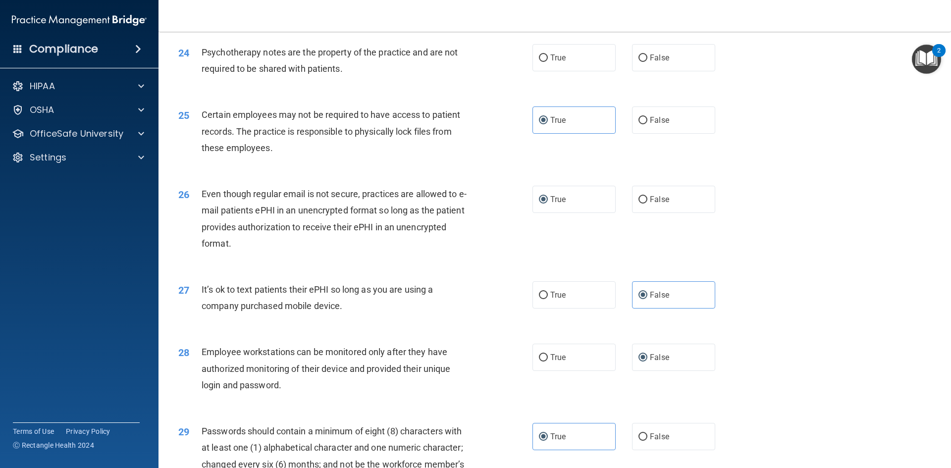
scroll to position [1772, 0]
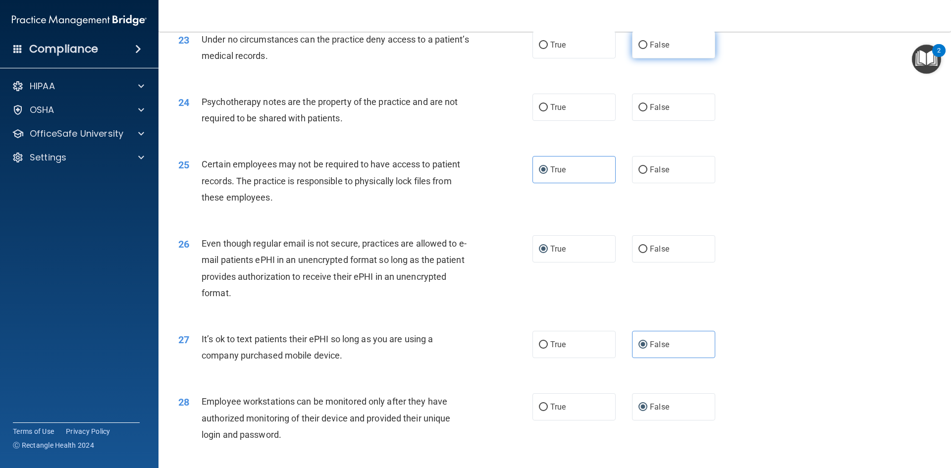
click at [640, 49] on input "False" at bounding box center [643, 45] width 9 height 7
radio input "true"
click at [539, 112] on input "True" at bounding box center [543, 107] width 9 height 7
radio input "true"
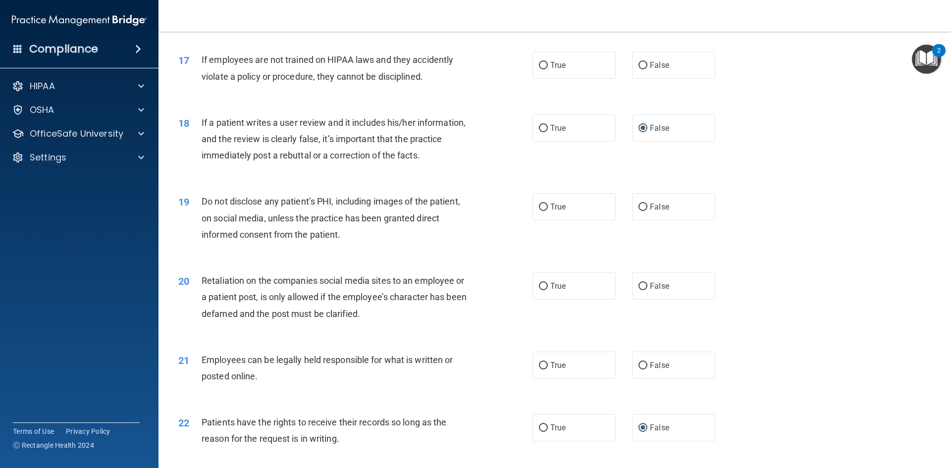
scroll to position [1276, 0]
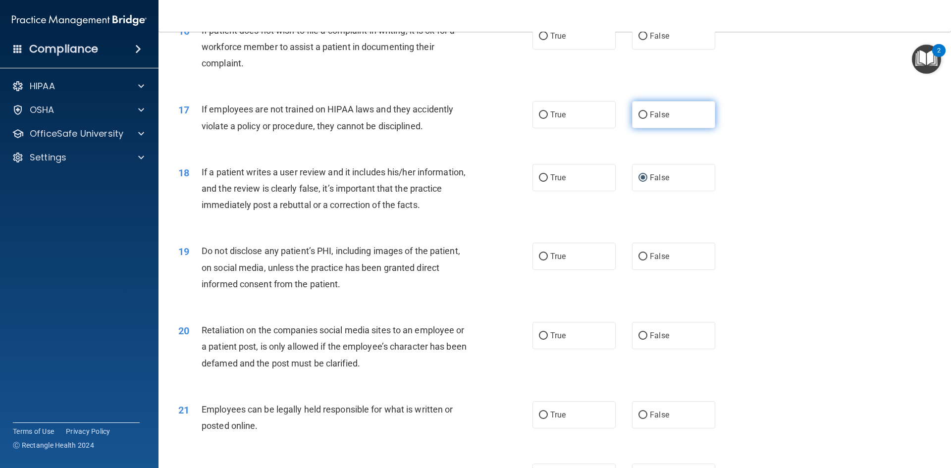
click at [642, 119] on input "False" at bounding box center [643, 115] width 9 height 7
radio input "true"
click at [539, 182] on input "True" at bounding box center [543, 177] width 9 height 7
radio input "true"
radio input "false"
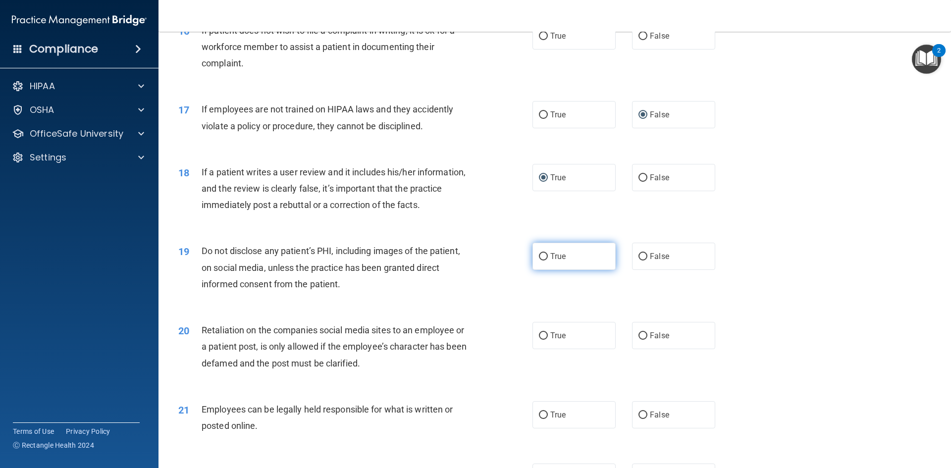
click at [542, 270] on label "True" at bounding box center [574, 256] width 83 height 27
click at [542, 261] on input "True" at bounding box center [543, 256] width 9 height 7
radio input "true"
click at [641, 340] on input "False" at bounding box center [643, 336] width 9 height 7
radio input "true"
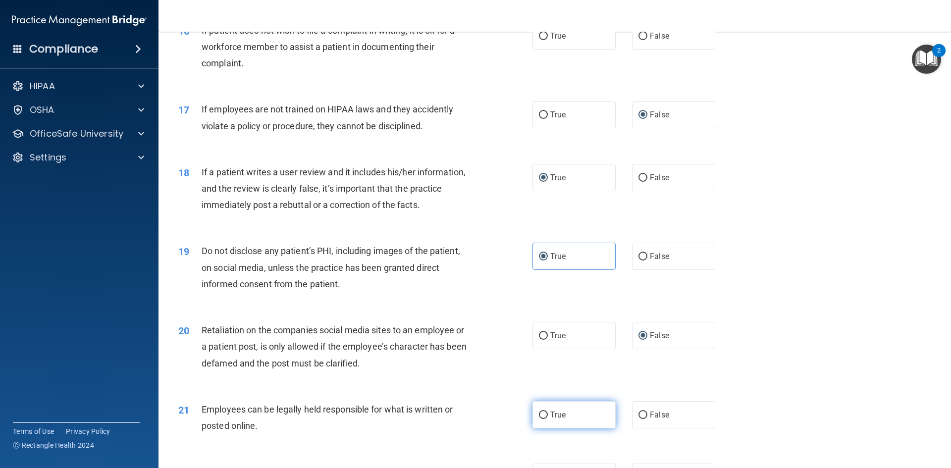
click at [544, 429] on label "True" at bounding box center [574, 414] width 83 height 27
click at [544, 419] on input "True" at bounding box center [543, 415] width 9 height 7
radio input "true"
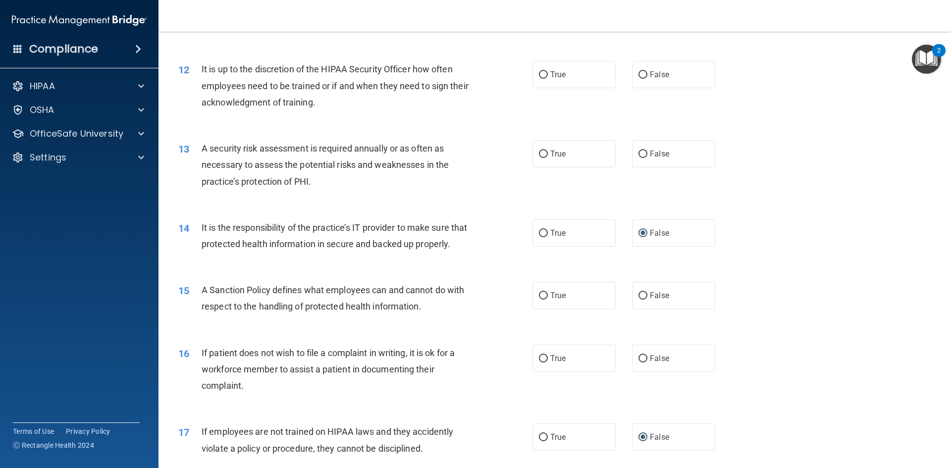
scroll to position [929, 0]
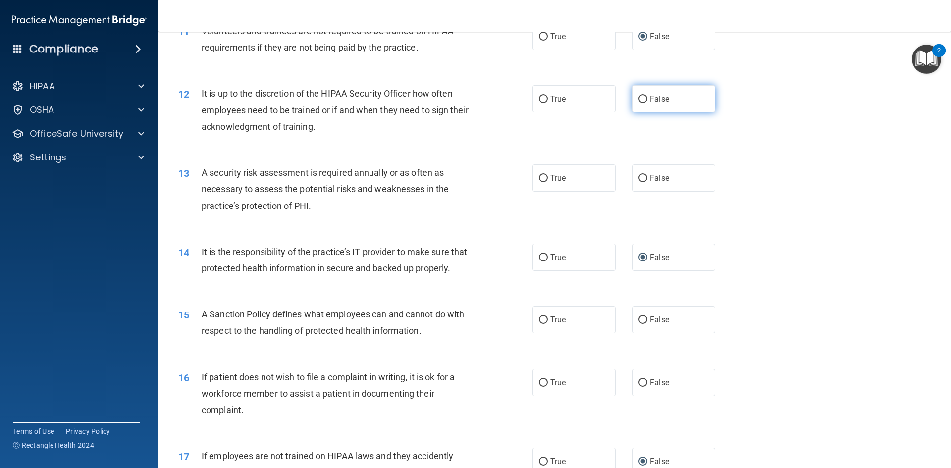
click at [640, 96] on input "False" at bounding box center [643, 99] width 9 height 7
radio input "true"
click at [545, 177] on label "True" at bounding box center [574, 178] width 83 height 27
click at [545, 177] on input "True" at bounding box center [543, 178] width 9 height 7
radio input "true"
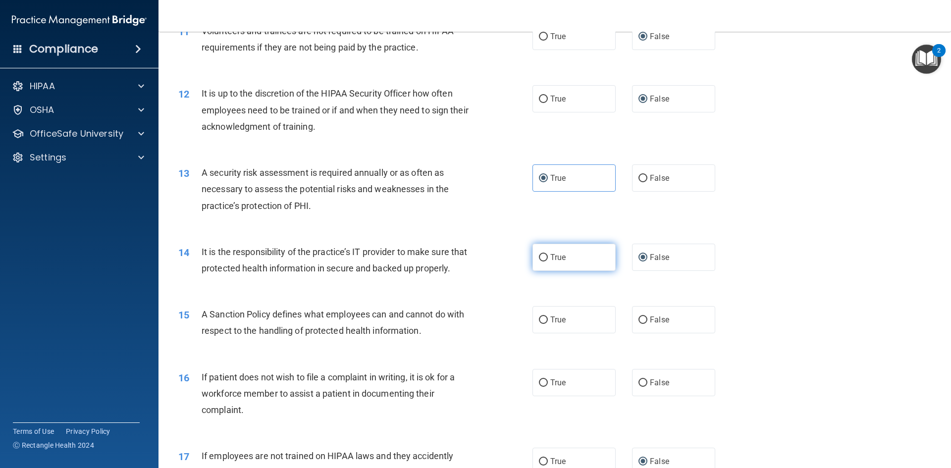
click at [542, 256] on input "True" at bounding box center [543, 257] width 9 height 7
radio input "true"
radio input "false"
click at [641, 324] on input "False" at bounding box center [643, 320] width 9 height 7
radio input "true"
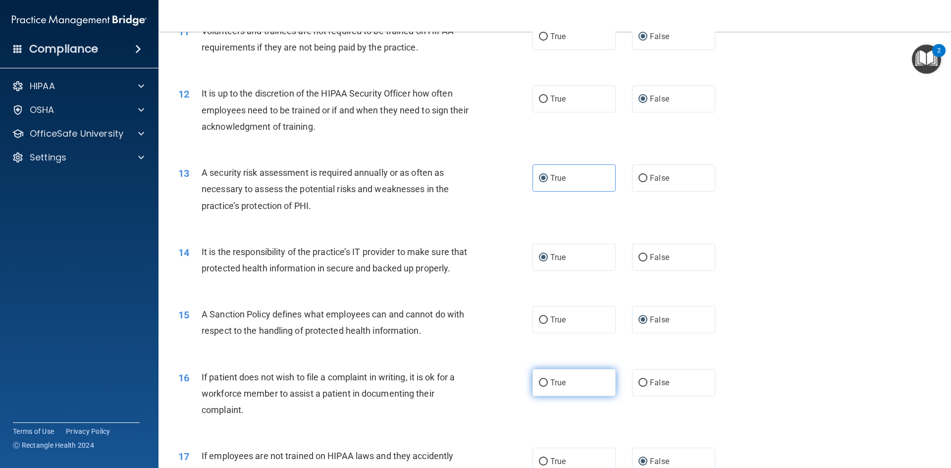
click at [539, 387] on input "True" at bounding box center [543, 383] width 9 height 7
radio input "true"
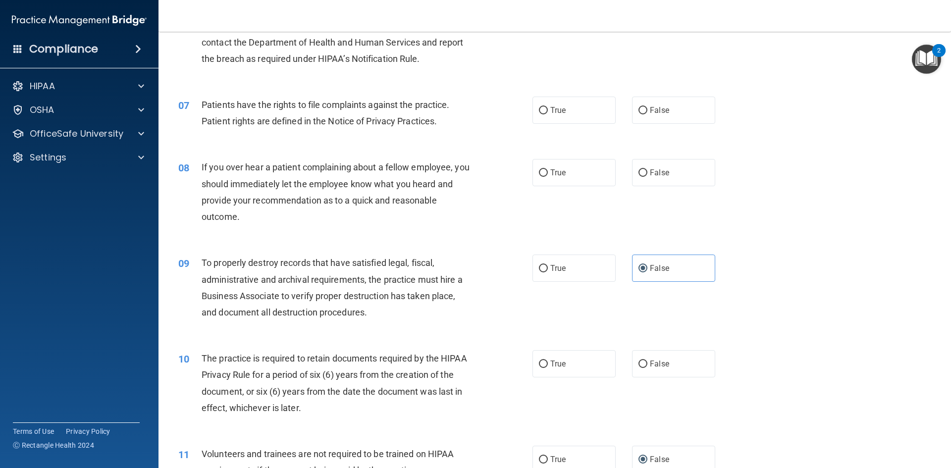
scroll to position [483, 0]
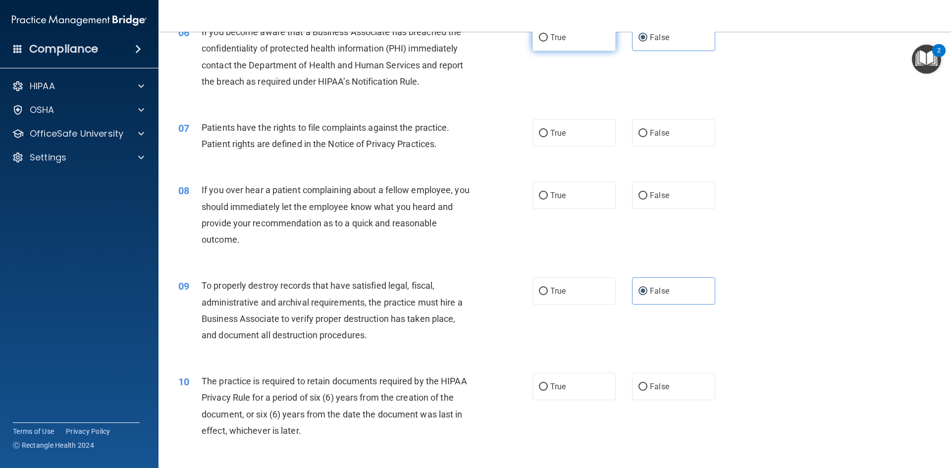
click at [543, 39] on input "True" at bounding box center [543, 37] width 9 height 7
radio input "true"
radio input "false"
click at [539, 135] on input "True" at bounding box center [543, 133] width 9 height 7
radio input "true"
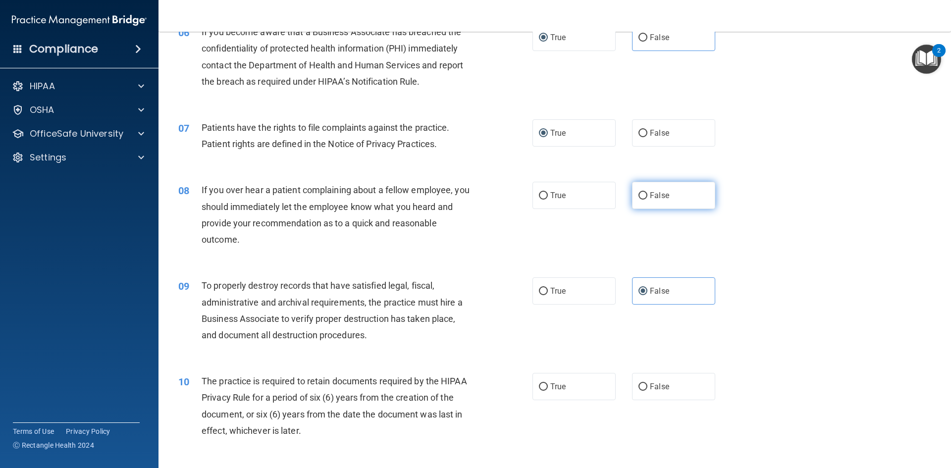
click at [645, 195] on label "False" at bounding box center [673, 195] width 83 height 27
click at [645, 195] on input "False" at bounding box center [643, 195] width 9 height 7
radio input "true"
click at [542, 385] on input "True" at bounding box center [543, 387] width 9 height 7
radio input "true"
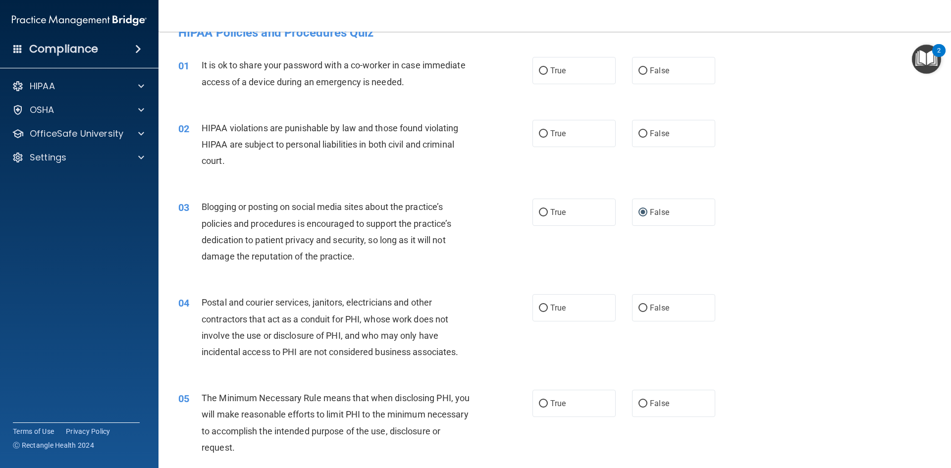
scroll to position [0, 0]
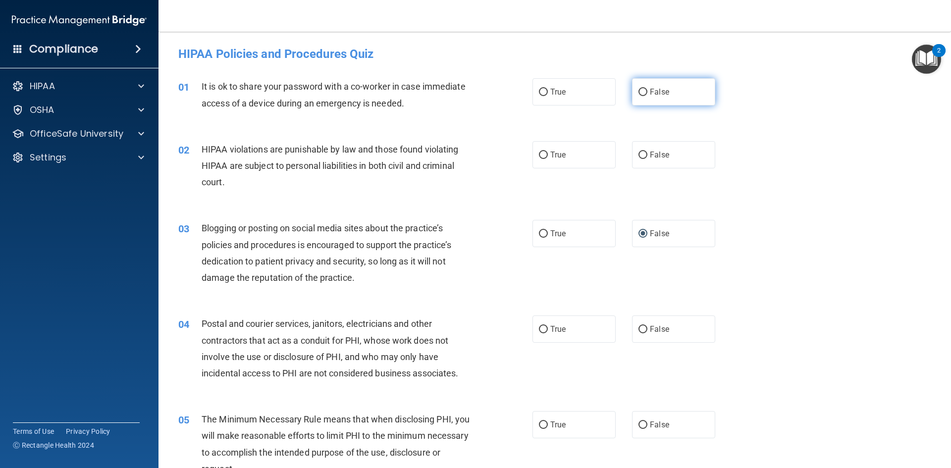
click at [638, 97] on label "False" at bounding box center [673, 91] width 83 height 27
click at [639, 96] on input "False" at bounding box center [643, 92] width 9 height 7
radio input "true"
click at [542, 152] on input "True" at bounding box center [543, 155] width 9 height 7
radio input "true"
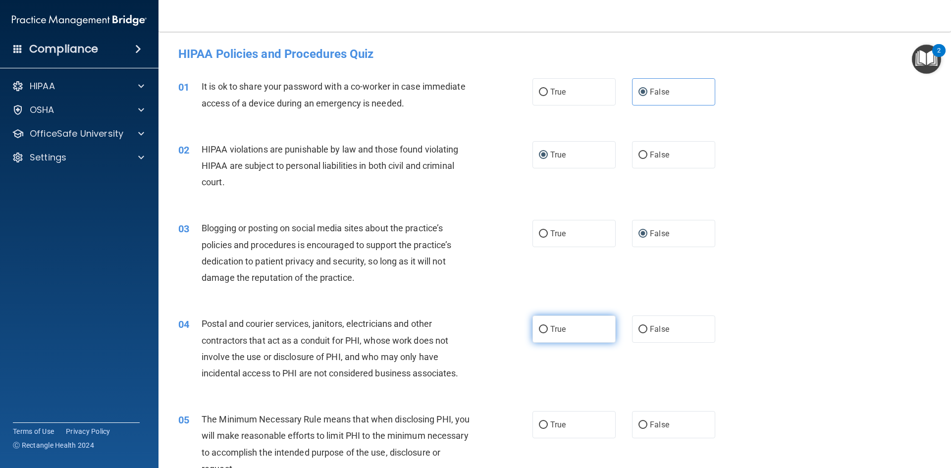
click at [544, 327] on input "True" at bounding box center [543, 329] width 9 height 7
radio input "true"
click at [541, 431] on label "True" at bounding box center [574, 424] width 83 height 27
click at [541, 429] on input "True" at bounding box center [543, 425] width 9 height 7
radio input "true"
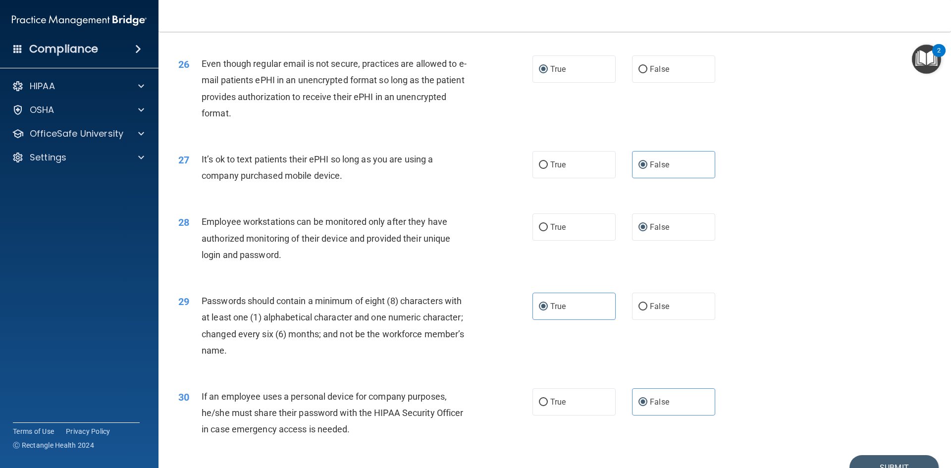
scroll to position [2019, 0]
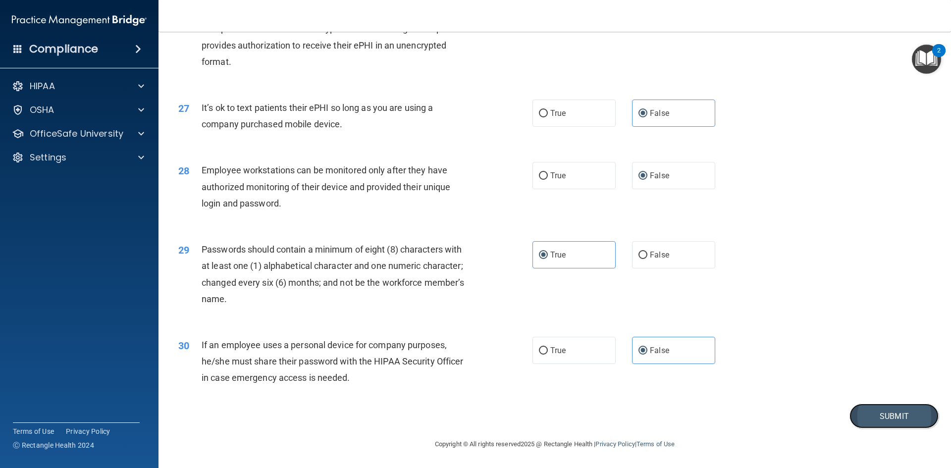
click at [870, 418] on button "Submit" at bounding box center [894, 416] width 89 height 25
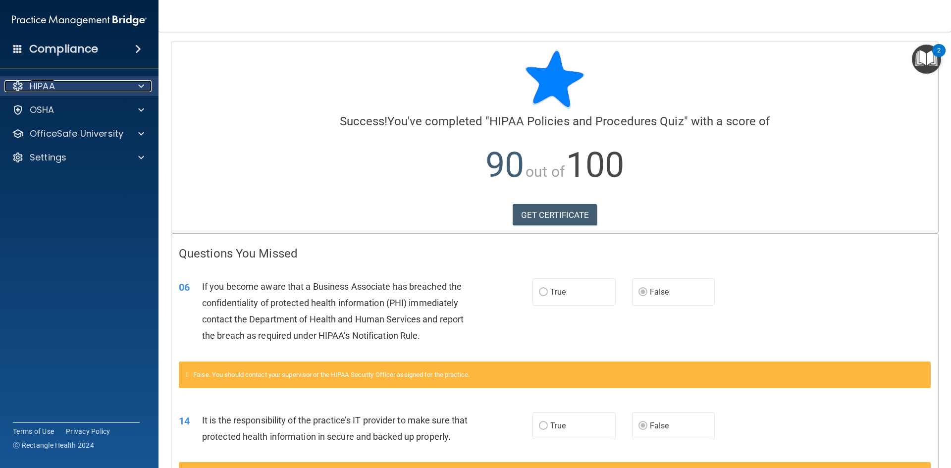
click at [141, 85] on span at bounding box center [141, 86] width 6 height 12
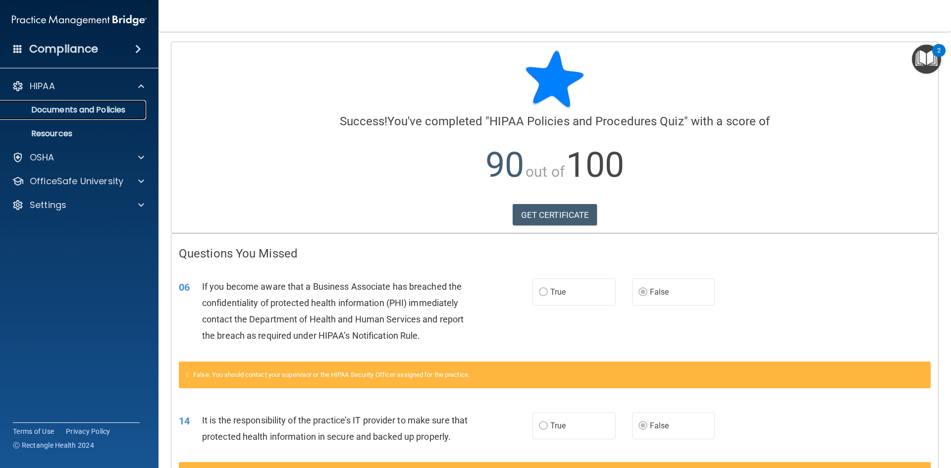
click at [71, 110] on p "Documents and Policies" at bounding box center [73, 110] width 135 height 10
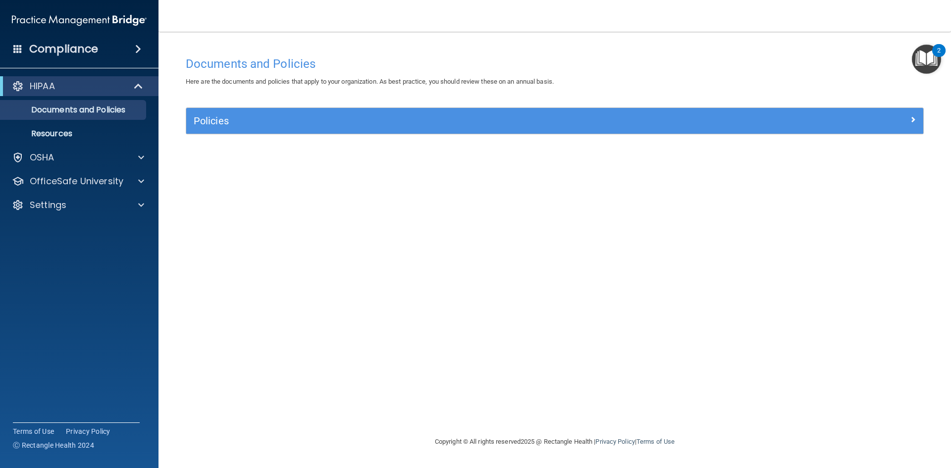
click at [123, 171] on div "HIPAA Documents and Policies Report an Incident Business Associates Emergency P…" at bounding box center [79, 147] width 159 height 151
click at [119, 180] on p "OfficeSafe University" at bounding box center [77, 181] width 94 height 12
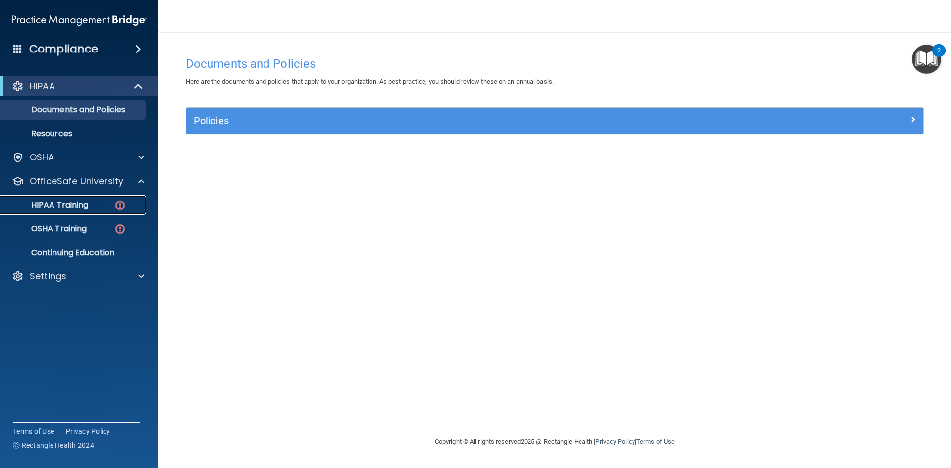
click at [90, 203] on div "HIPAA Training" at bounding box center [73, 205] width 135 height 10
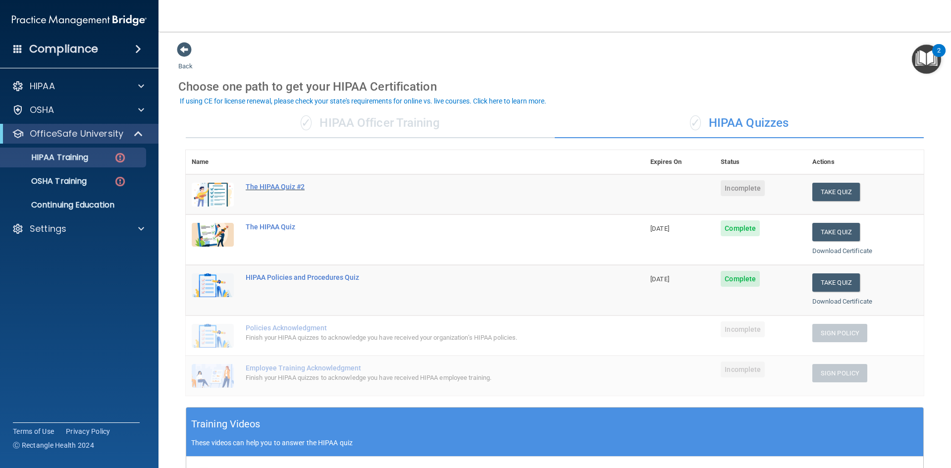
click at [299, 190] on div "The HIPAA Quiz #2" at bounding box center [420, 187] width 349 height 8
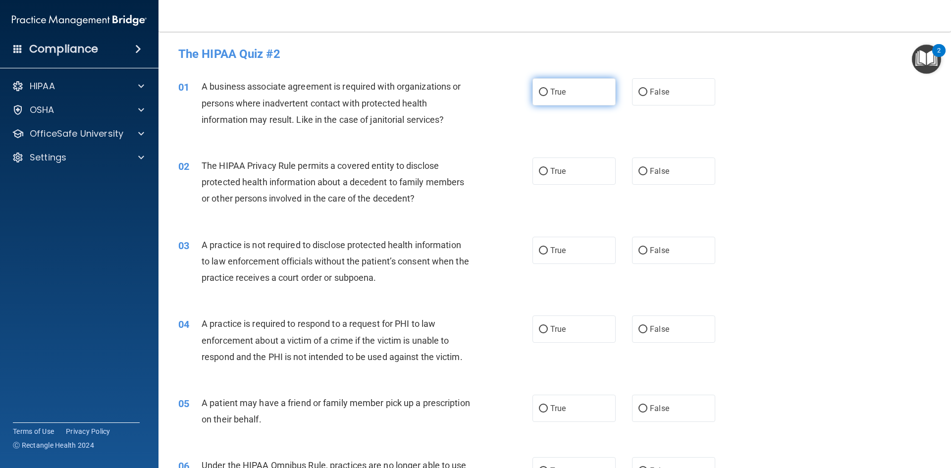
click at [543, 96] on input "True" at bounding box center [543, 92] width 9 height 7
radio input "true"
click at [639, 175] on input "False" at bounding box center [643, 171] width 9 height 7
radio input "true"
click at [539, 170] on input "True" at bounding box center [543, 171] width 9 height 7
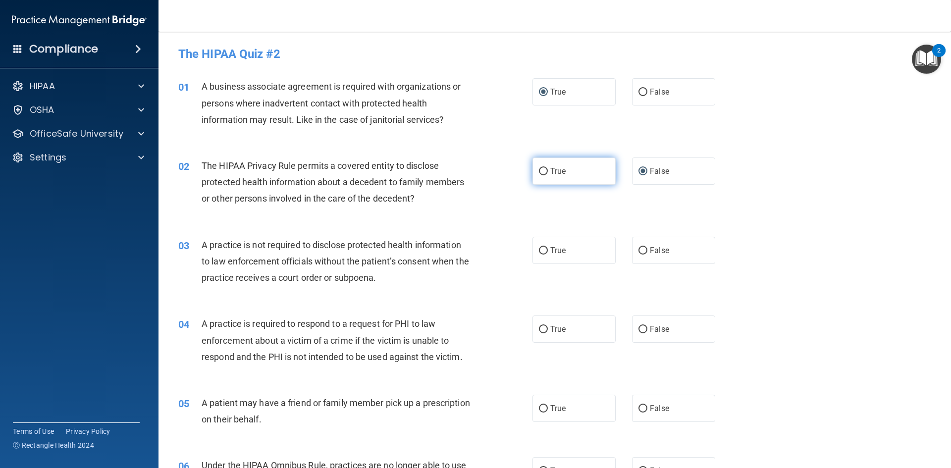
radio input "true"
radio input "false"
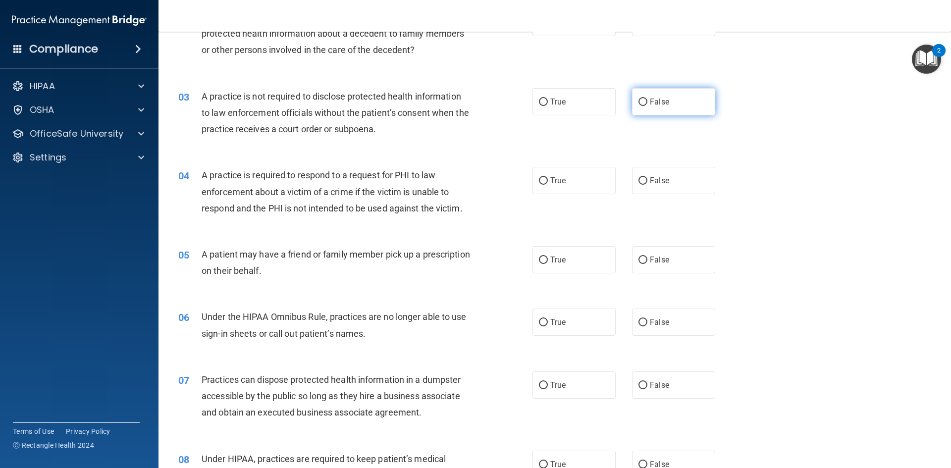
click at [639, 103] on input "False" at bounding box center [643, 102] width 9 height 7
radio input "true"
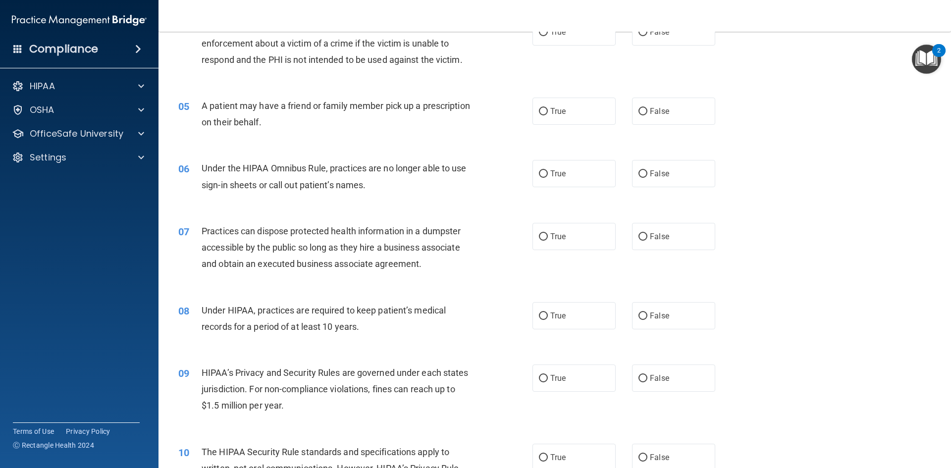
scroll to position [248, 0]
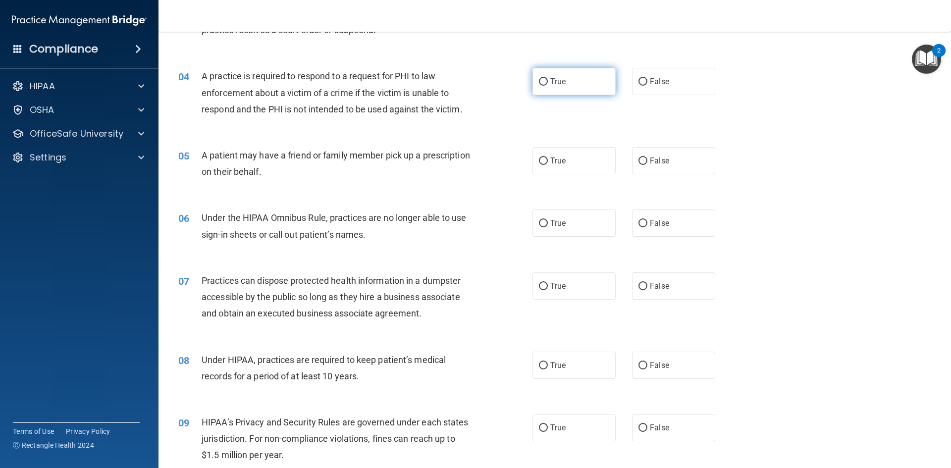
click at [540, 79] on input "True" at bounding box center [543, 81] width 9 height 7
radio input "true"
click at [539, 164] on input "True" at bounding box center [543, 161] width 9 height 7
radio input "true"
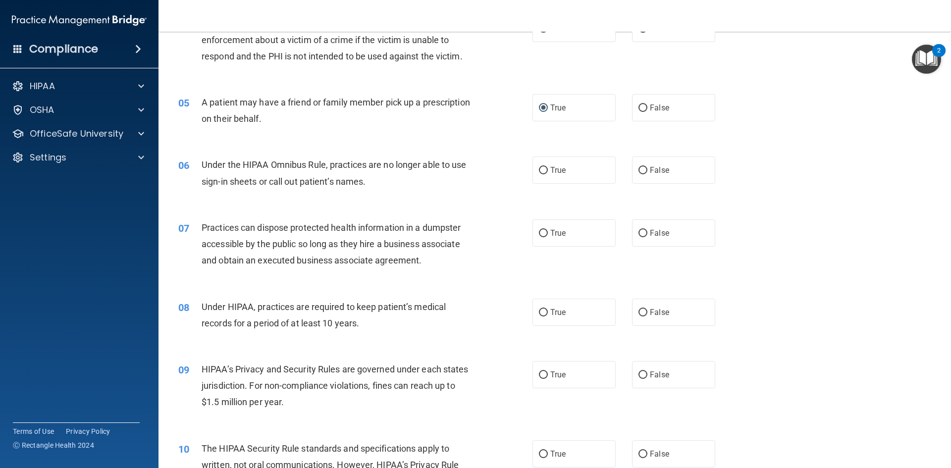
scroll to position [297, 0]
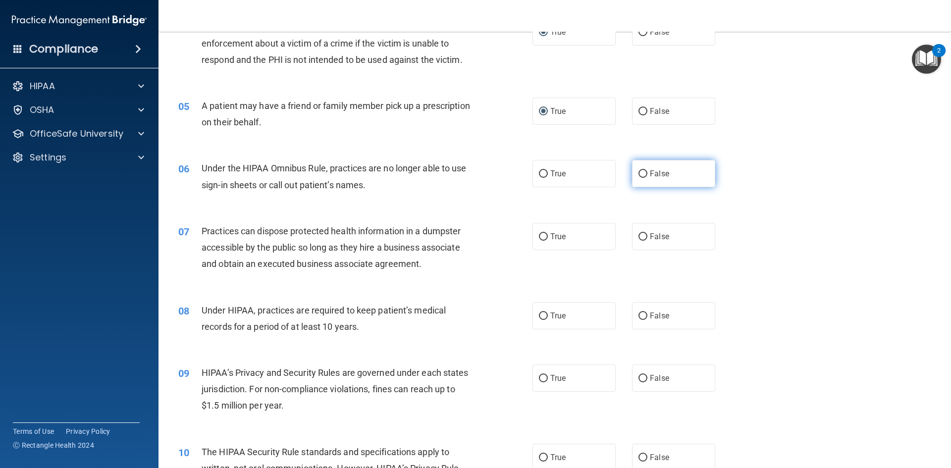
click at [642, 175] on input "False" at bounding box center [643, 173] width 9 height 7
radio input "true"
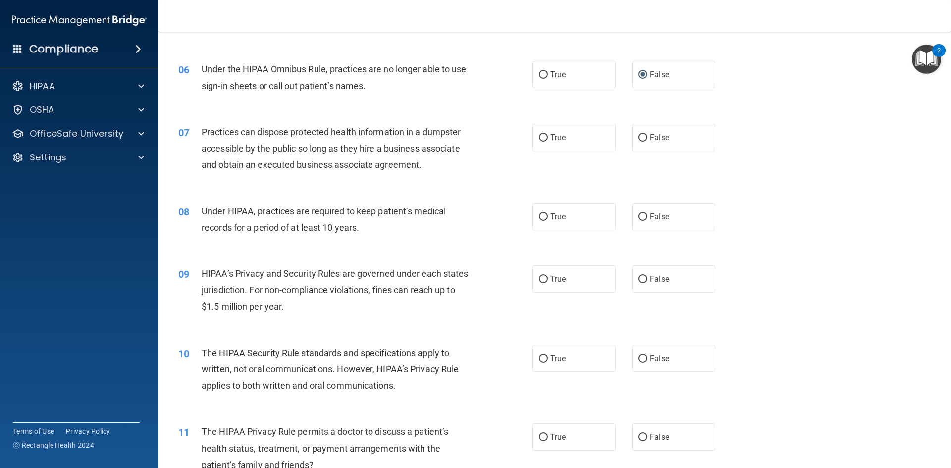
scroll to position [446, 0]
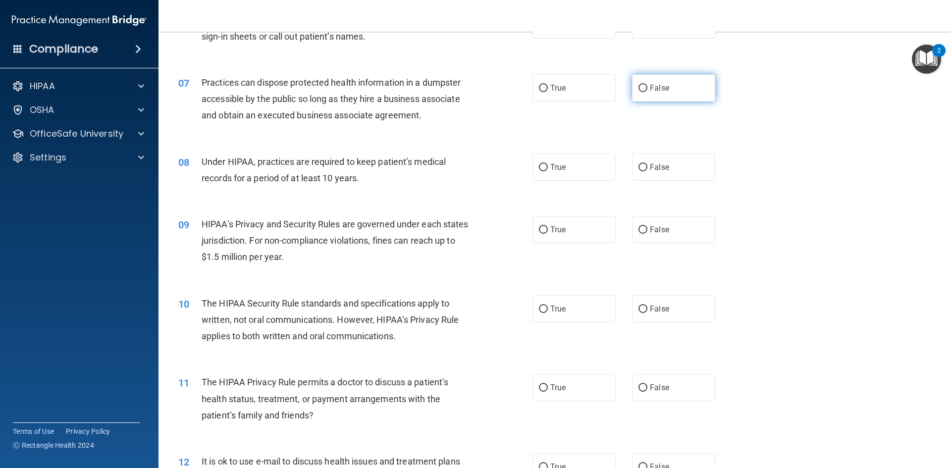
click at [637, 82] on label "False" at bounding box center [673, 87] width 83 height 27
click at [639, 85] on input "False" at bounding box center [643, 88] width 9 height 7
radio input "true"
click at [544, 169] on input "True" at bounding box center [543, 167] width 9 height 7
radio input "true"
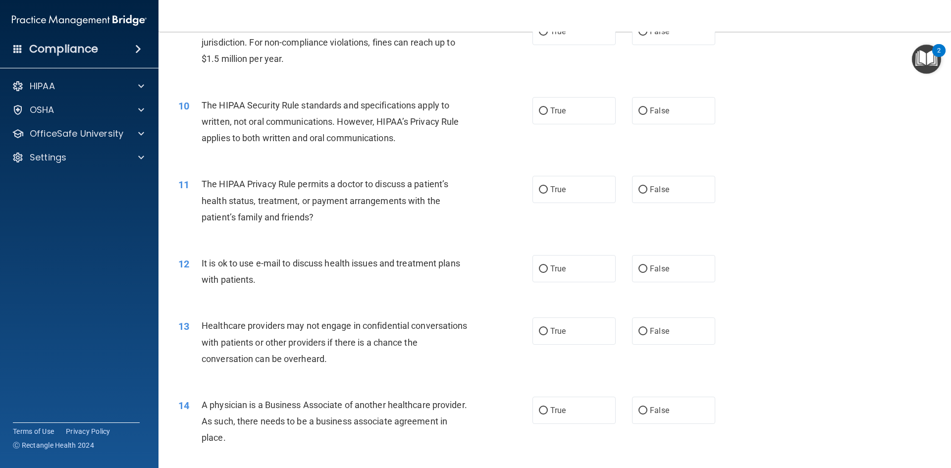
scroll to position [595, 0]
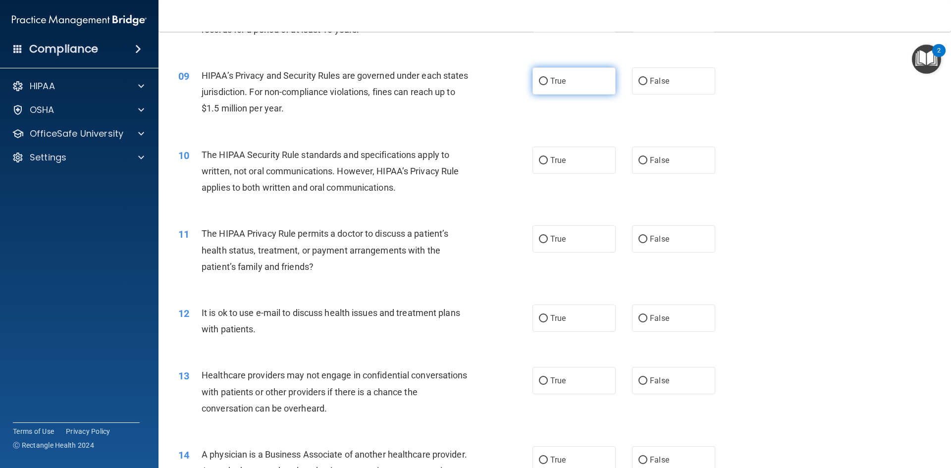
click at [534, 74] on label "True" at bounding box center [574, 80] width 83 height 27
click at [539, 78] on input "True" at bounding box center [543, 81] width 9 height 7
radio input "true"
click at [539, 159] on input "True" at bounding box center [543, 160] width 9 height 7
radio input "true"
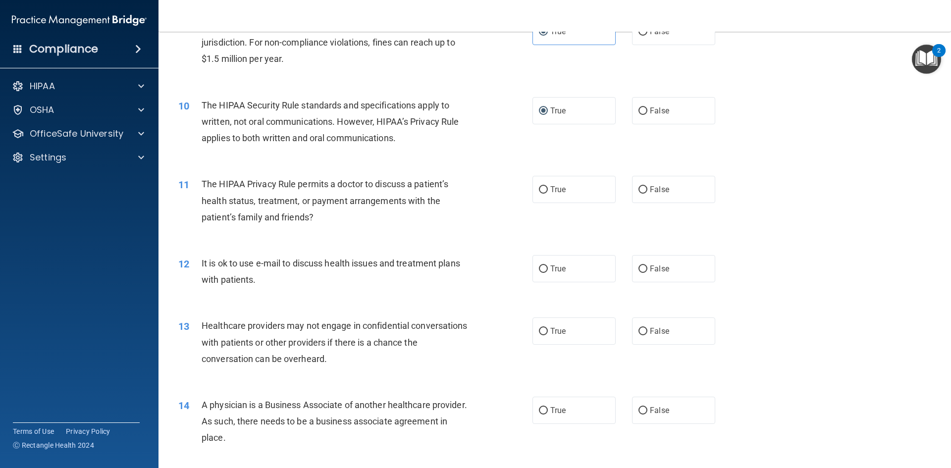
scroll to position [694, 0]
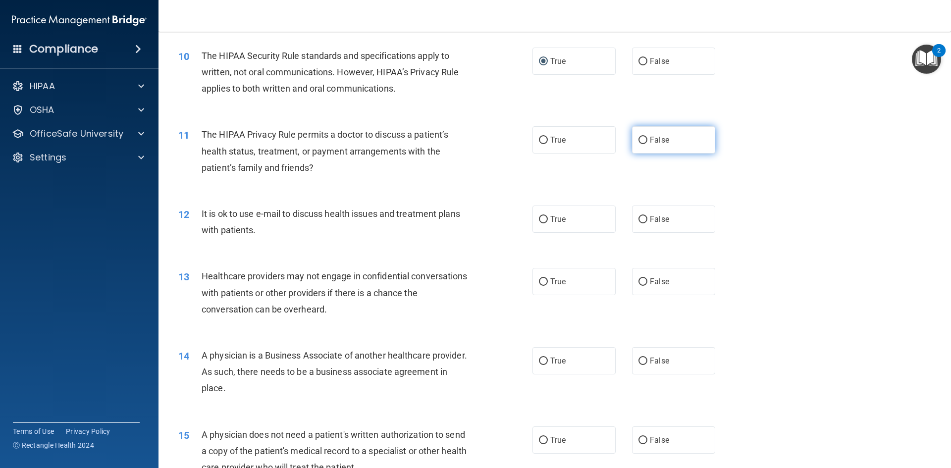
click at [640, 144] on input "False" at bounding box center [643, 140] width 9 height 7
radio input "true"
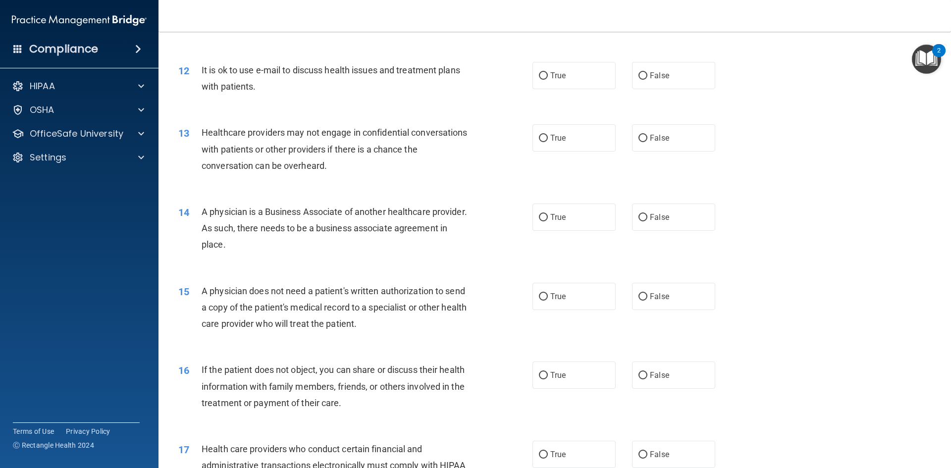
scroll to position [842, 0]
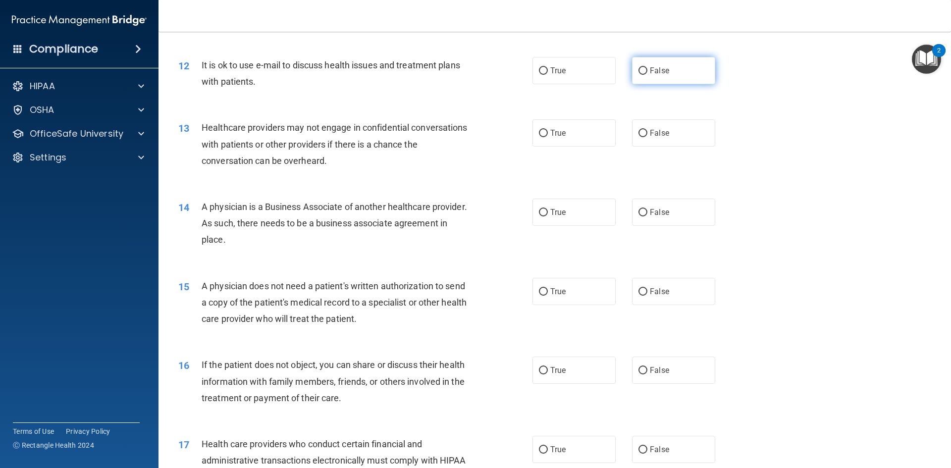
click at [642, 71] on input "False" at bounding box center [643, 70] width 9 height 7
radio input "true"
click at [540, 132] on input "True" at bounding box center [543, 133] width 9 height 7
radio input "true"
click at [639, 131] on input "False" at bounding box center [643, 133] width 9 height 7
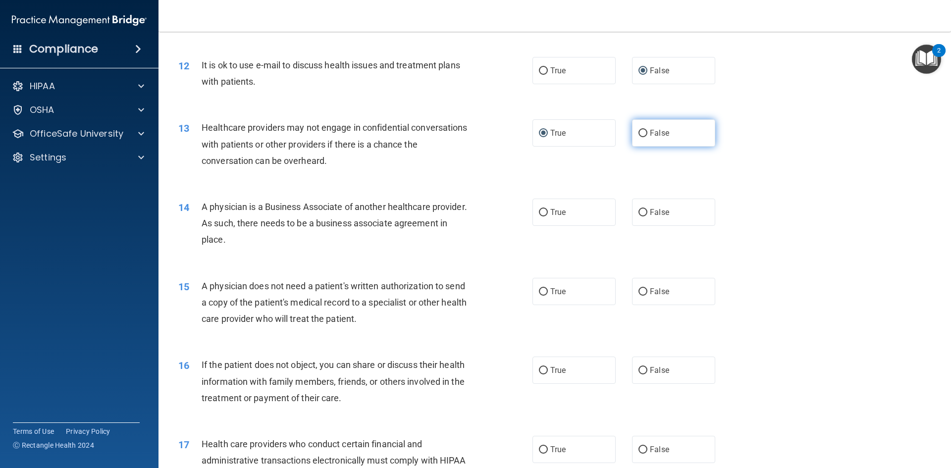
radio input "true"
radio input "false"
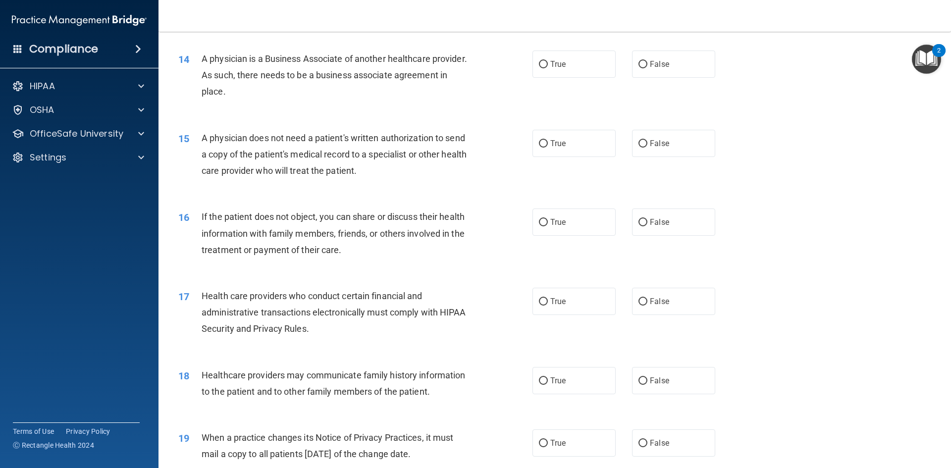
scroll to position [991, 0]
click at [535, 65] on label "True" at bounding box center [574, 63] width 83 height 27
click at [539, 65] on input "True" at bounding box center [543, 63] width 9 height 7
radio input "true"
click at [639, 140] on input "False" at bounding box center [643, 143] width 9 height 7
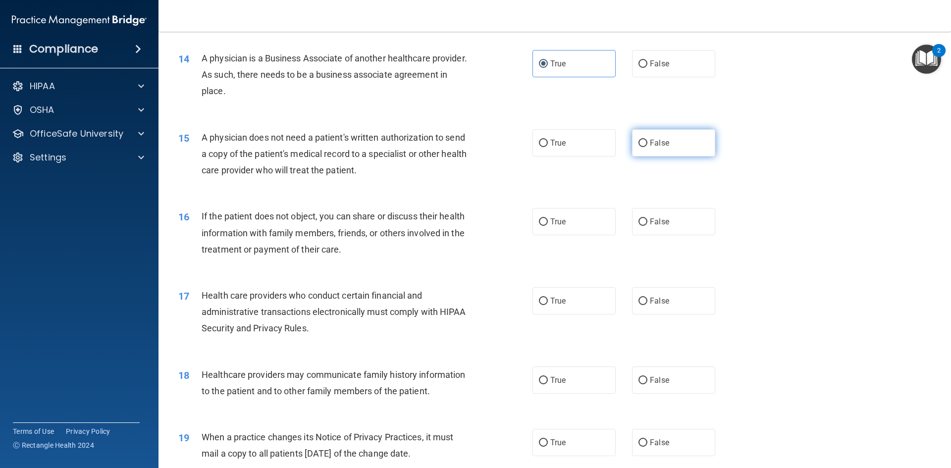
radio input "true"
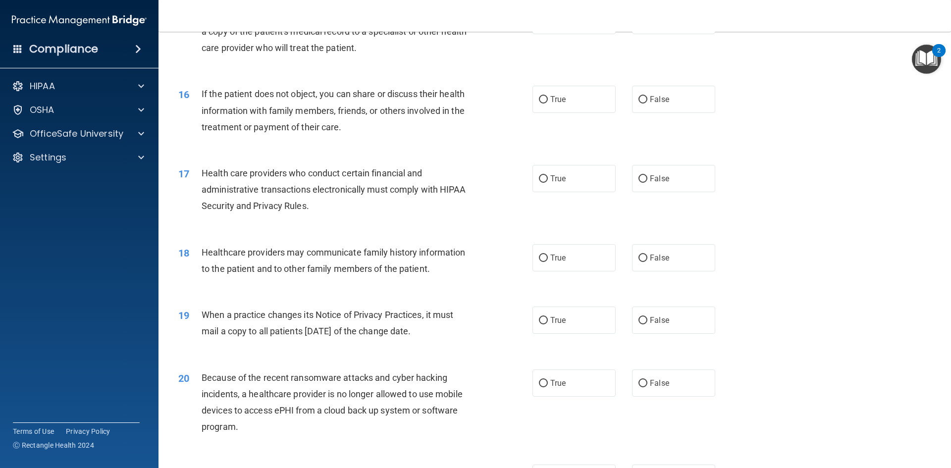
scroll to position [1140, 0]
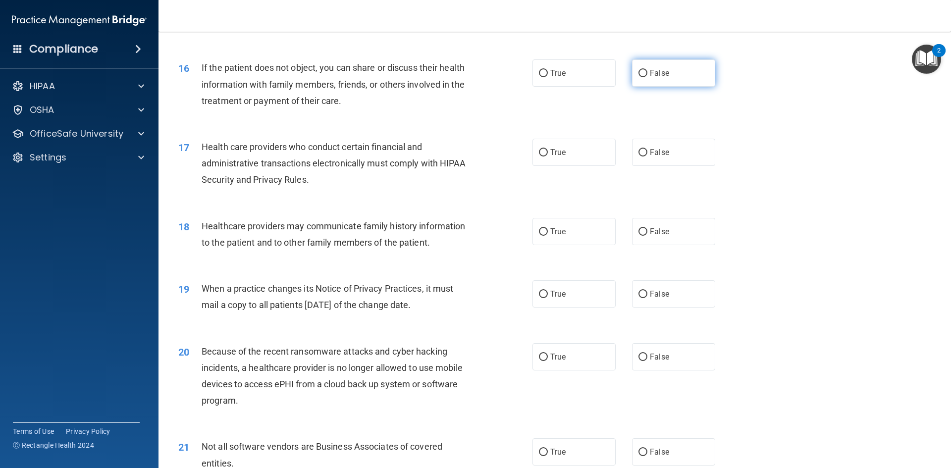
click at [639, 73] on input "False" at bounding box center [643, 73] width 9 height 7
radio input "true"
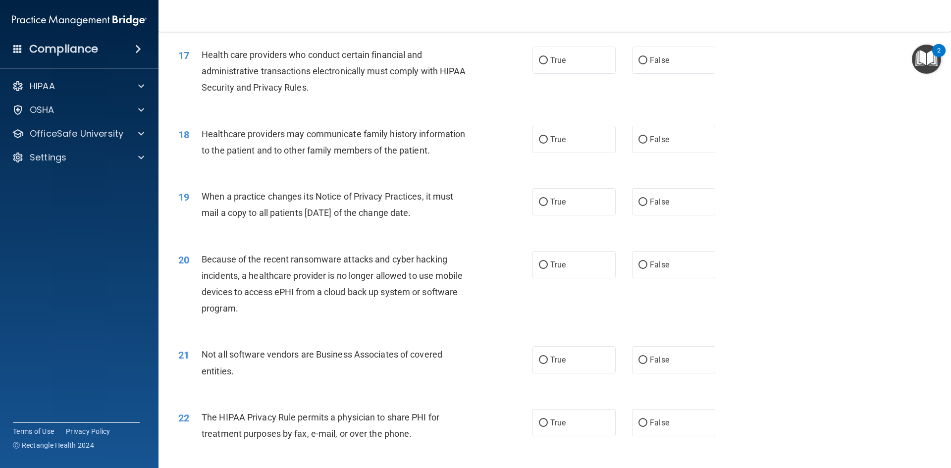
scroll to position [1239, 0]
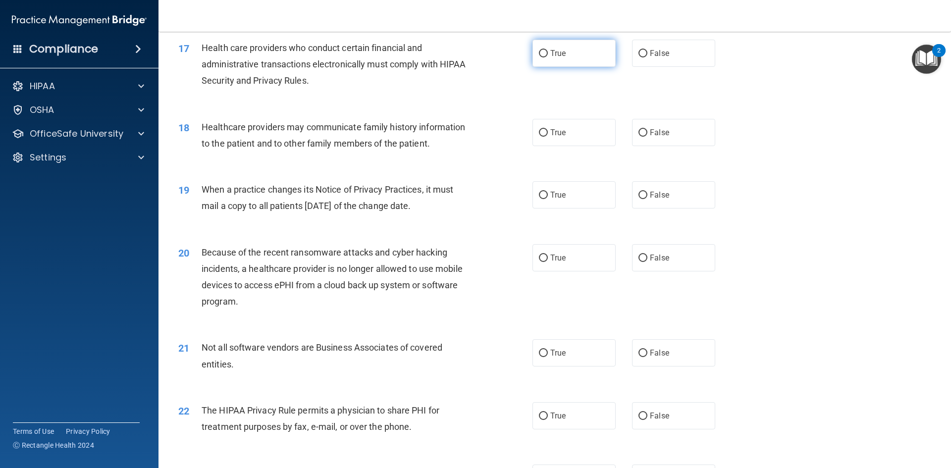
click at [541, 55] on input "True" at bounding box center [543, 53] width 9 height 7
radio input "true"
click at [640, 131] on input "False" at bounding box center [643, 132] width 9 height 7
radio input "true"
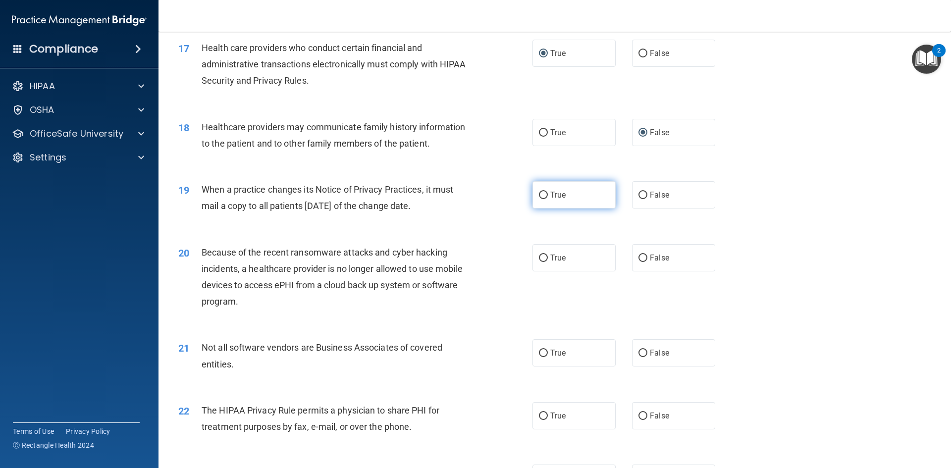
click at [541, 196] on input "True" at bounding box center [543, 195] width 9 height 7
radio input "true"
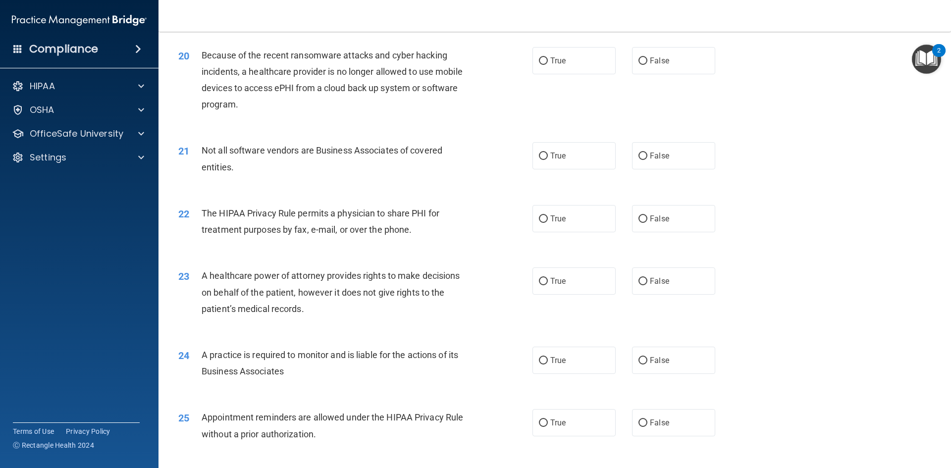
scroll to position [1437, 0]
click at [649, 66] on label "False" at bounding box center [673, 59] width 83 height 27
click at [648, 64] on input "False" at bounding box center [643, 59] width 9 height 7
radio input "true"
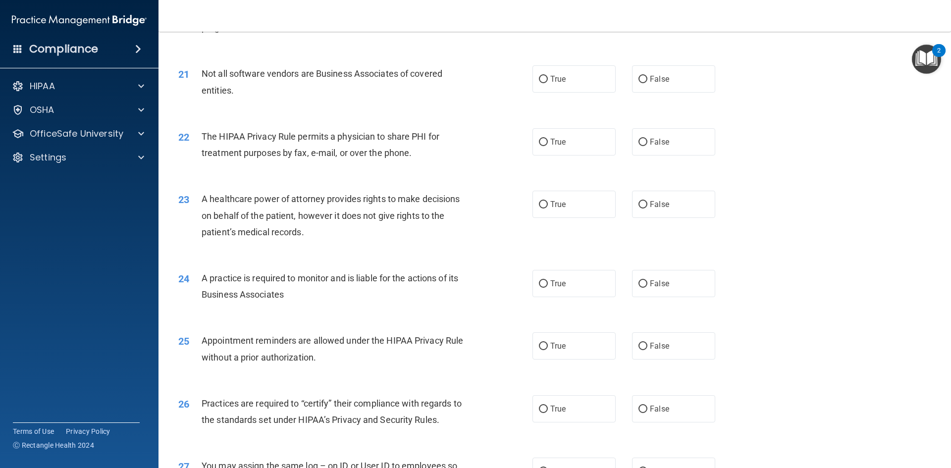
scroll to position [1536, 0]
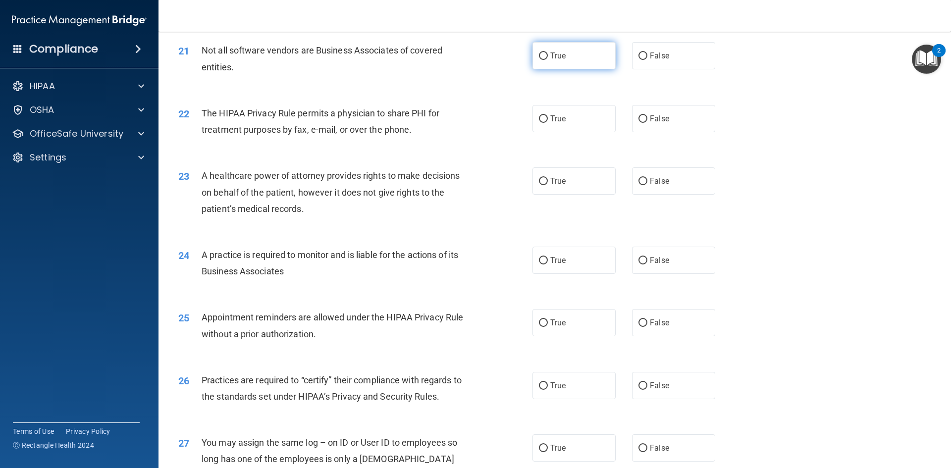
click at [541, 58] on input "True" at bounding box center [543, 56] width 9 height 7
radio input "true"
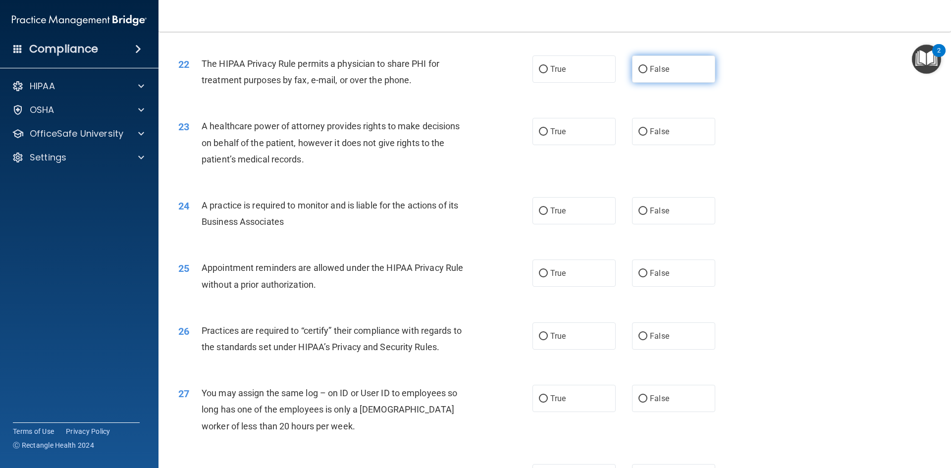
click at [642, 71] on input "False" at bounding box center [643, 69] width 9 height 7
radio input "true"
click at [541, 69] on input "True" at bounding box center [543, 69] width 9 height 7
radio input "true"
radio input "false"
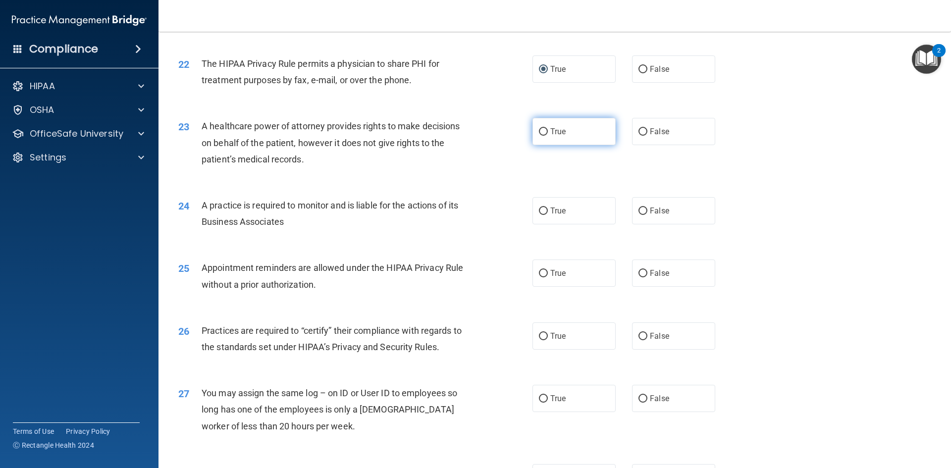
click at [540, 135] on input "True" at bounding box center [543, 131] width 9 height 7
radio input "true"
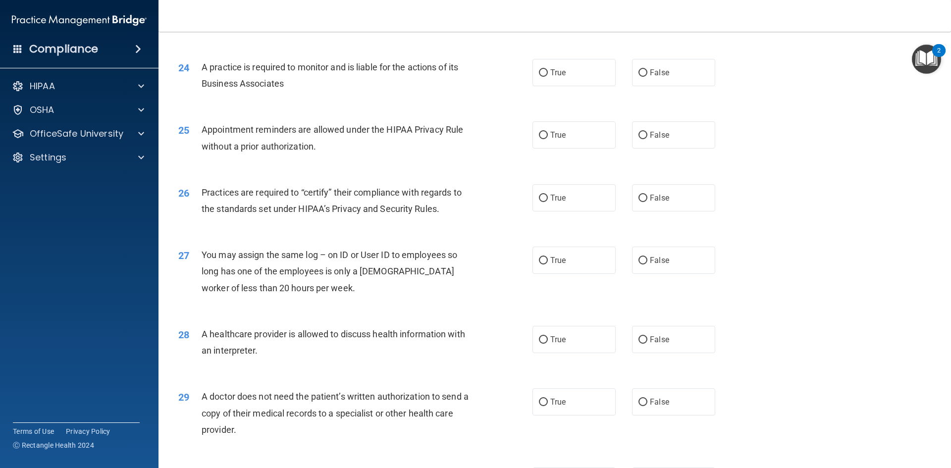
scroll to position [1734, 0]
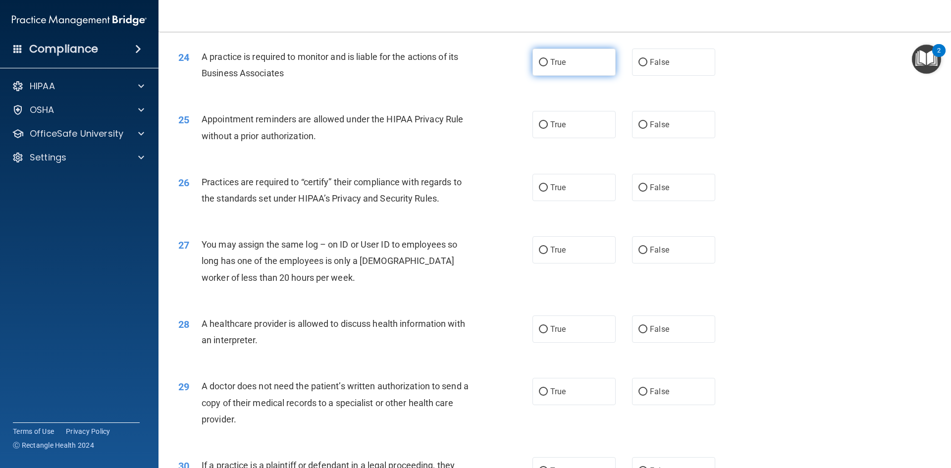
click at [537, 56] on label "True" at bounding box center [574, 62] width 83 height 27
click at [539, 59] on input "True" at bounding box center [543, 62] width 9 height 7
radio input "true"
click at [542, 125] on input "True" at bounding box center [543, 124] width 9 height 7
radio input "true"
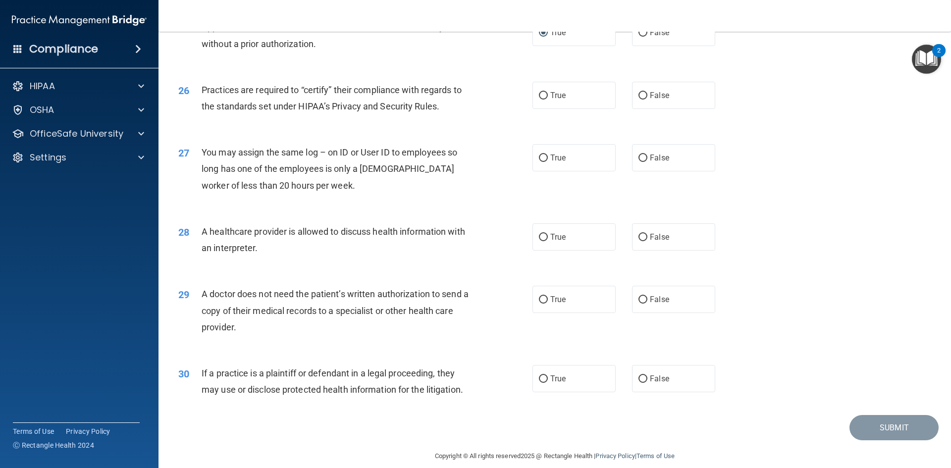
scroll to position [1834, 0]
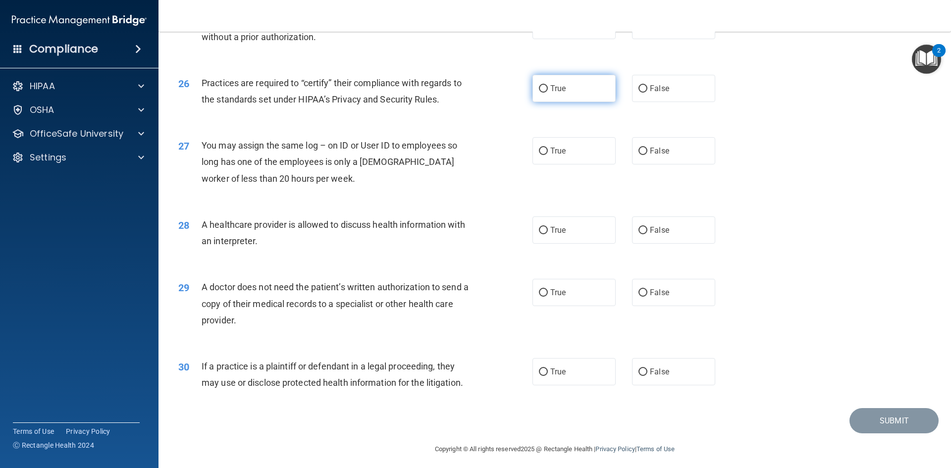
click at [544, 87] on input "True" at bounding box center [543, 88] width 9 height 7
radio input "true"
click at [633, 152] on label "False" at bounding box center [673, 150] width 83 height 27
click at [639, 152] on input "False" at bounding box center [643, 151] width 9 height 7
radio input "true"
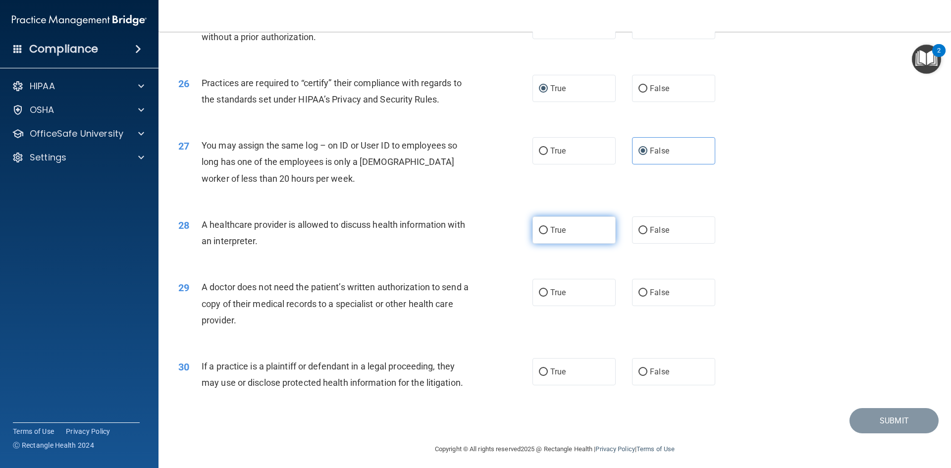
click at [540, 230] on input "True" at bounding box center [543, 230] width 9 height 7
radio input "true"
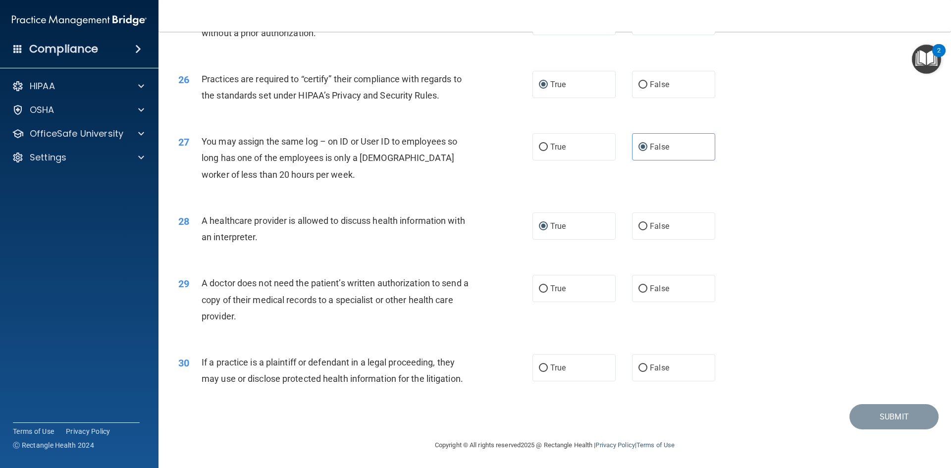
scroll to position [1839, 0]
click at [539, 286] on input "True" at bounding box center [543, 287] width 9 height 7
radio input "true"
click at [539, 362] on label "True" at bounding box center [574, 366] width 83 height 27
click at [539, 364] on input "True" at bounding box center [543, 367] width 9 height 7
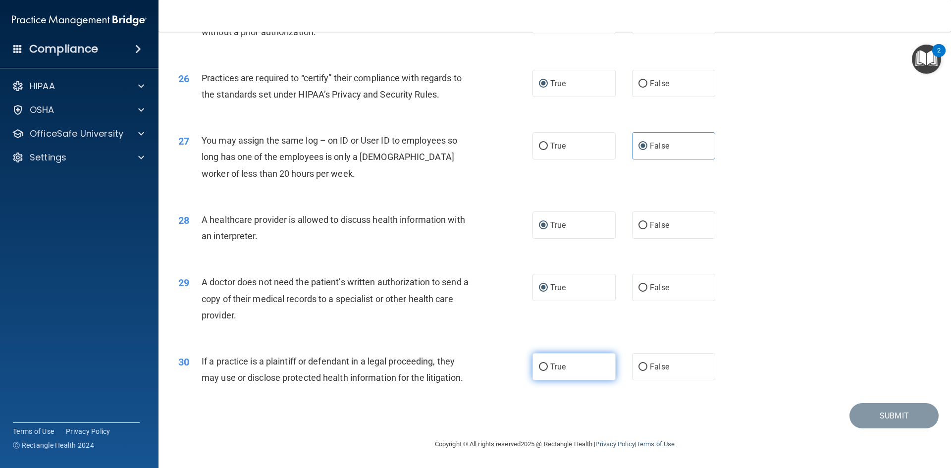
radio input "true"
click at [890, 421] on button "Submit" at bounding box center [894, 415] width 89 height 25
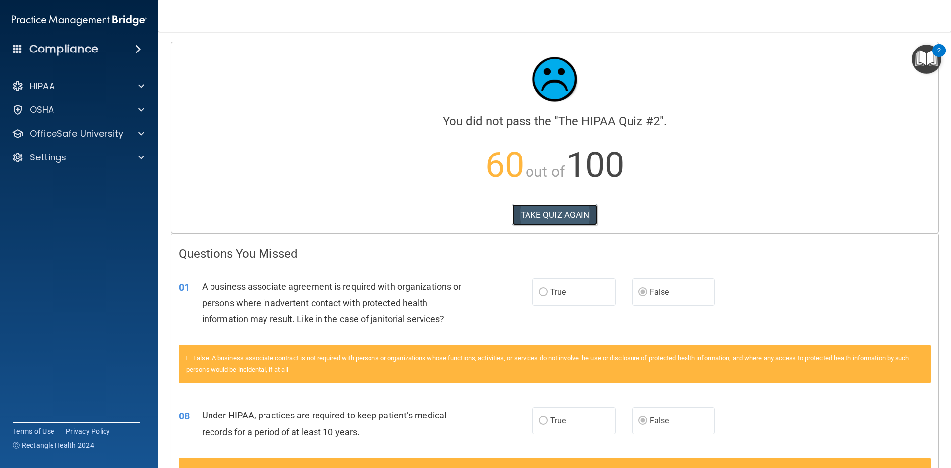
click at [562, 212] on button "TAKE QUIZ AGAIN" at bounding box center [555, 215] width 86 height 22
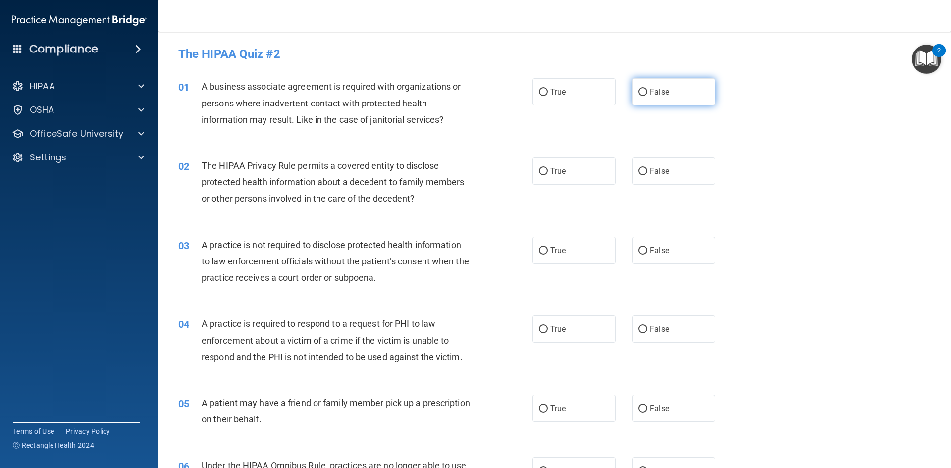
click at [632, 84] on label "False" at bounding box center [673, 91] width 83 height 27
click at [639, 89] on input "False" at bounding box center [643, 92] width 9 height 7
radio input "true"
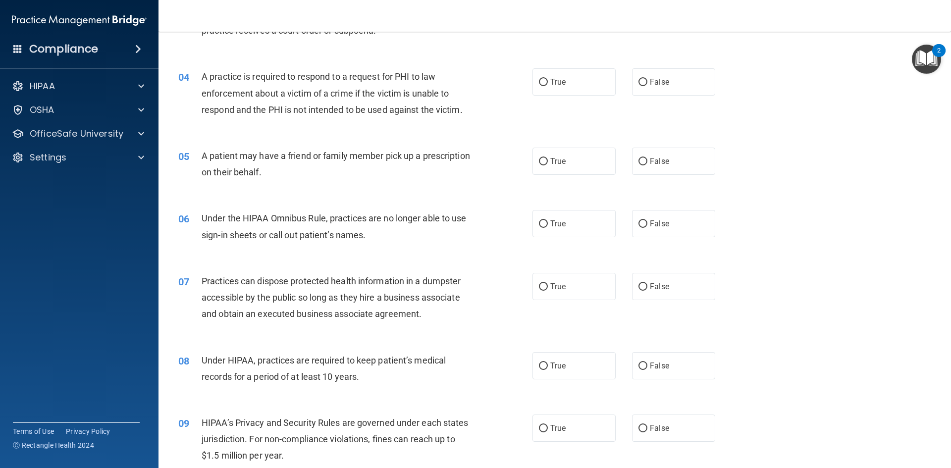
scroll to position [248, 0]
click at [639, 363] on input "False" at bounding box center [643, 365] width 9 height 7
radio input "true"
click at [641, 430] on input "False" at bounding box center [643, 428] width 9 height 7
radio input "true"
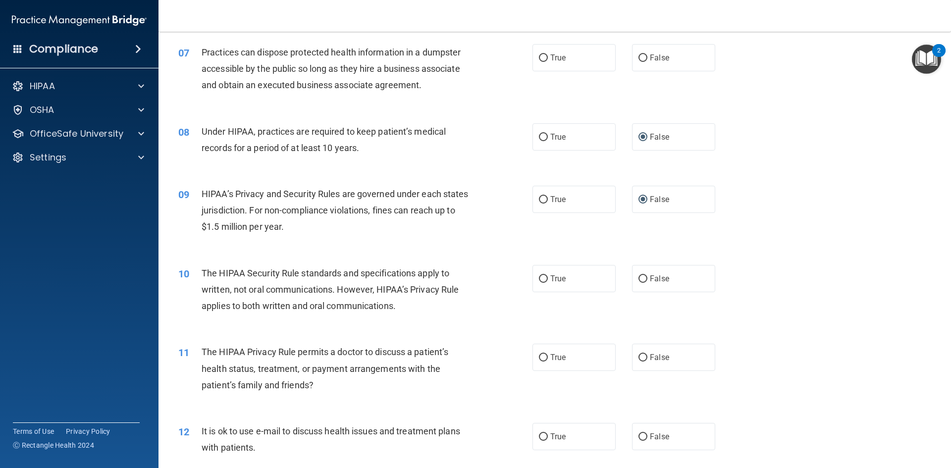
scroll to position [496, 0]
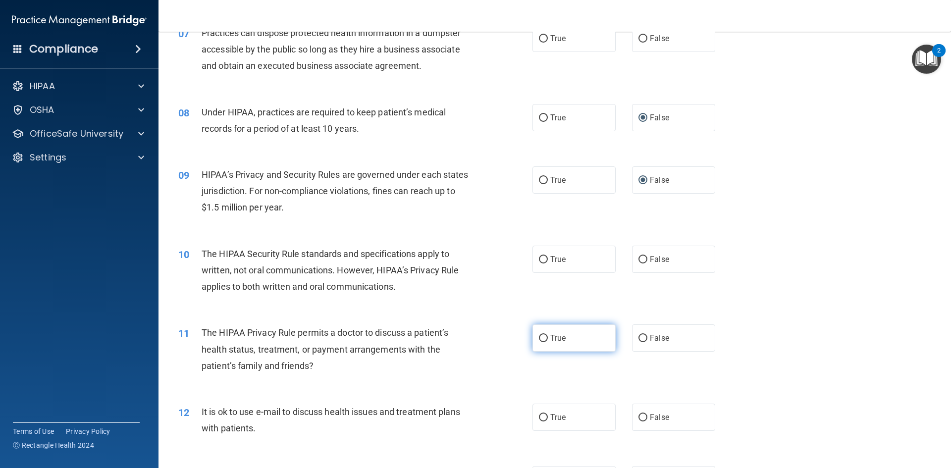
click at [541, 340] on input "True" at bounding box center [543, 338] width 9 height 7
radio input "true"
click at [539, 419] on input "True" at bounding box center [543, 417] width 9 height 7
radio input "true"
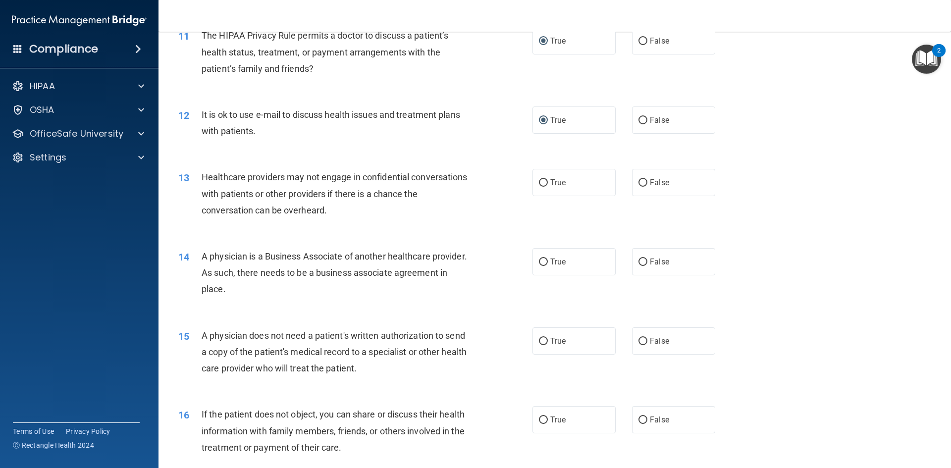
scroll to position [842, 0]
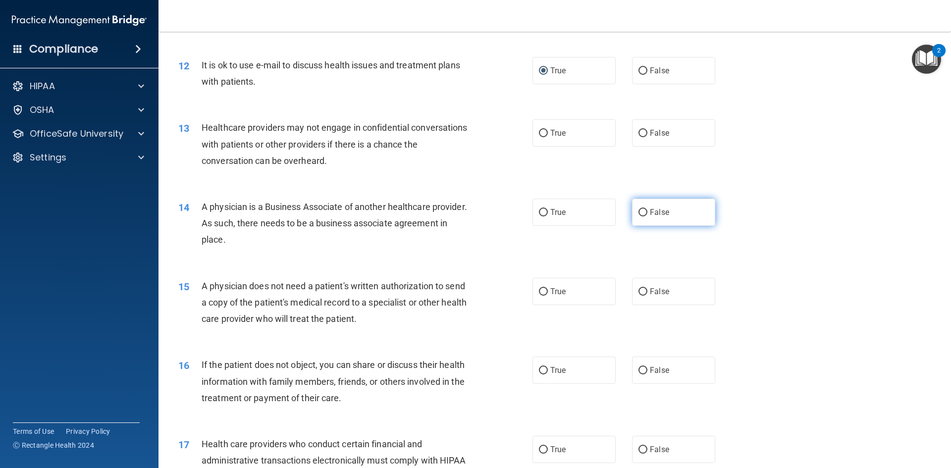
click at [632, 213] on label "False" at bounding box center [673, 212] width 83 height 27
click at [639, 213] on input "False" at bounding box center [643, 212] width 9 height 7
radio input "true"
click at [542, 297] on label "True" at bounding box center [574, 291] width 83 height 27
click at [542, 296] on input "True" at bounding box center [543, 291] width 9 height 7
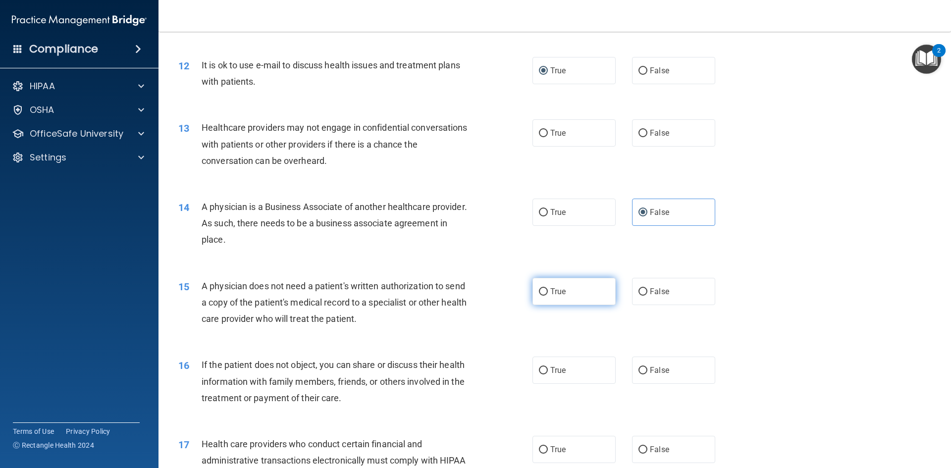
radio input "true"
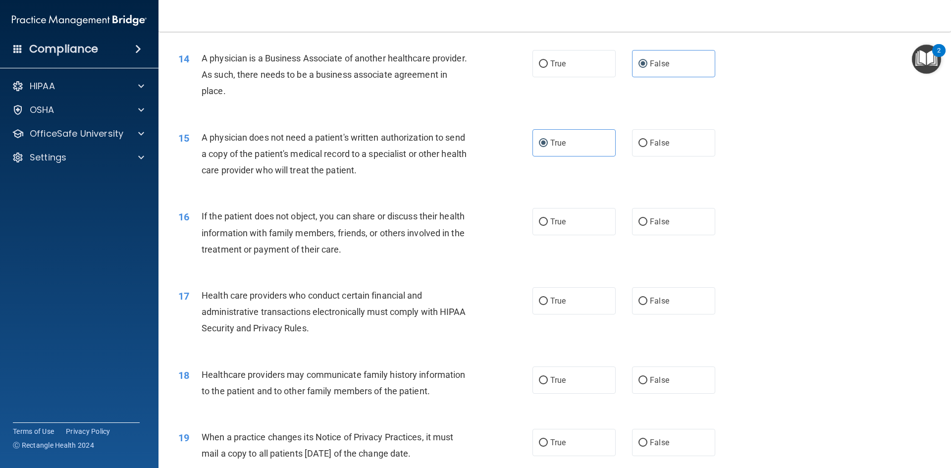
scroll to position [1090, 0]
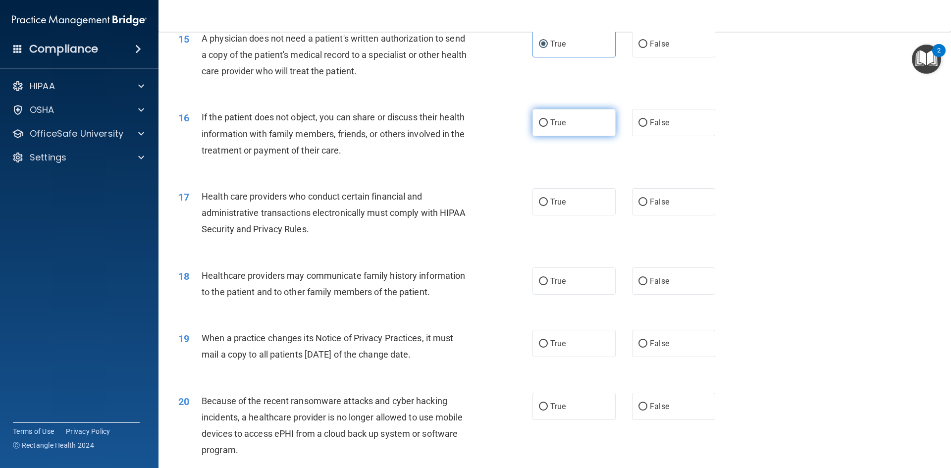
click at [539, 125] on input "True" at bounding box center [543, 122] width 9 height 7
radio input "true"
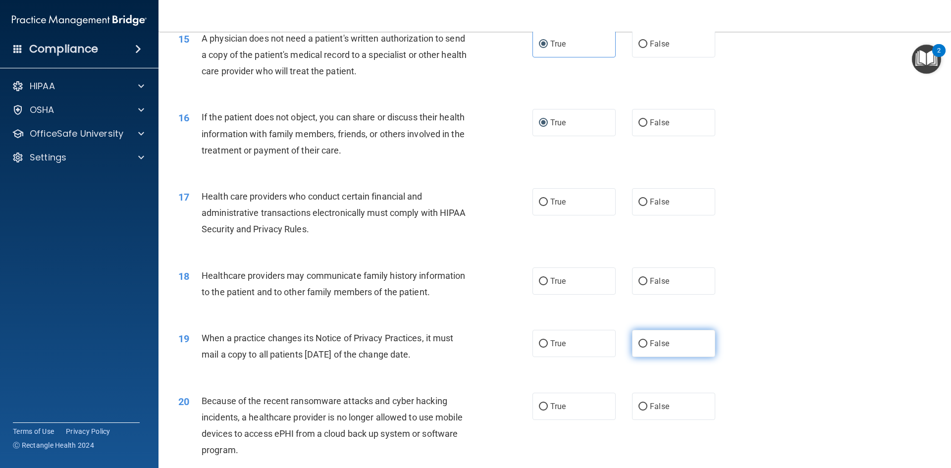
click at [639, 343] on input "False" at bounding box center [643, 343] width 9 height 7
radio input "true"
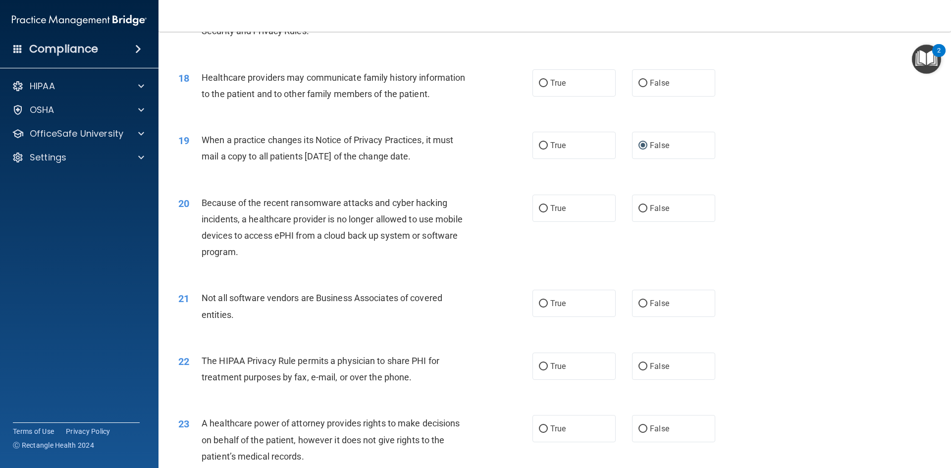
scroll to position [1437, 0]
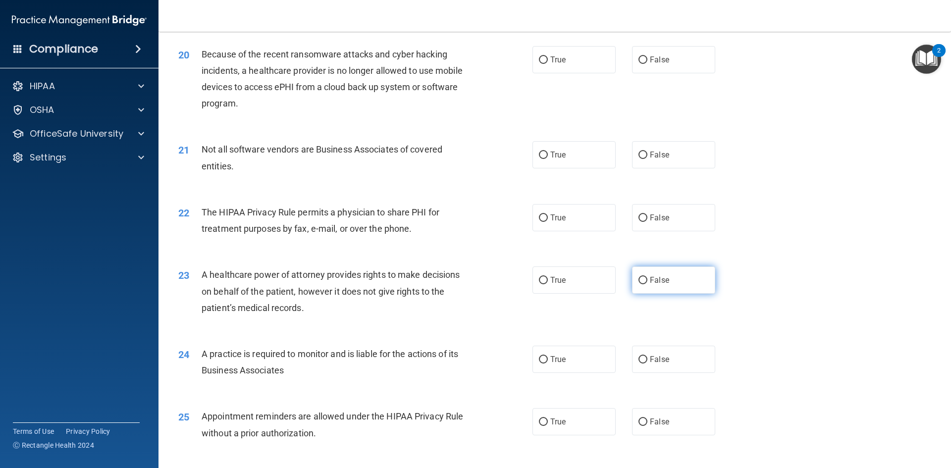
click at [650, 279] on span "False" at bounding box center [659, 280] width 19 height 9
click at [646, 279] on input "False" at bounding box center [643, 280] width 9 height 7
radio input "true"
click at [641, 353] on label "False" at bounding box center [673, 359] width 83 height 27
click at [641, 356] on input "False" at bounding box center [643, 359] width 9 height 7
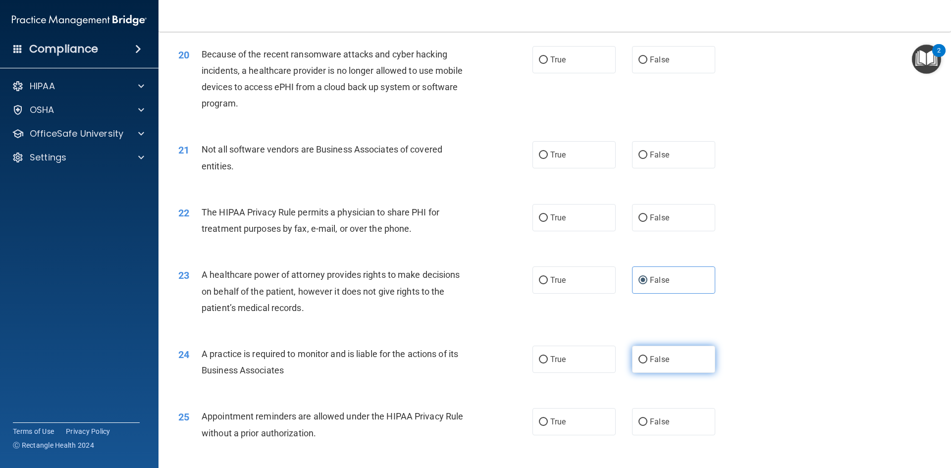
radio input "true"
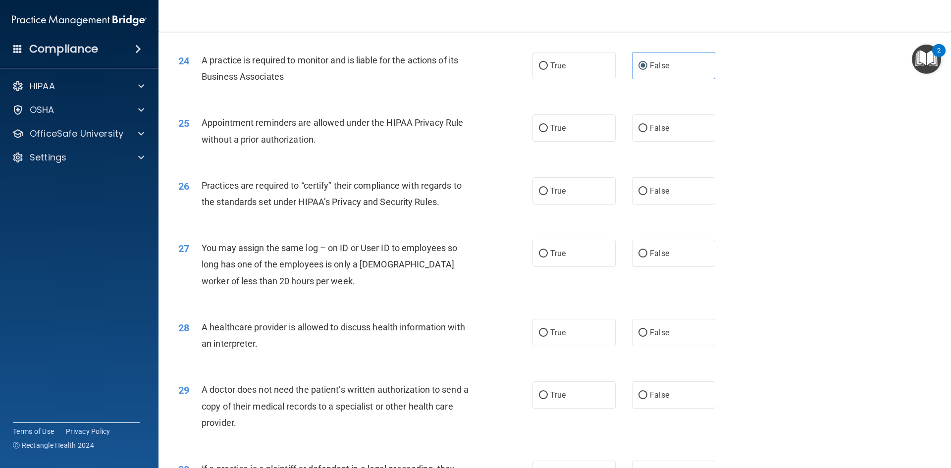
scroll to position [1734, 0]
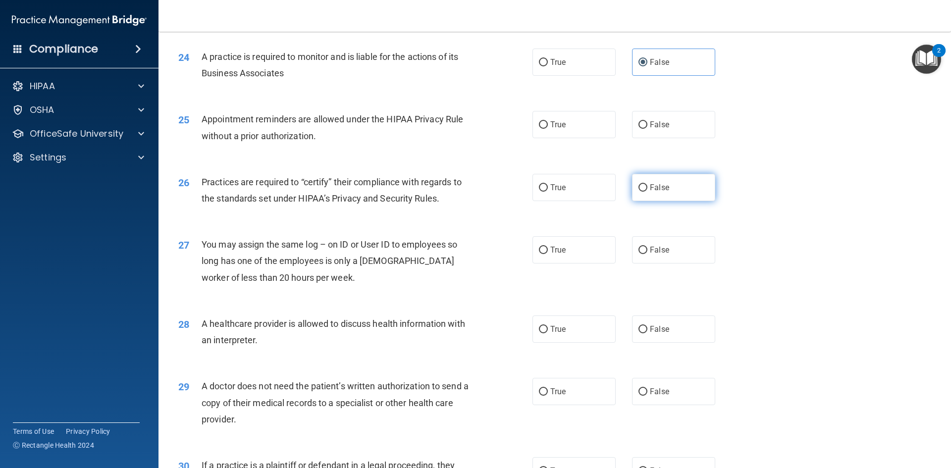
click at [634, 194] on label "False" at bounding box center [673, 187] width 83 height 27
click at [639, 192] on input "False" at bounding box center [643, 187] width 9 height 7
radio input "true"
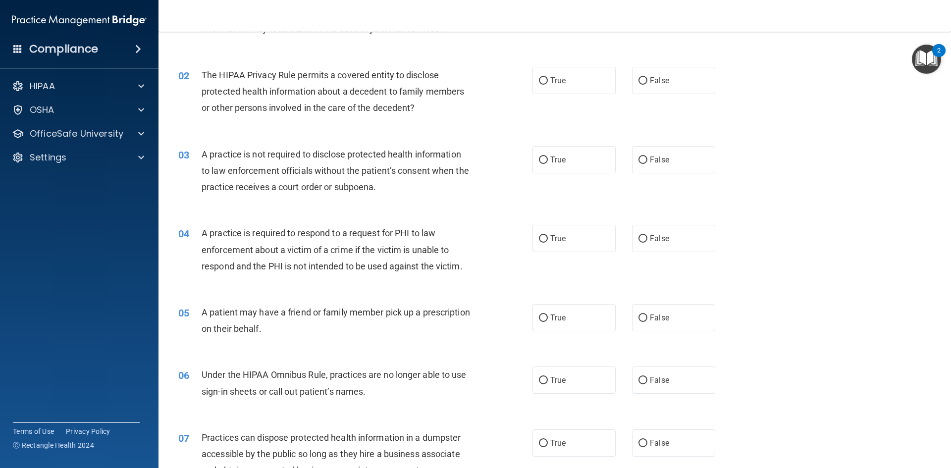
scroll to position [0, 0]
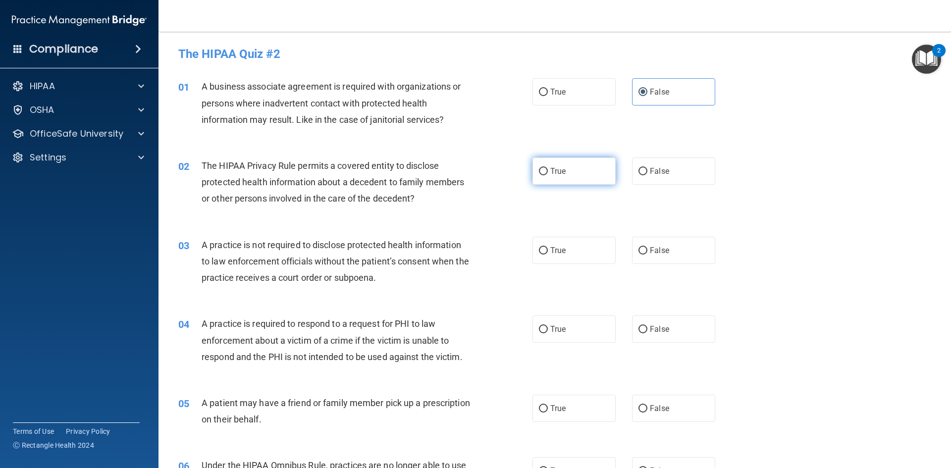
click at [539, 171] on input "True" at bounding box center [543, 171] width 9 height 7
radio input "true"
click at [645, 253] on label "False" at bounding box center [673, 250] width 83 height 27
click at [645, 253] on input "False" at bounding box center [643, 250] width 9 height 7
radio input "true"
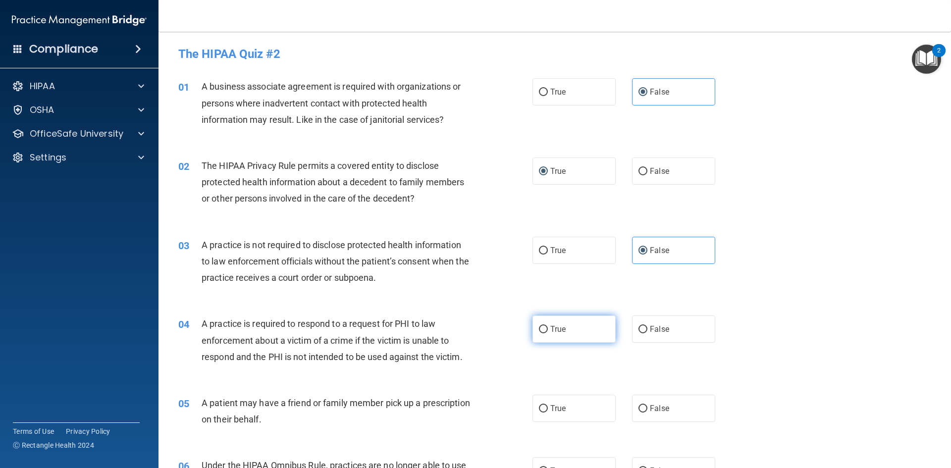
click at [539, 328] on input "True" at bounding box center [543, 329] width 9 height 7
radio input "true"
click at [539, 412] on input "True" at bounding box center [543, 408] width 9 height 7
radio input "true"
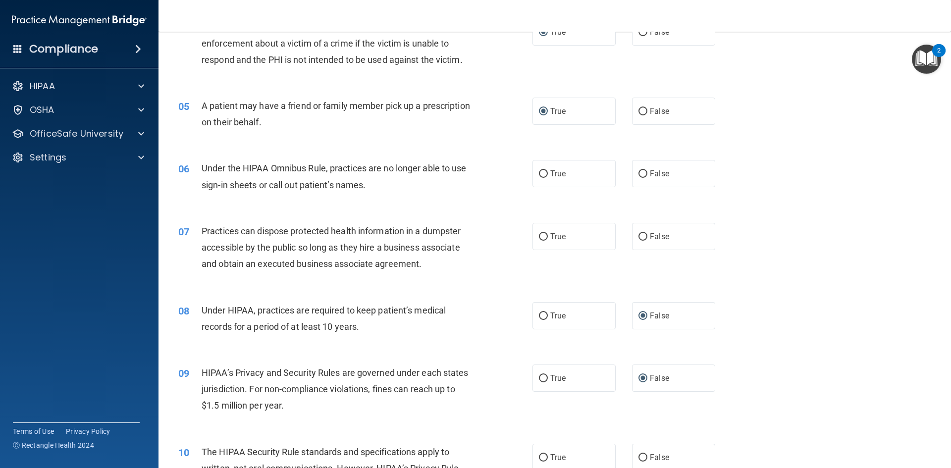
scroll to position [347, 0]
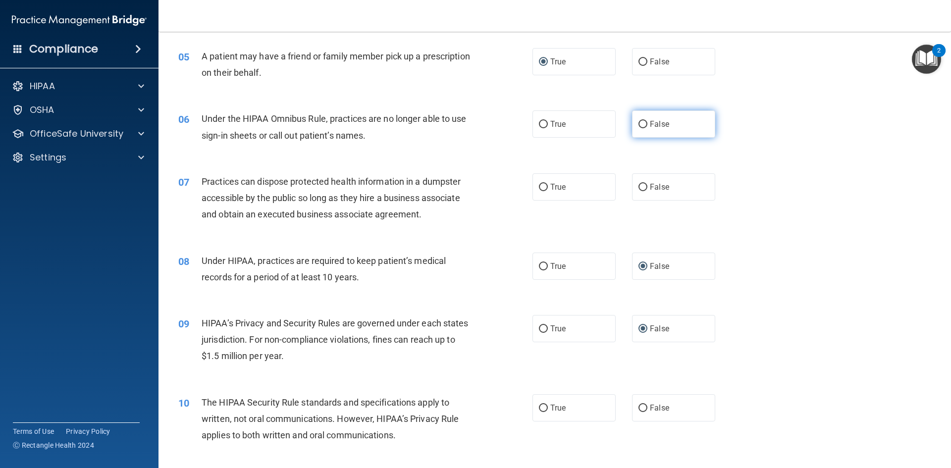
click at [632, 121] on label "False" at bounding box center [673, 124] width 83 height 27
click at [639, 121] on input "False" at bounding box center [643, 124] width 9 height 7
radio input "true"
click at [639, 190] on input "False" at bounding box center [643, 187] width 9 height 7
radio input "true"
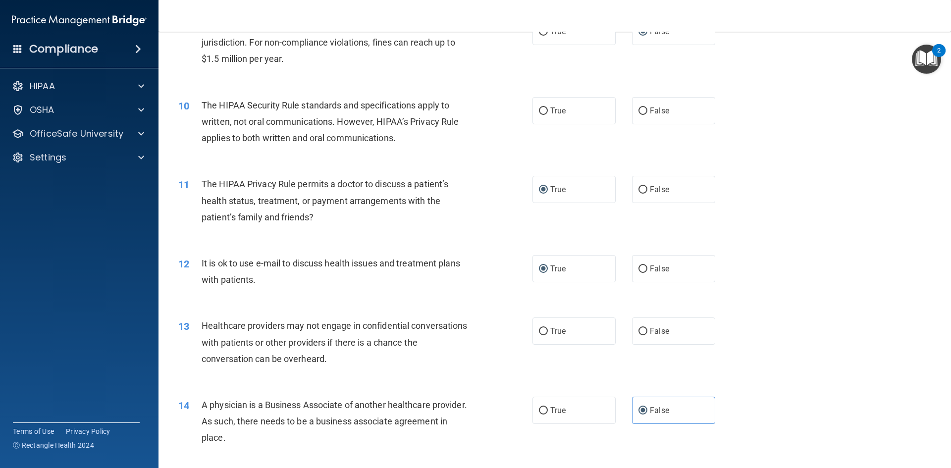
scroll to position [694, 0]
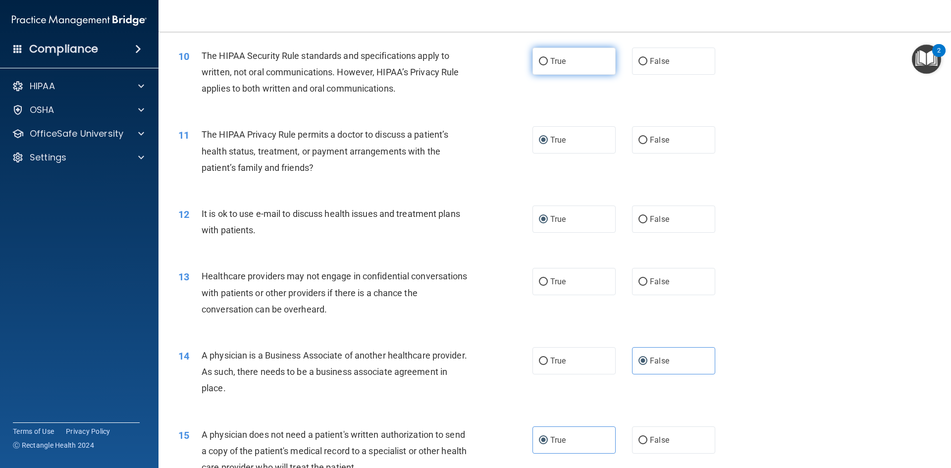
click at [542, 58] on input "True" at bounding box center [543, 61] width 9 height 7
radio input "true"
click at [650, 281] on span "False" at bounding box center [659, 281] width 19 height 9
click at [646, 281] on input "False" at bounding box center [643, 282] width 9 height 7
radio input "true"
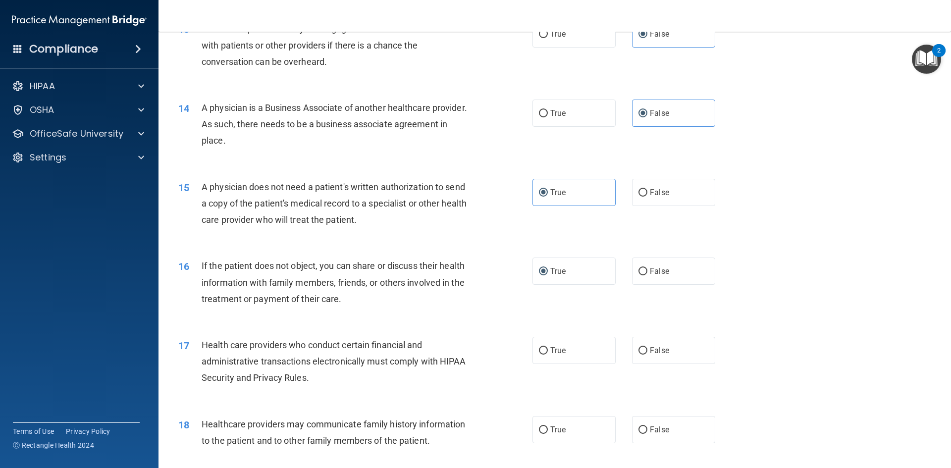
scroll to position [991, 0]
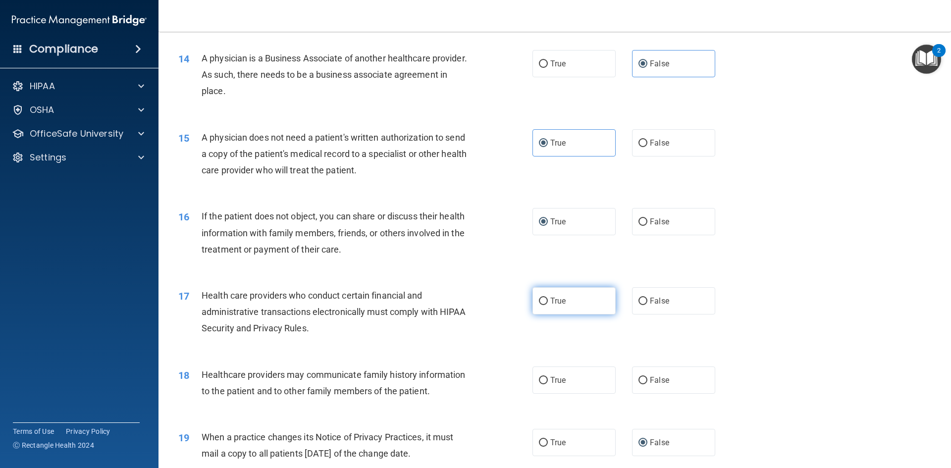
click at [551, 298] on span "True" at bounding box center [558, 300] width 15 height 9
click at [548, 298] on input "True" at bounding box center [543, 301] width 9 height 7
radio input "true"
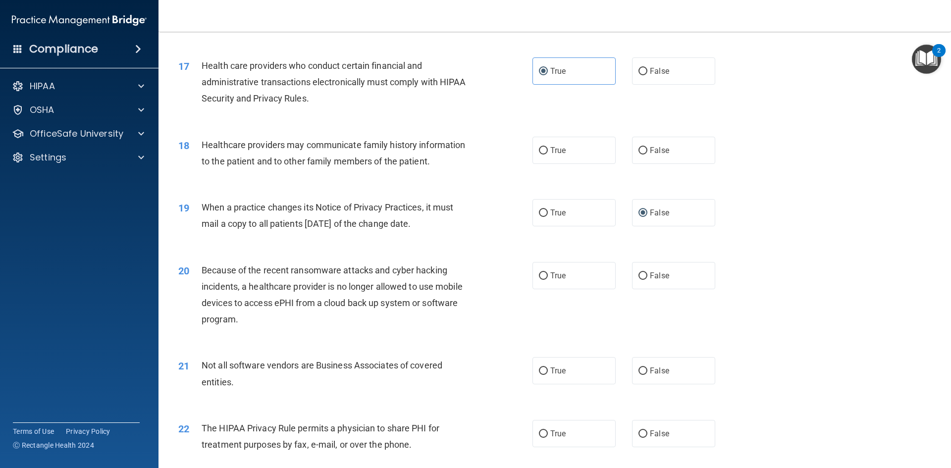
scroll to position [1239, 0]
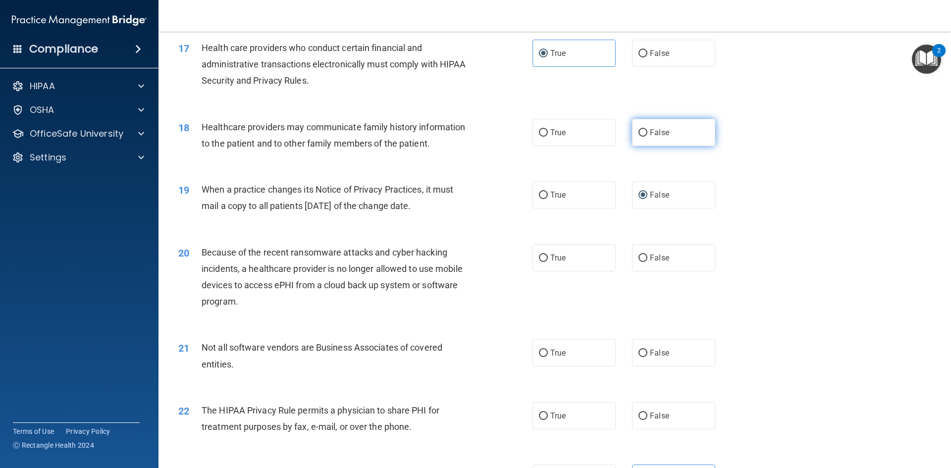
drag, startPoint x: 643, startPoint y: 131, endPoint x: 653, endPoint y: 136, distance: 10.9
click at [649, 133] on label "False" at bounding box center [673, 132] width 83 height 27
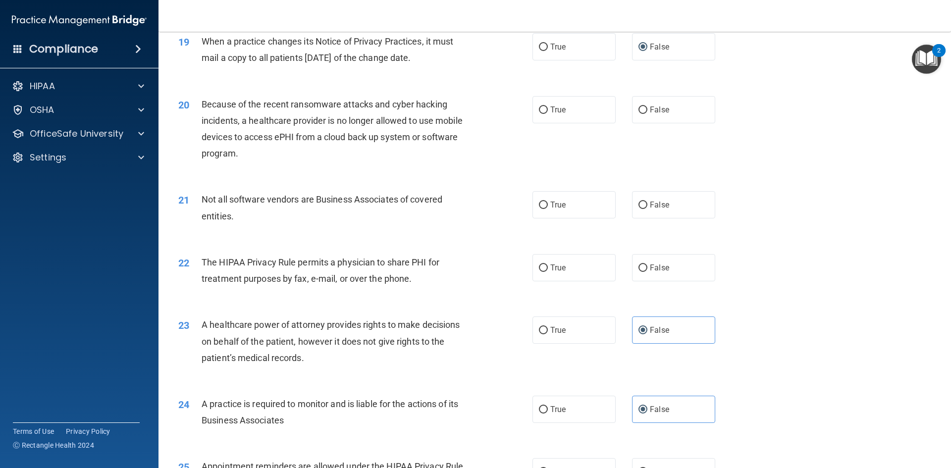
scroll to position [1388, 0]
click at [641, 111] on input "False" at bounding box center [643, 109] width 9 height 7
radio input "true"
click at [539, 201] on input "True" at bounding box center [543, 204] width 9 height 7
radio input "true"
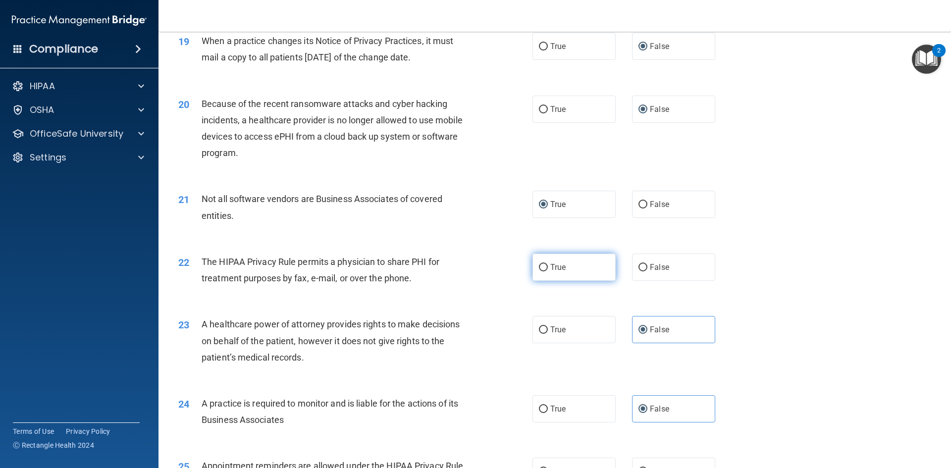
click at [544, 264] on input "True" at bounding box center [543, 267] width 9 height 7
click at [539, 329] on input "True" at bounding box center [543, 330] width 9 height 7
click at [640, 333] on input "False" at bounding box center [643, 330] width 9 height 7
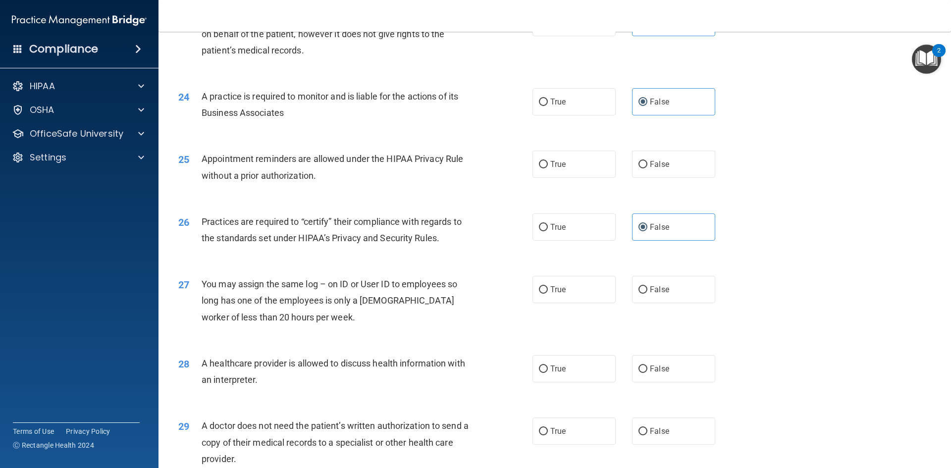
scroll to position [1734, 0]
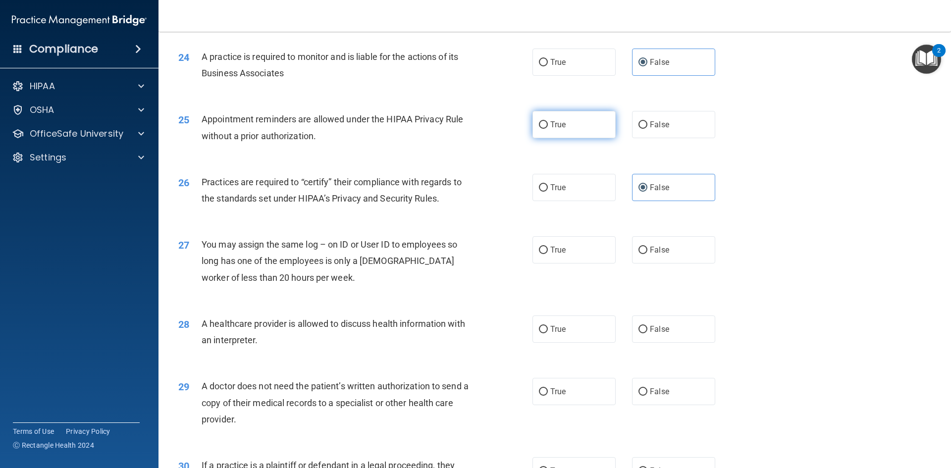
click at [539, 124] on input "True" at bounding box center [543, 124] width 9 height 7
click at [650, 250] on span "False" at bounding box center [659, 249] width 19 height 9
click at [646, 250] on input "False" at bounding box center [643, 250] width 9 height 7
drag, startPoint x: 544, startPoint y: 329, endPoint x: 507, endPoint y: 333, distance: 36.4
click at [543, 330] on input "True" at bounding box center [543, 329] width 9 height 7
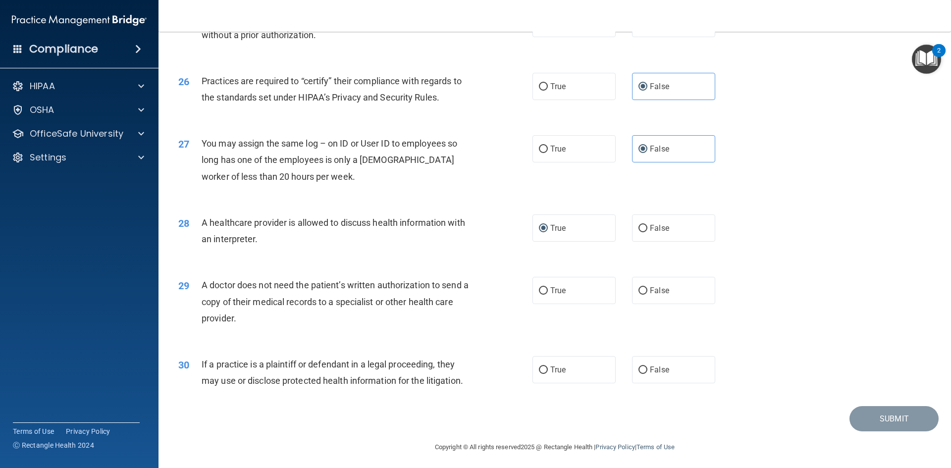
scroll to position [1839, 0]
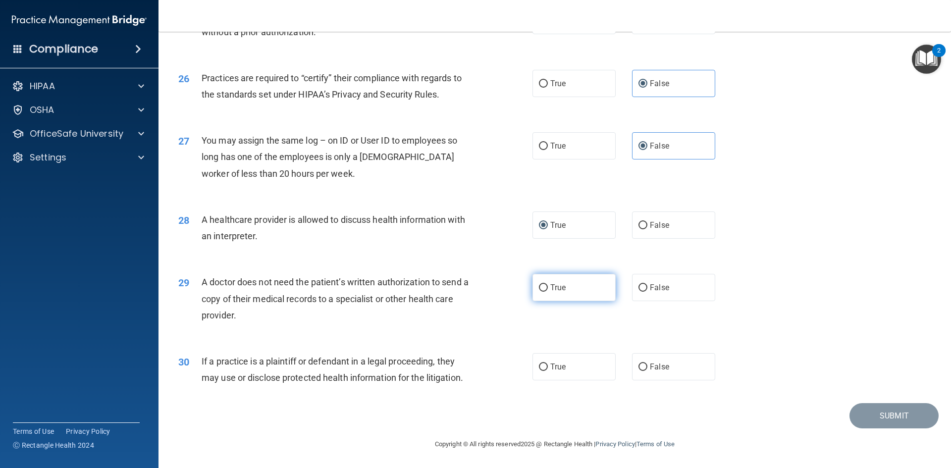
click at [535, 290] on label "True" at bounding box center [574, 287] width 83 height 27
click at [539, 290] on input "True" at bounding box center [543, 287] width 9 height 7
click at [542, 370] on input "True" at bounding box center [543, 367] width 9 height 7
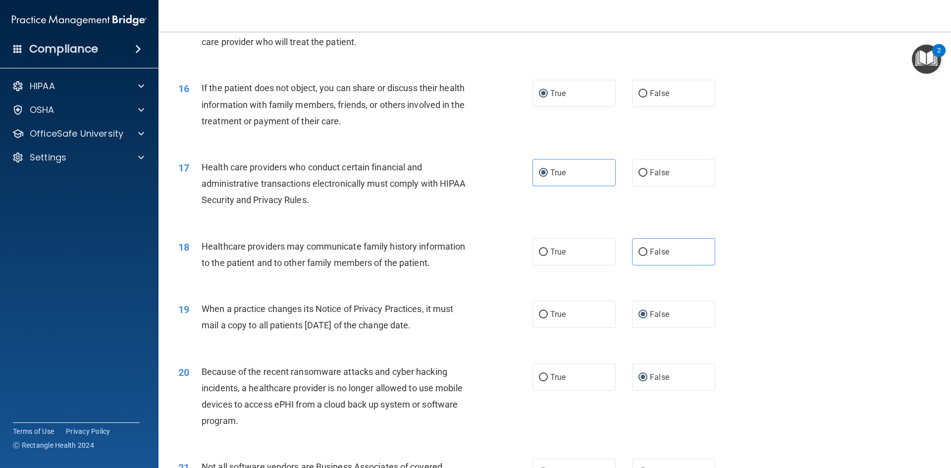
scroll to position [1095, 0]
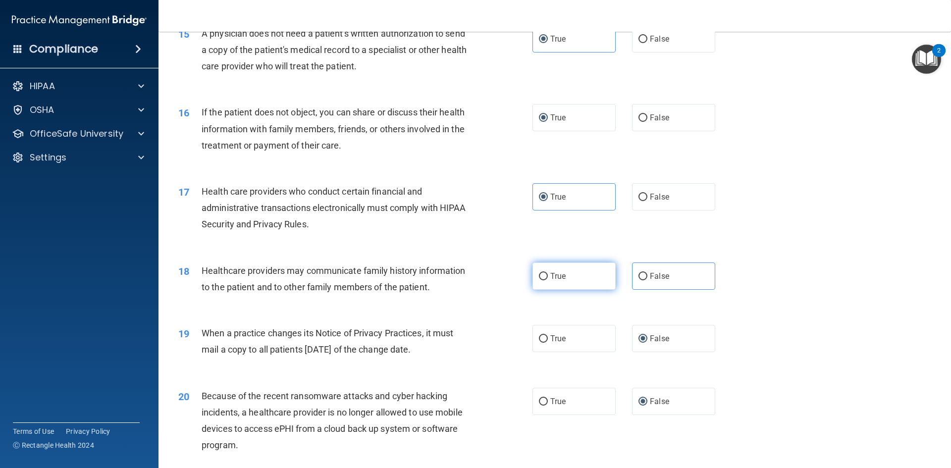
click at [542, 279] on input "True" at bounding box center [543, 276] width 9 height 7
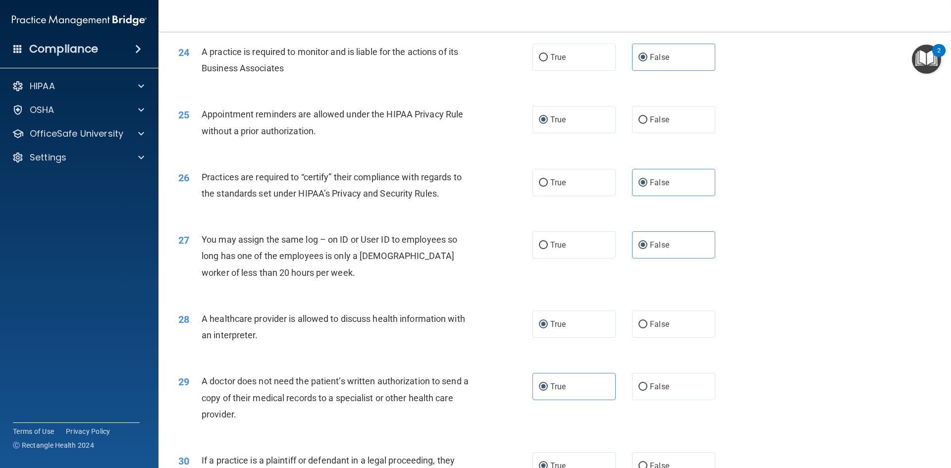
scroll to position [1839, 0]
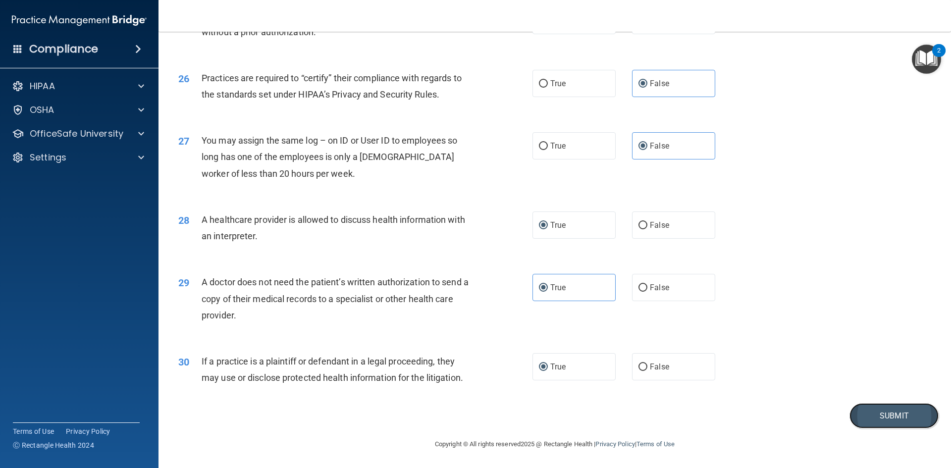
click at [877, 415] on button "Submit" at bounding box center [894, 415] width 89 height 25
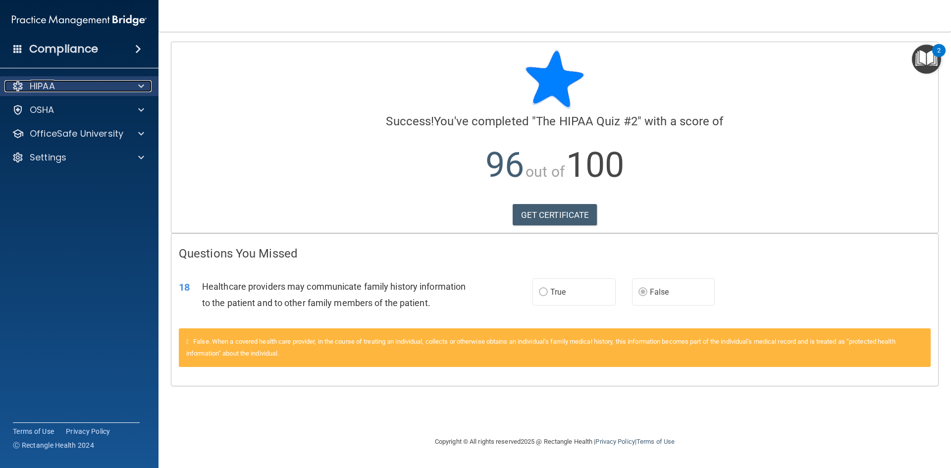
click at [144, 85] on span at bounding box center [141, 86] width 6 height 12
click at [142, 83] on span at bounding box center [141, 86] width 6 height 12
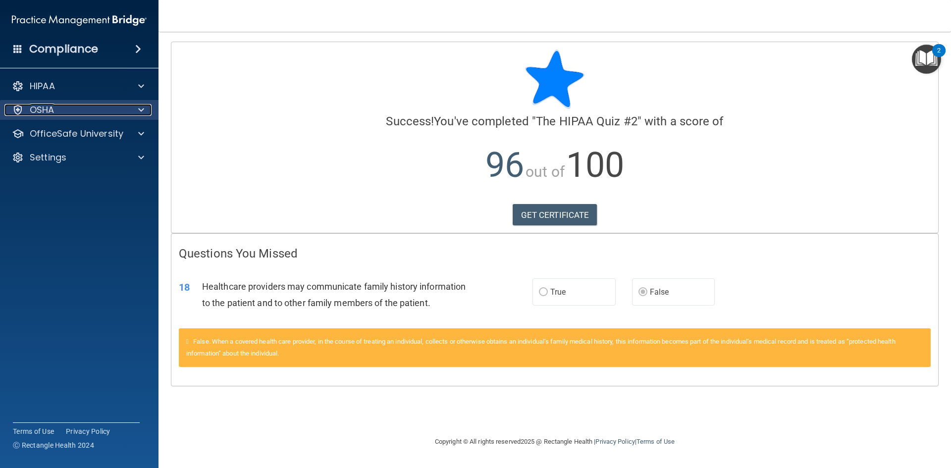
click at [145, 109] on div at bounding box center [139, 110] width 25 height 12
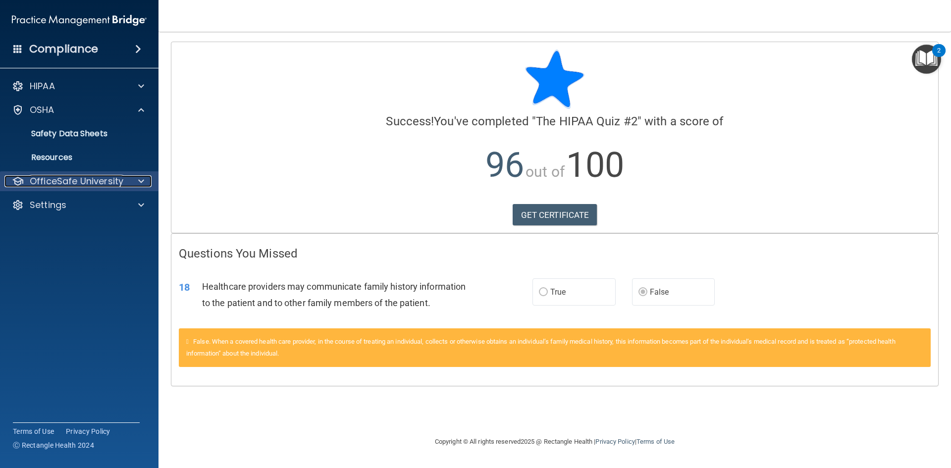
click at [132, 183] on div at bounding box center [139, 181] width 25 height 12
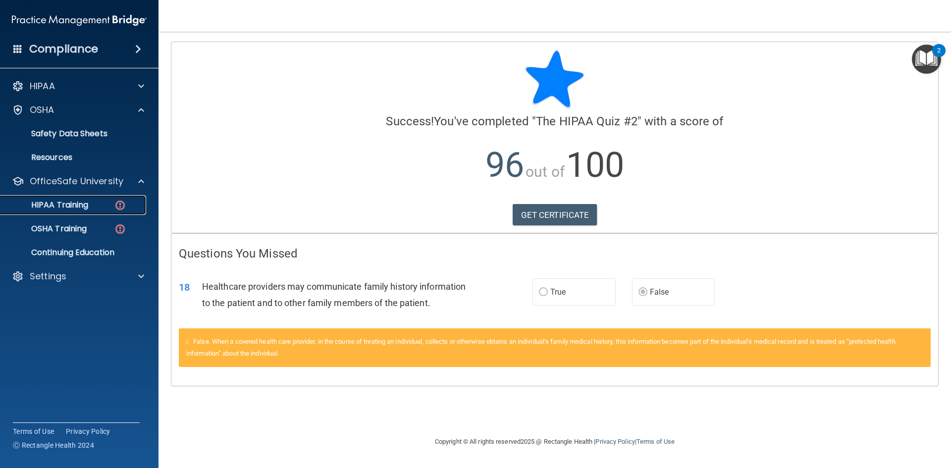
click at [86, 209] on p "HIPAA Training" at bounding box center [47, 205] width 82 height 10
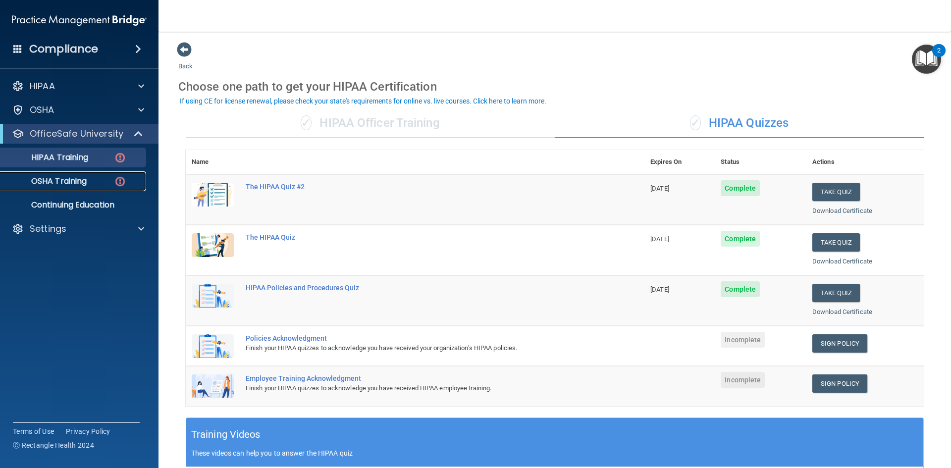
click at [51, 173] on link "OSHA Training" at bounding box center [68, 181] width 156 height 20
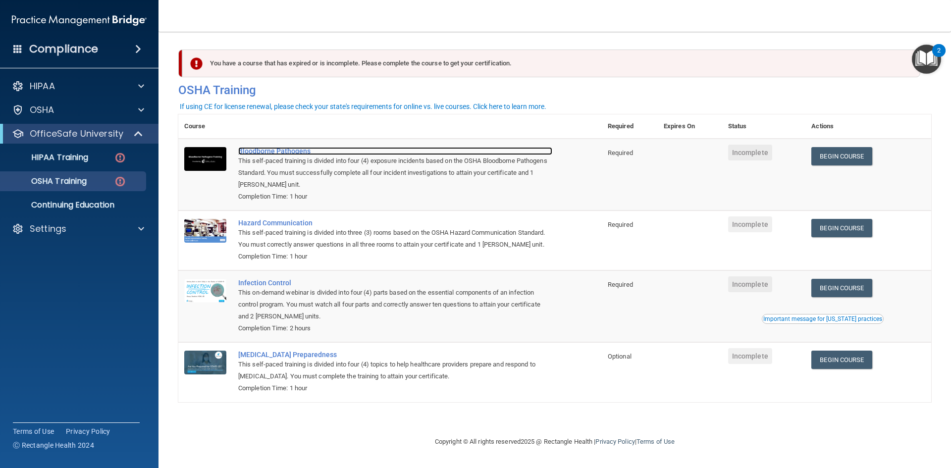
click at [255, 151] on div "Bloodborne Pathogens" at bounding box center [395, 151] width 314 height 8
click at [263, 152] on div "Bloodborne Pathogens" at bounding box center [395, 151] width 314 height 8
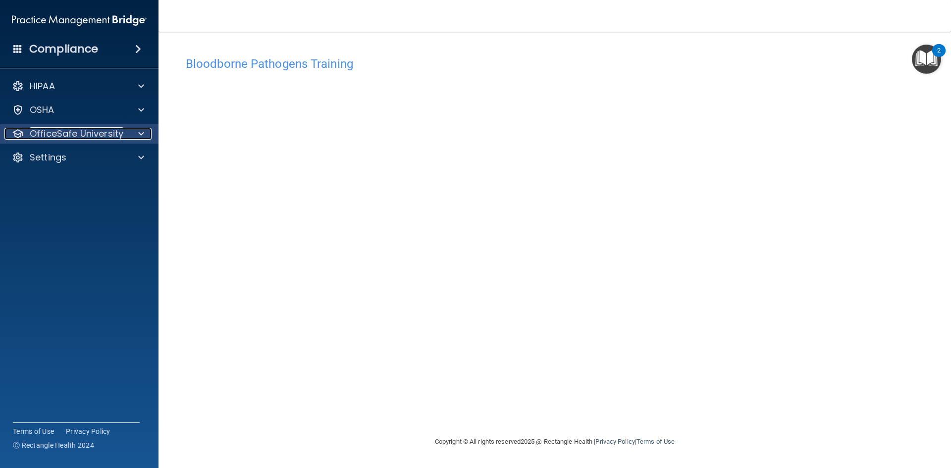
click at [141, 128] on span at bounding box center [141, 134] width 6 height 12
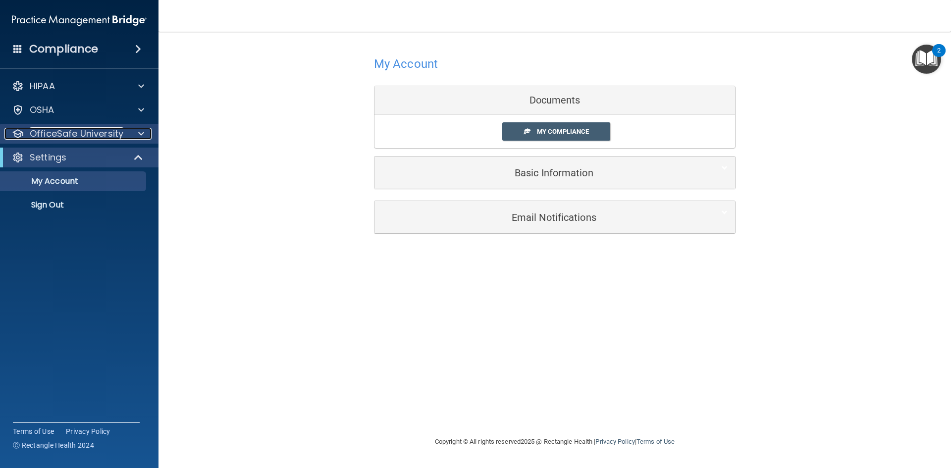
click at [145, 134] on div at bounding box center [139, 134] width 25 height 12
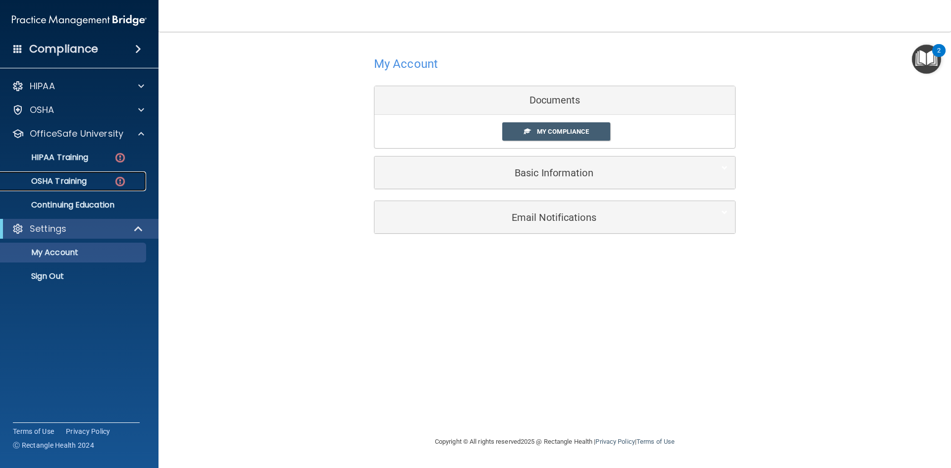
click at [93, 182] on div "OSHA Training" at bounding box center [73, 181] width 135 height 10
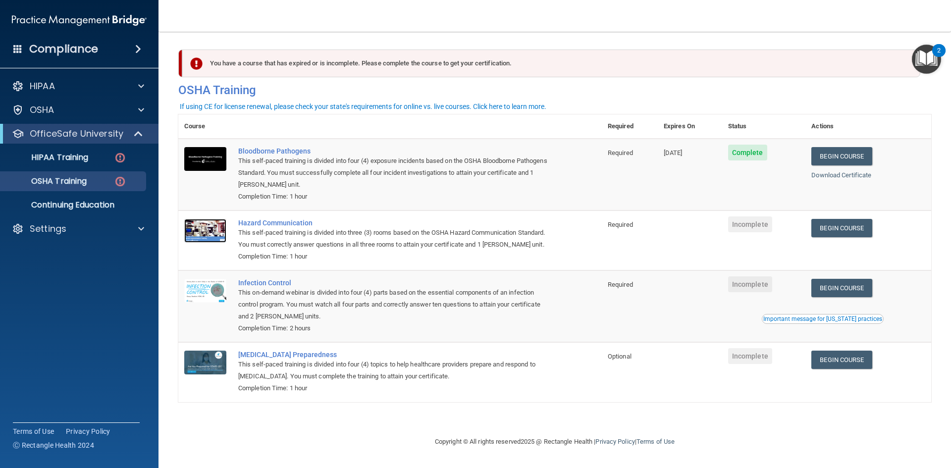
click at [197, 224] on img at bounding box center [205, 231] width 42 height 24
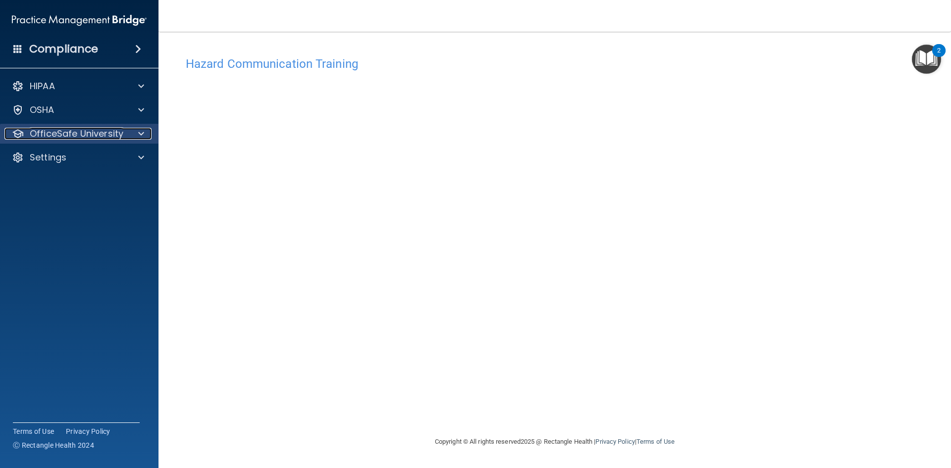
click at [140, 138] on span at bounding box center [141, 134] width 6 height 12
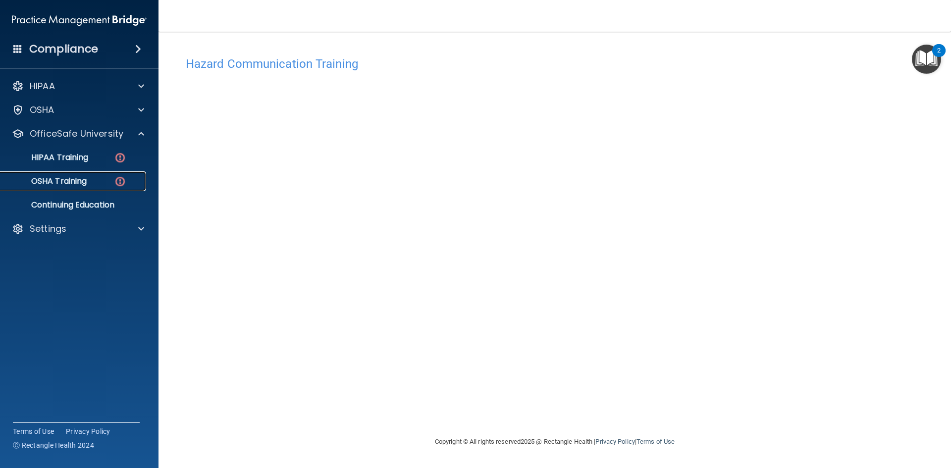
click at [81, 185] on p "OSHA Training" at bounding box center [46, 181] width 80 height 10
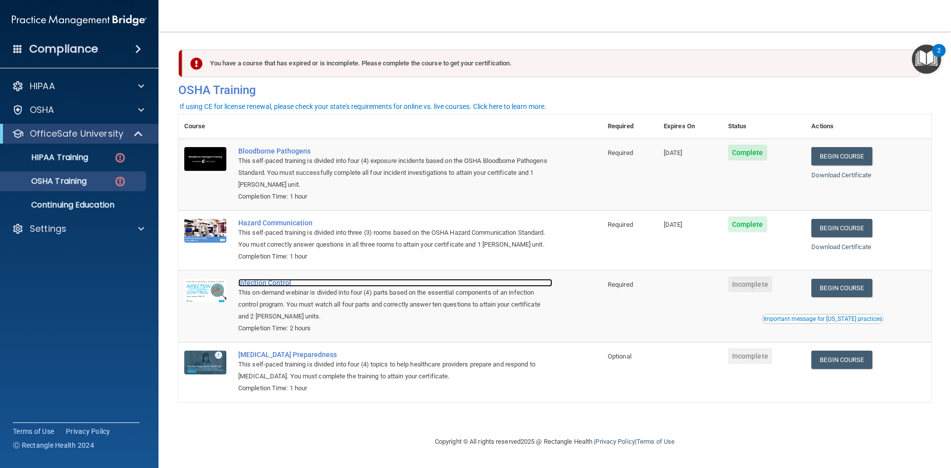
click at [276, 286] on div "Infection Control" at bounding box center [395, 283] width 314 height 8
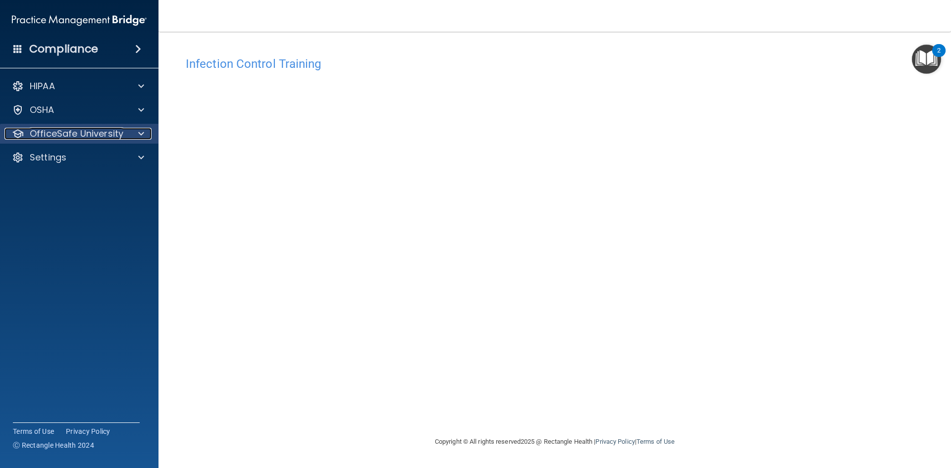
click at [132, 136] on div at bounding box center [139, 134] width 25 height 12
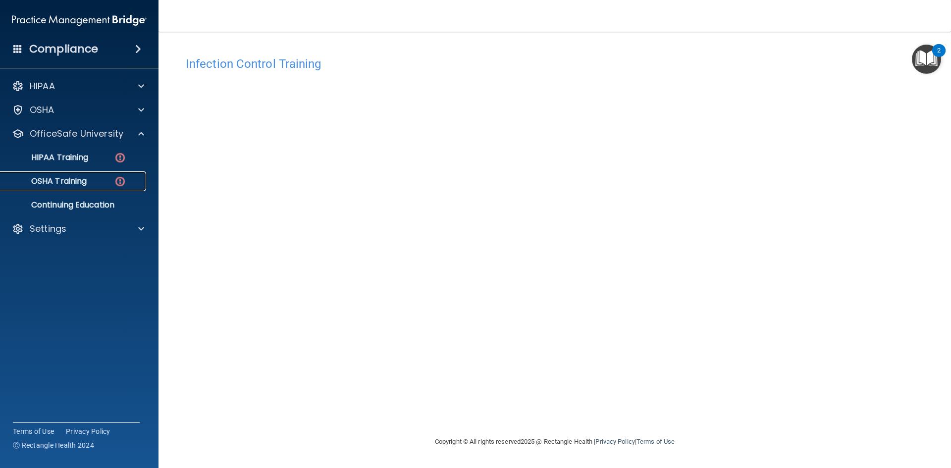
click at [110, 178] on div "OSHA Training" at bounding box center [73, 181] width 135 height 10
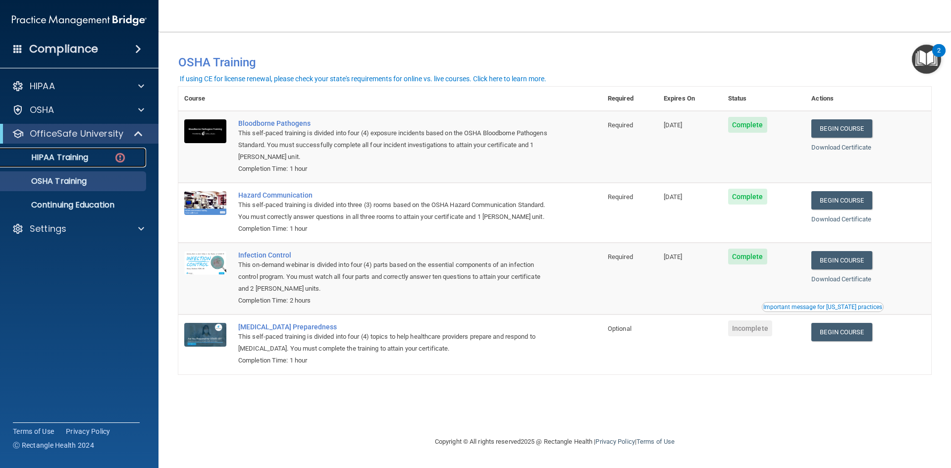
click at [98, 159] on div "HIPAA Training" at bounding box center [73, 158] width 135 height 10
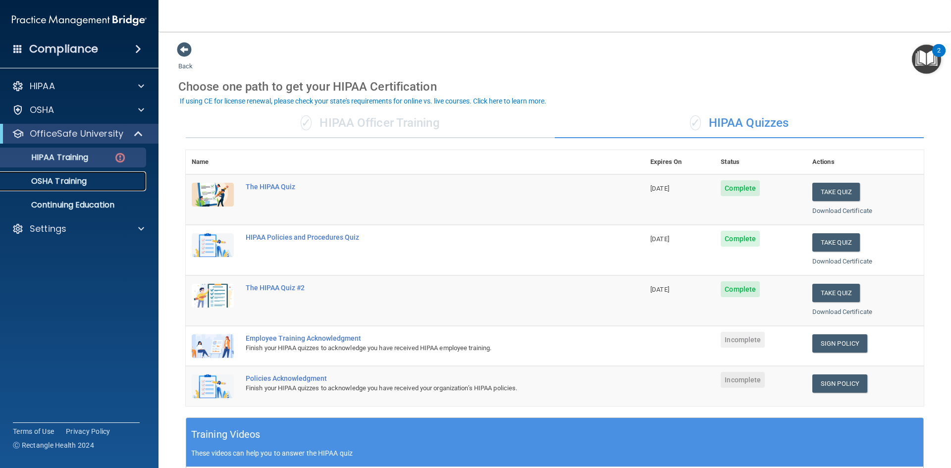
click at [52, 178] on p "OSHA Training" at bounding box center [46, 181] width 80 height 10
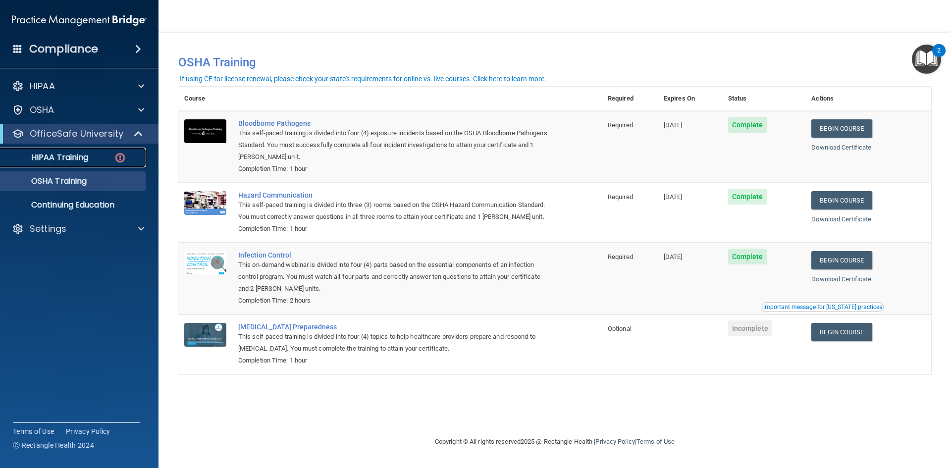
click at [121, 159] on img at bounding box center [120, 158] width 12 height 12
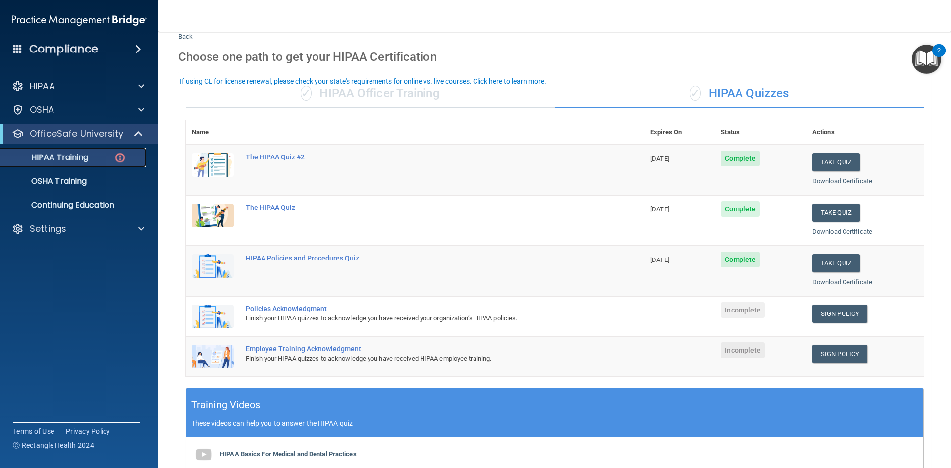
scroll to position [99, 0]
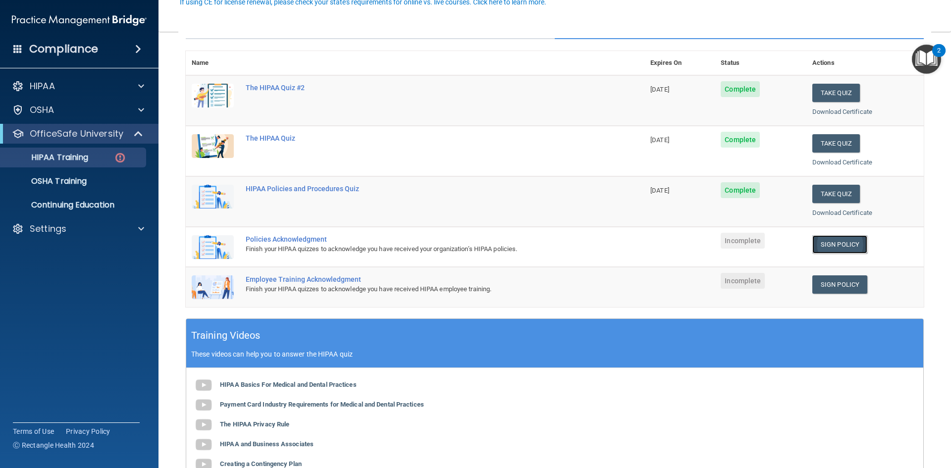
click at [828, 244] on link "Sign Policy" at bounding box center [840, 244] width 55 height 18
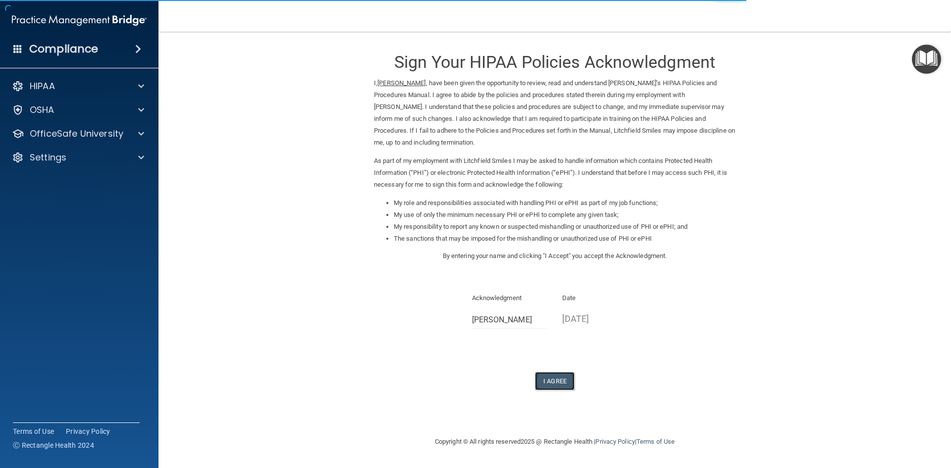
click at [557, 378] on button "I Agree" at bounding box center [555, 381] width 40 height 18
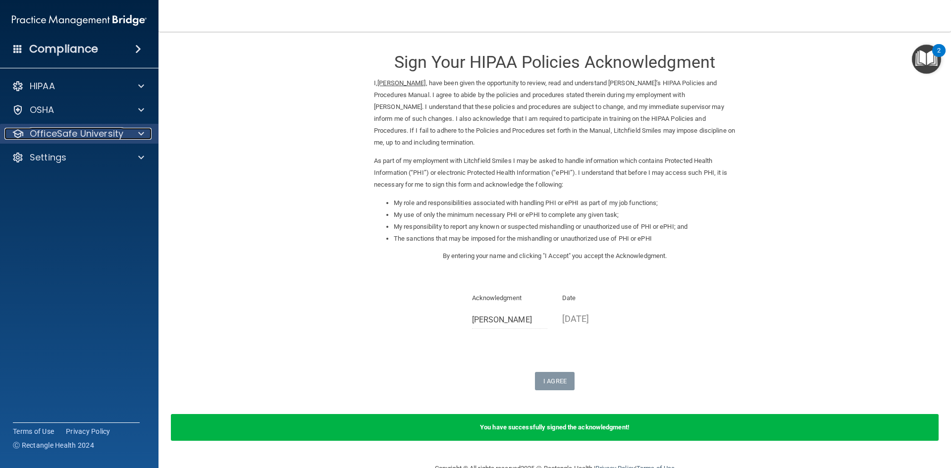
click at [131, 131] on div at bounding box center [139, 134] width 25 height 12
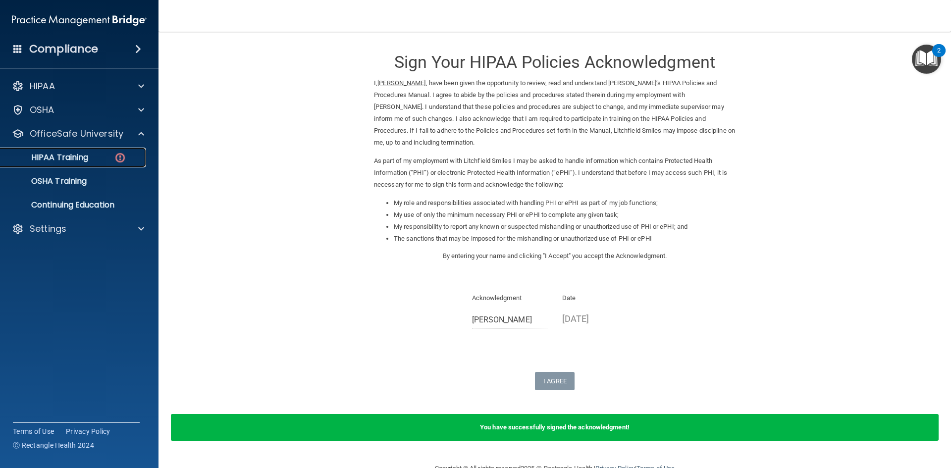
click at [123, 156] on img at bounding box center [120, 158] width 12 height 12
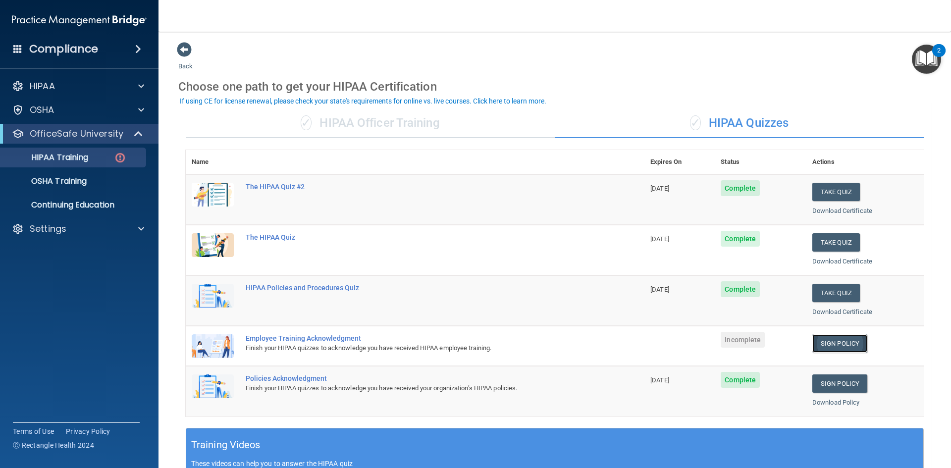
click at [824, 342] on link "Sign Policy" at bounding box center [840, 344] width 55 height 18
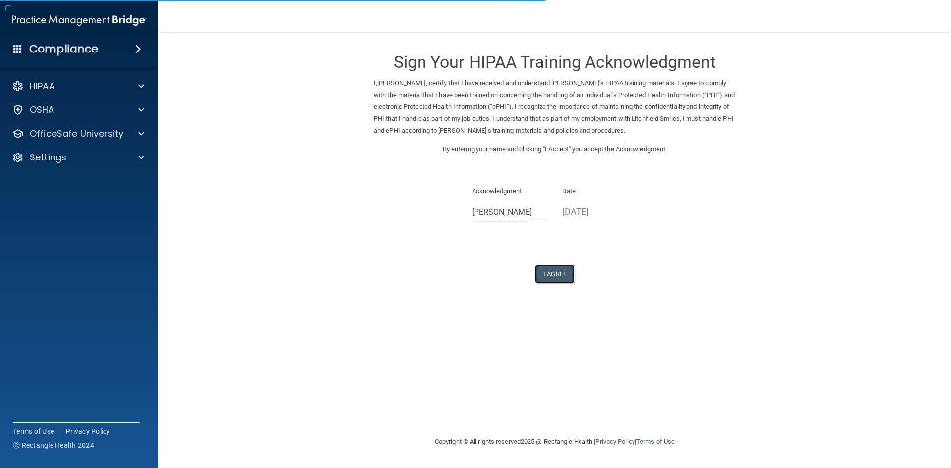
click at [562, 274] on button "I Agree" at bounding box center [555, 274] width 40 height 18
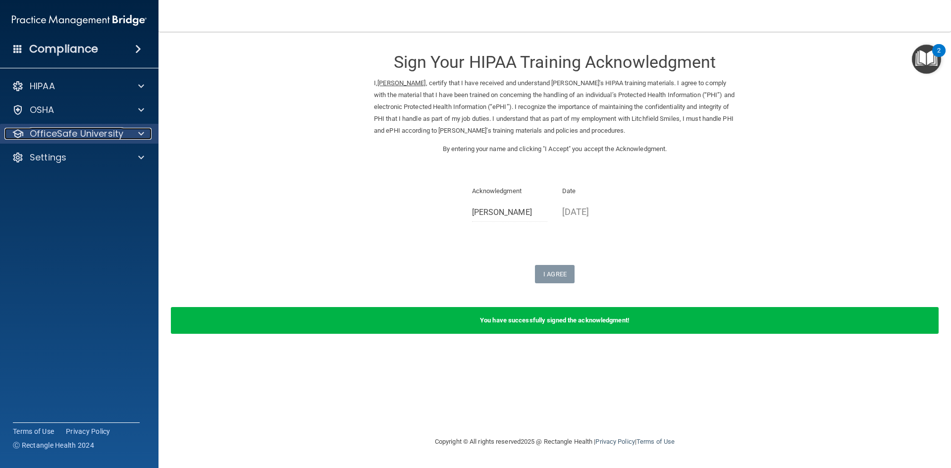
click at [143, 131] on span at bounding box center [141, 134] width 6 height 12
